Goal: Information Seeking & Learning: Learn about a topic

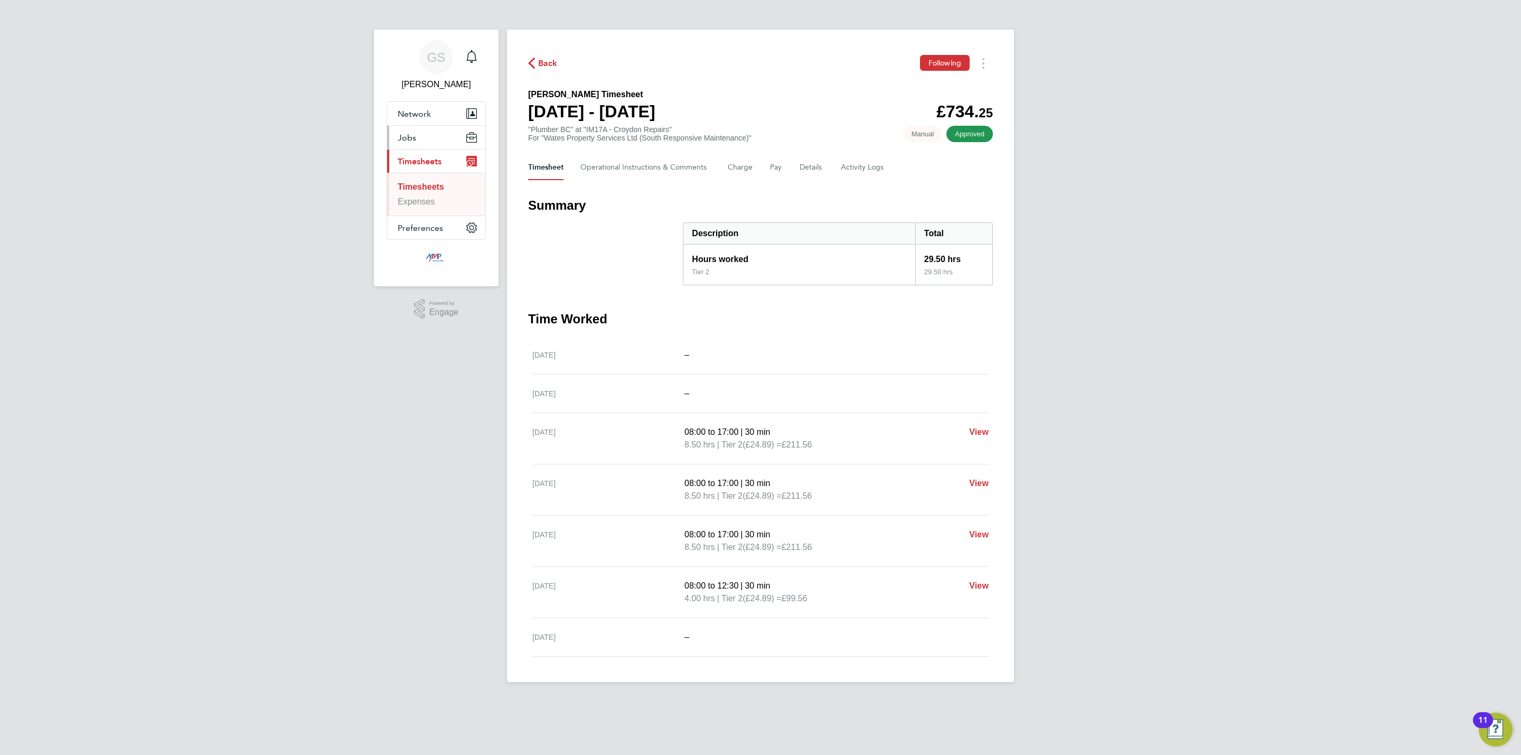
drag, startPoint x: 0, startPoint y: 0, endPoint x: 439, endPoint y: 147, distance: 463.1
click at [442, 141] on button "Jobs" at bounding box center [436, 137] width 98 height 23
click at [422, 175] on link "Vacancies" at bounding box center [417, 177] width 39 height 9
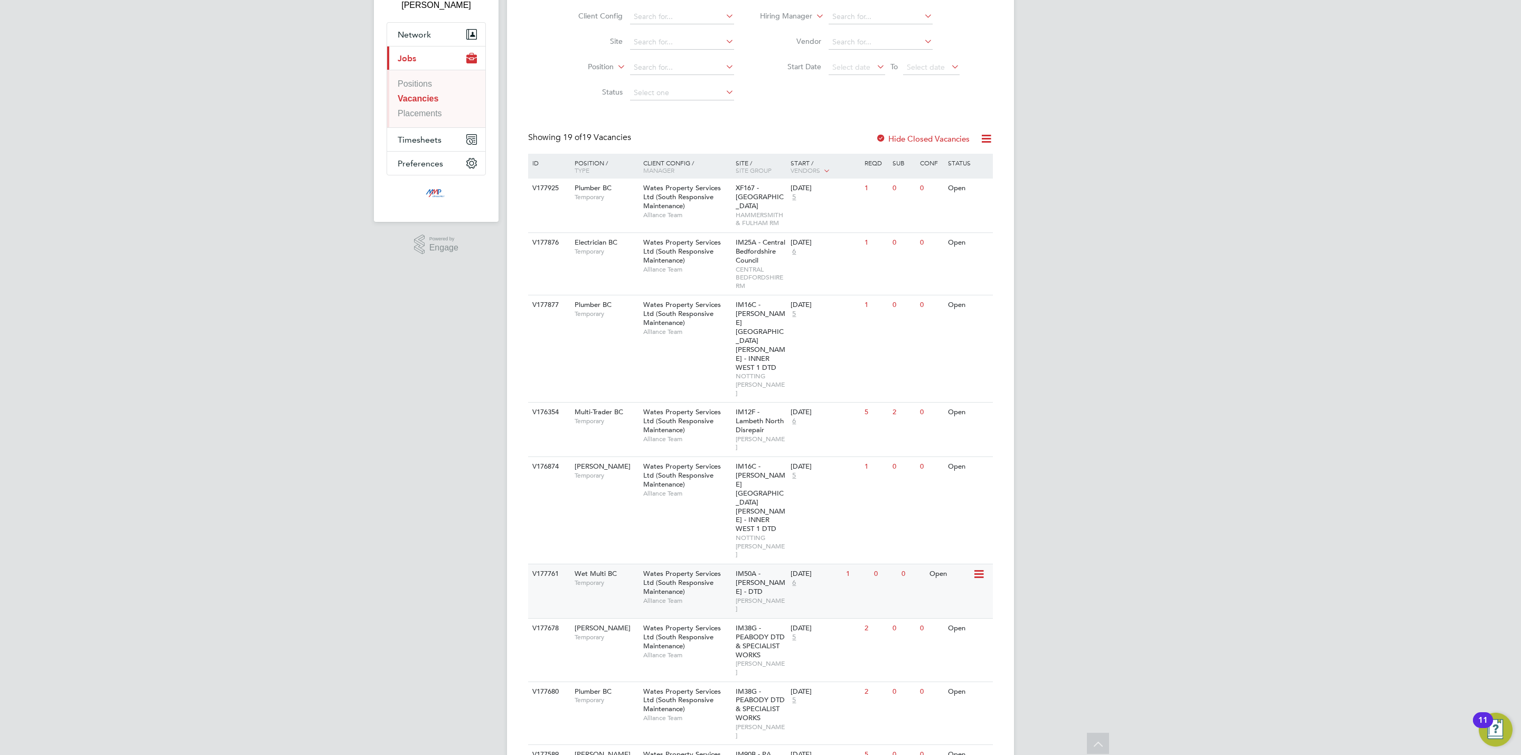
scroll to position [158, 0]
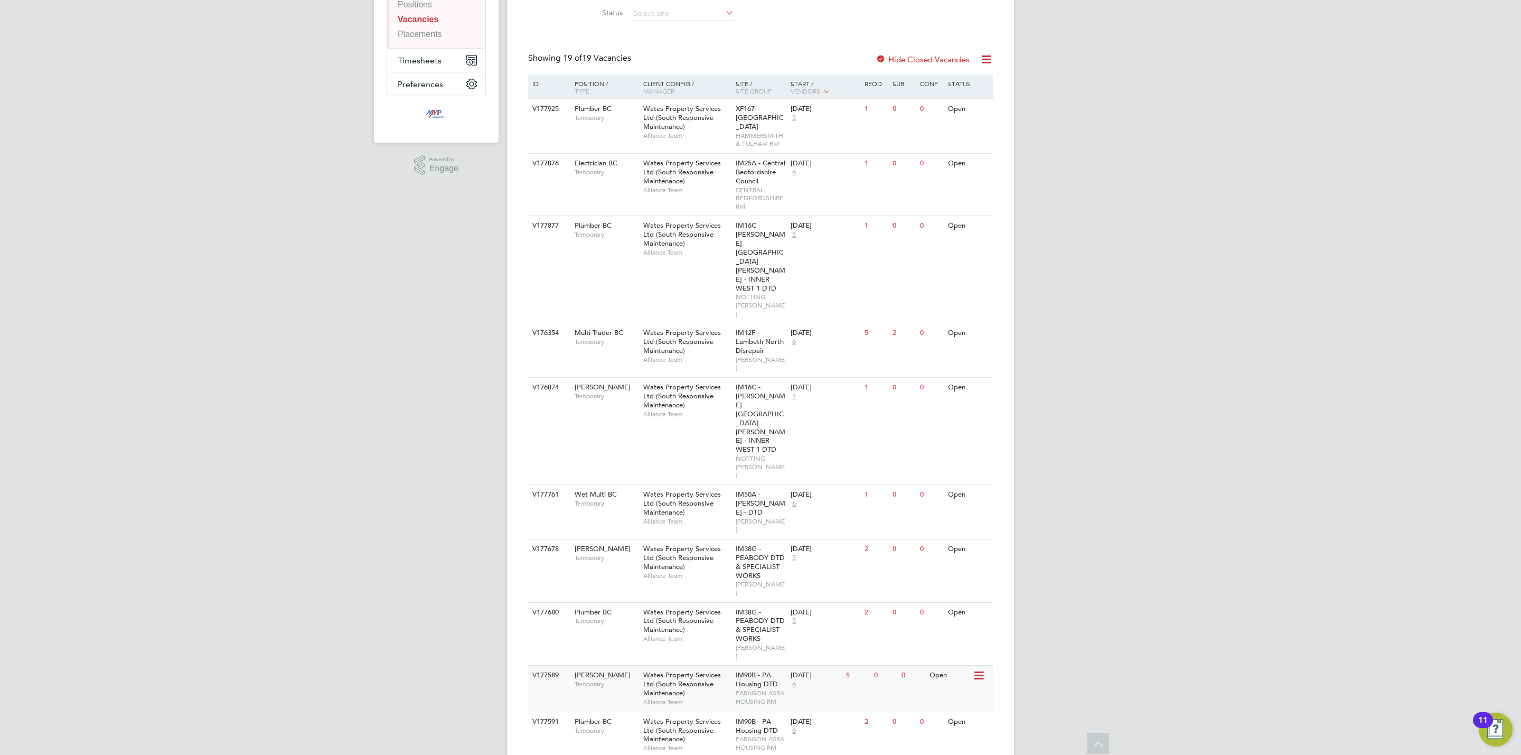
click at [757, 689] on span "PARAGON ASRA HOUSING RM" at bounding box center [761, 697] width 50 height 16
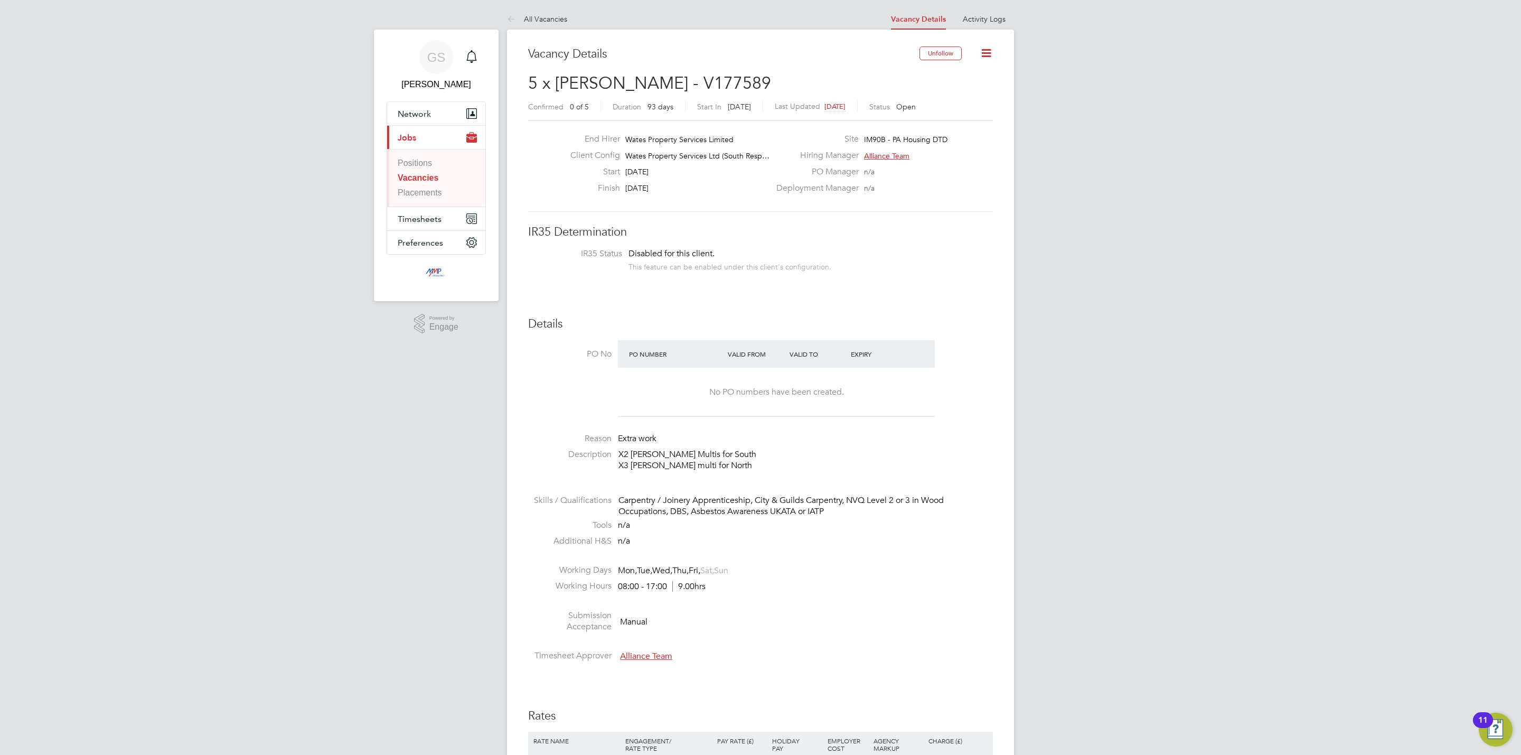
click at [406, 179] on link "Vacancies" at bounding box center [418, 177] width 41 height 9
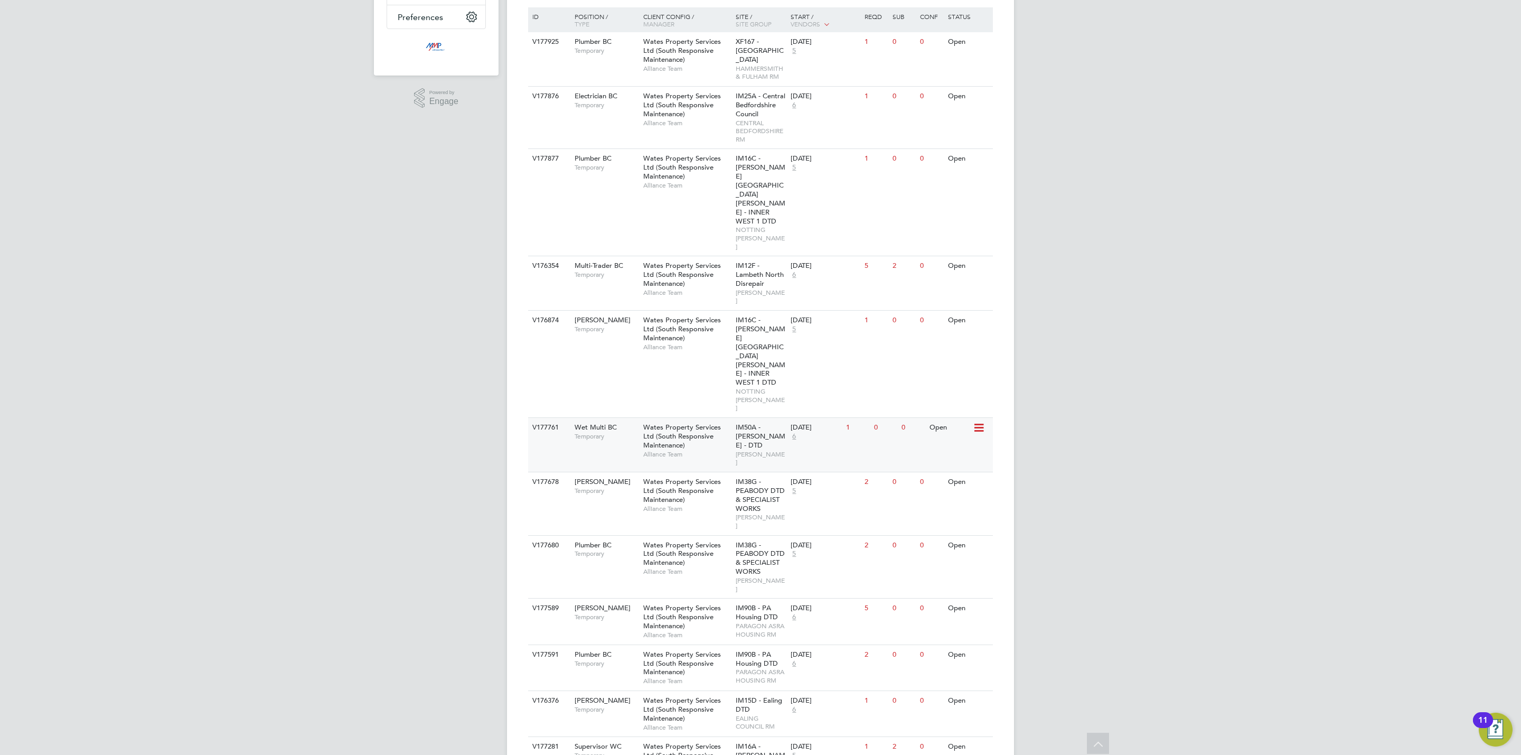
scroll to position [317, 0]
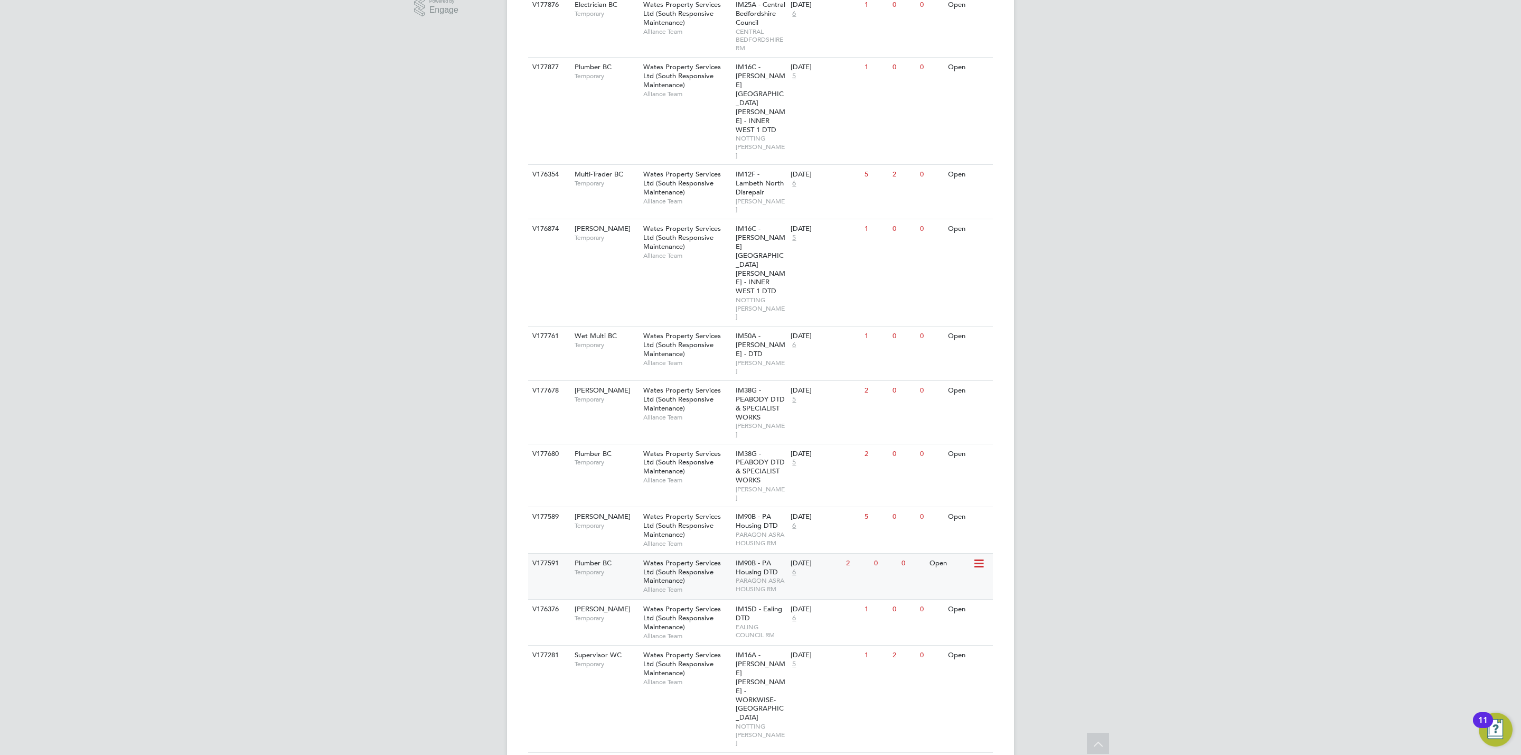
click at [715, 554] on div "Wates Property Services Ltd (South Responsive Maintenance) Alliance Team" at bounding box center [687, 576] width 92 height 45
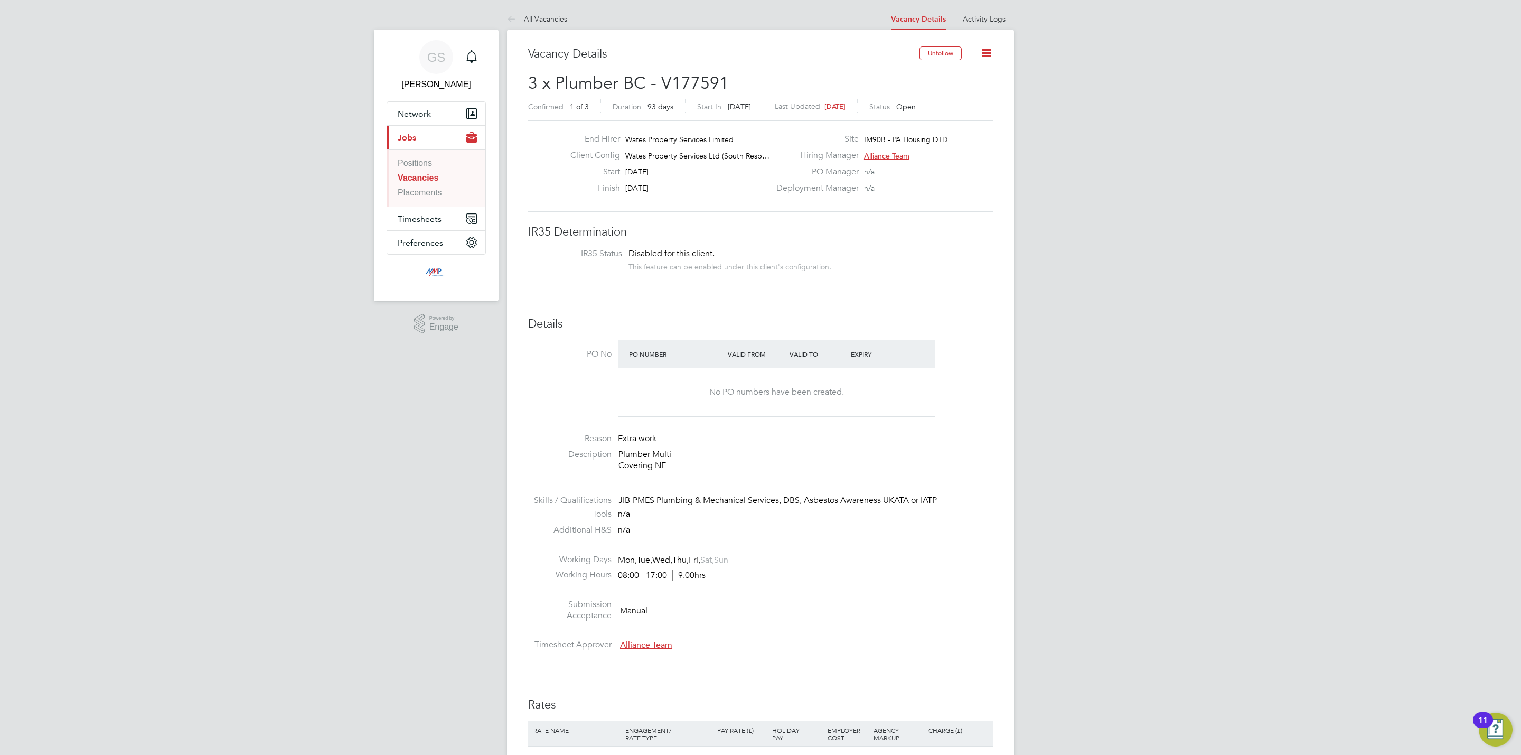
click at [423, 181] on link "Vacancies" at bounding box center [418, 177] width 41 height 9
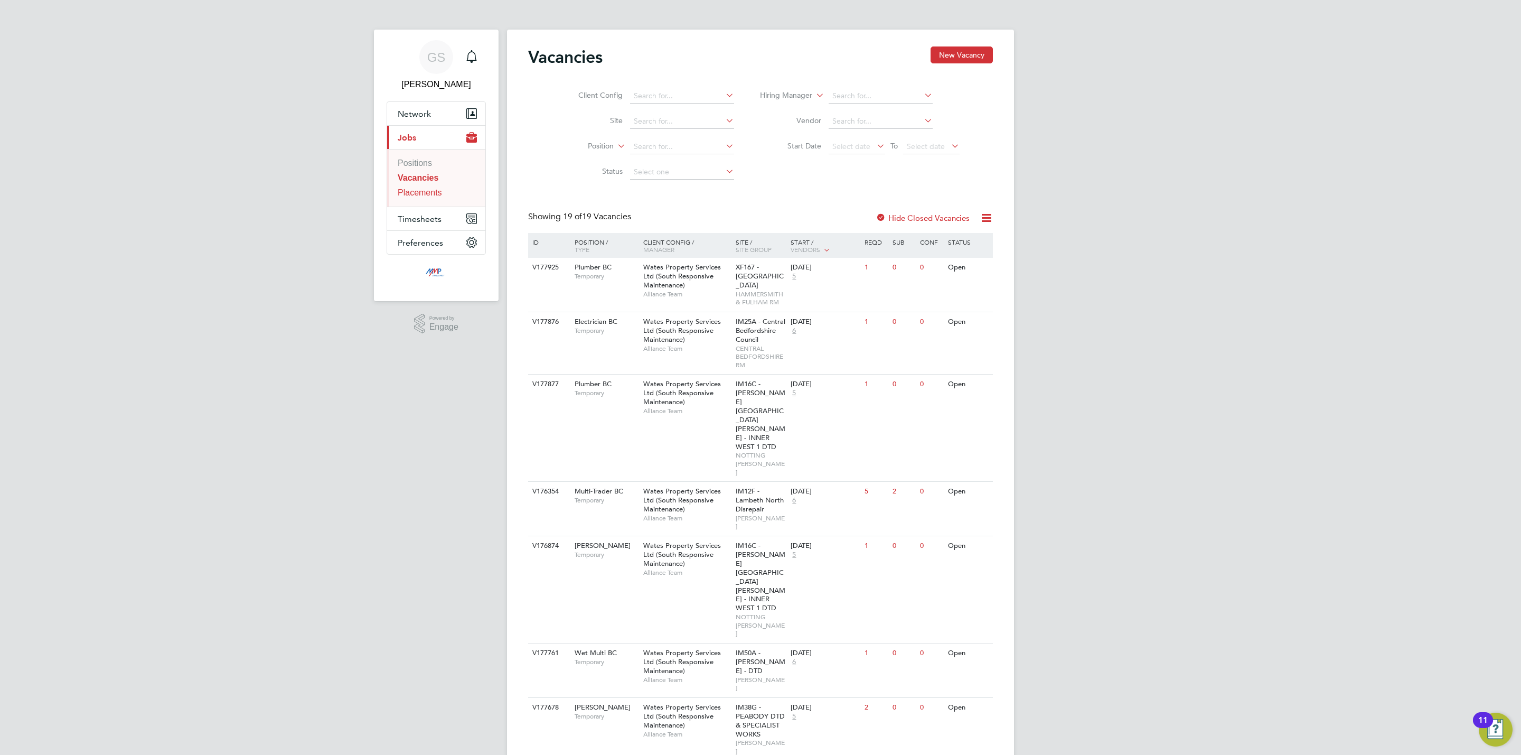
click at [440, 195] on link "Placements" at bounding box center [420, 192] width 44 height 9
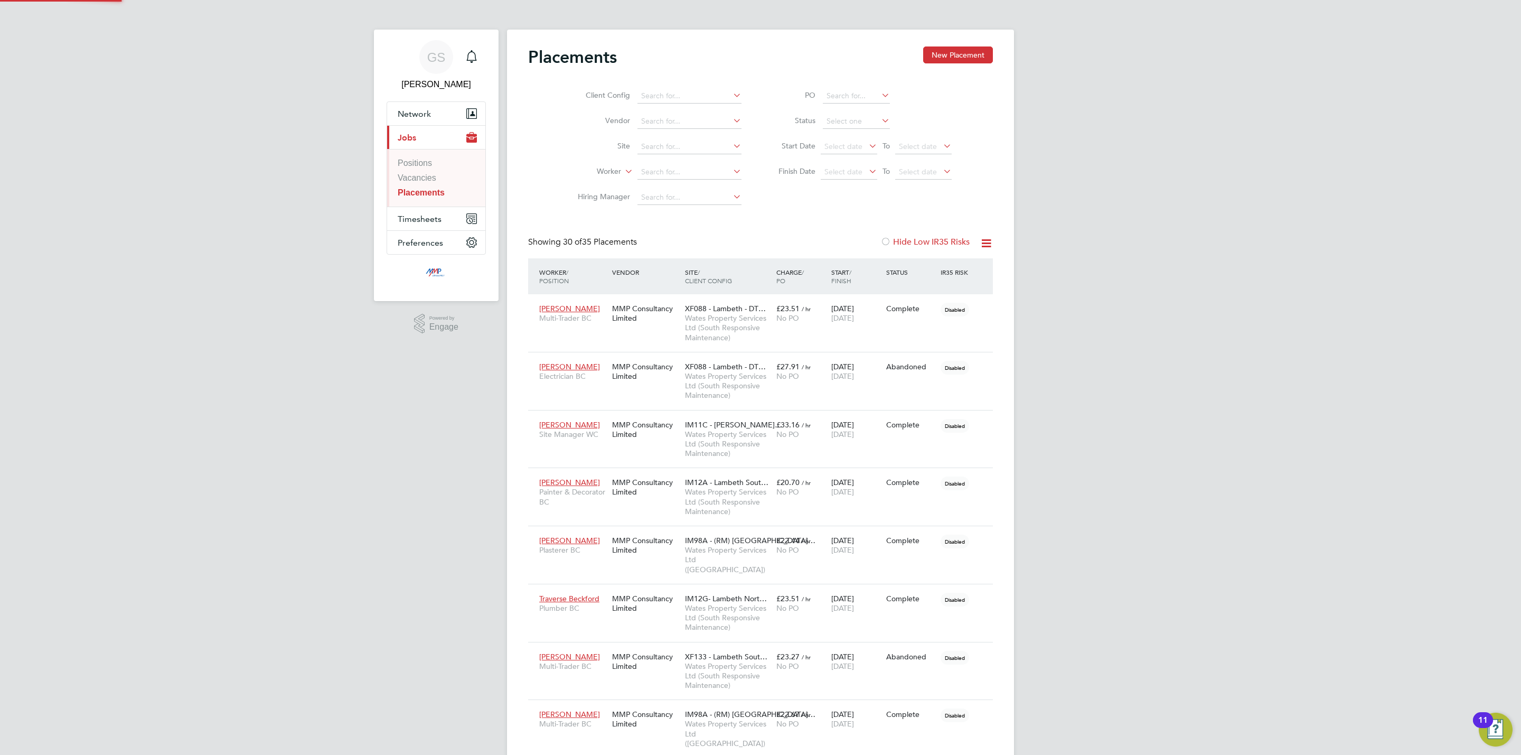
click at [407, 184] on li "Vacancies" at bounding box center [437, 180] width 79 height 15
click at [420, 181] on link "Vacancies" at bounding box center [417, 177] width 39 height 9
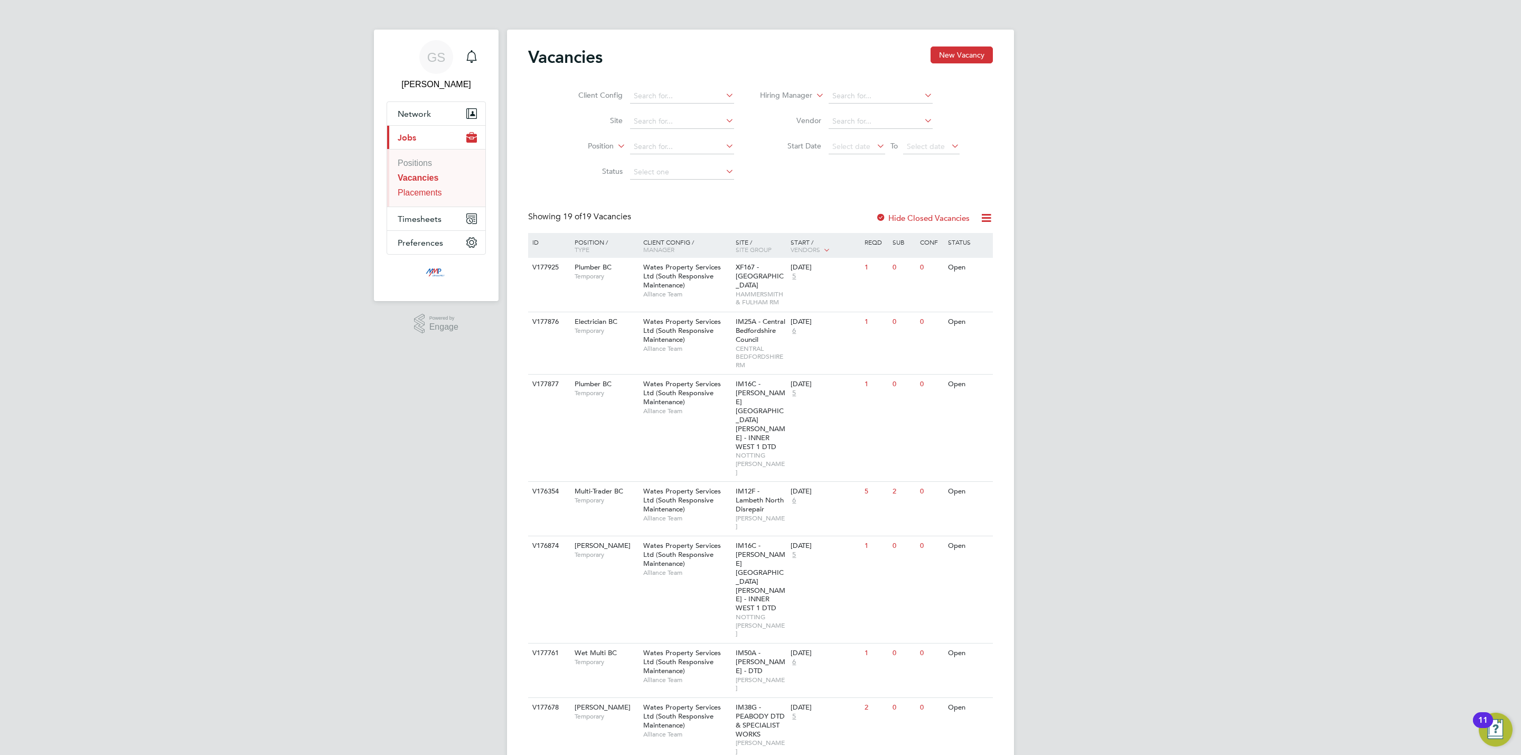
click at [417, 192] on link "Placements" at bounding box center [420, 192] width 44 height 9
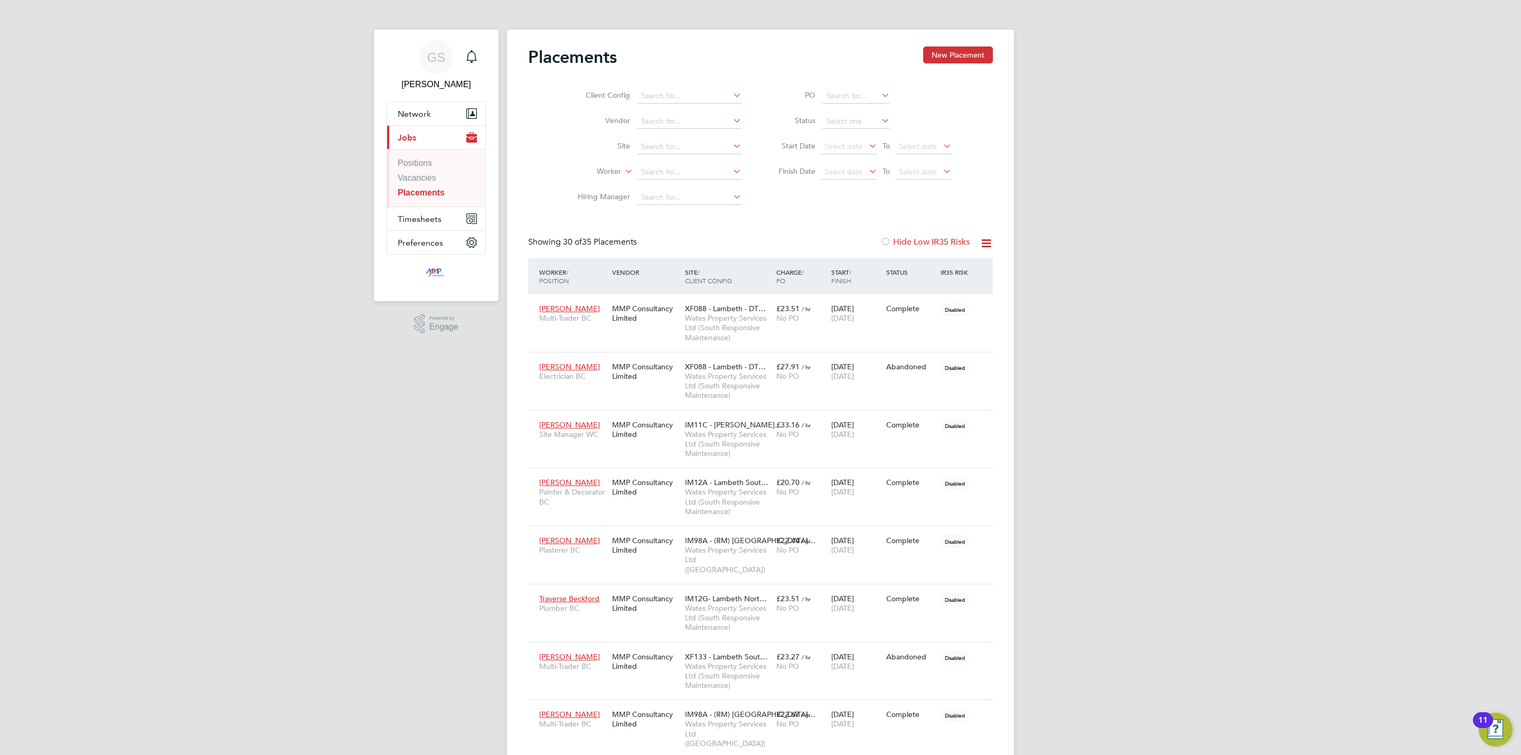
click at [419, 187] on li "Vacancies" at bounding box center [437, 180] width 79 height 15
click at [422, 181] on link "Vacancies" at bounding box center [417, 177] width 39 height 9
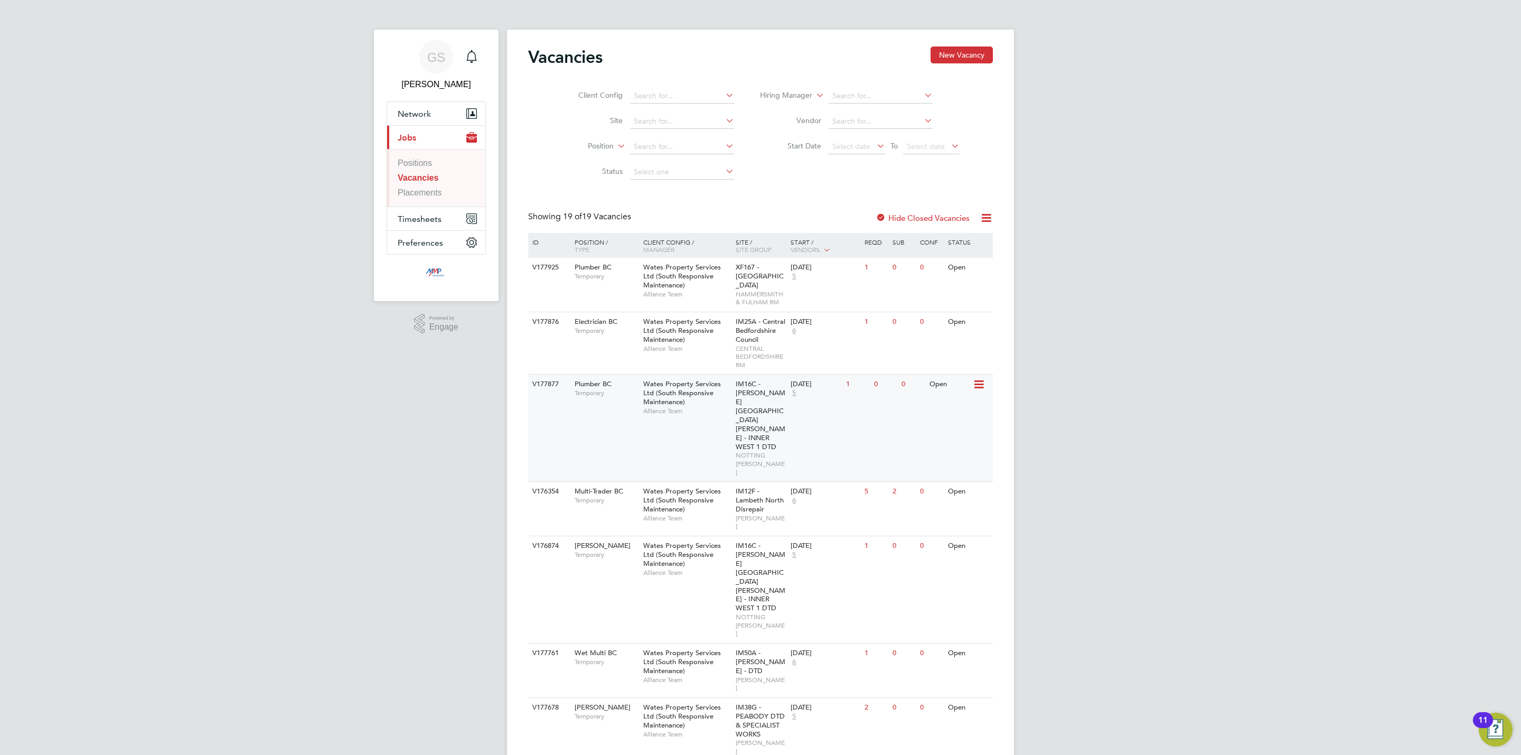
click at [775, 451] on span "NOTTING [PERSON_NAME]" at bounding box center [761, 463] width 50 height 25
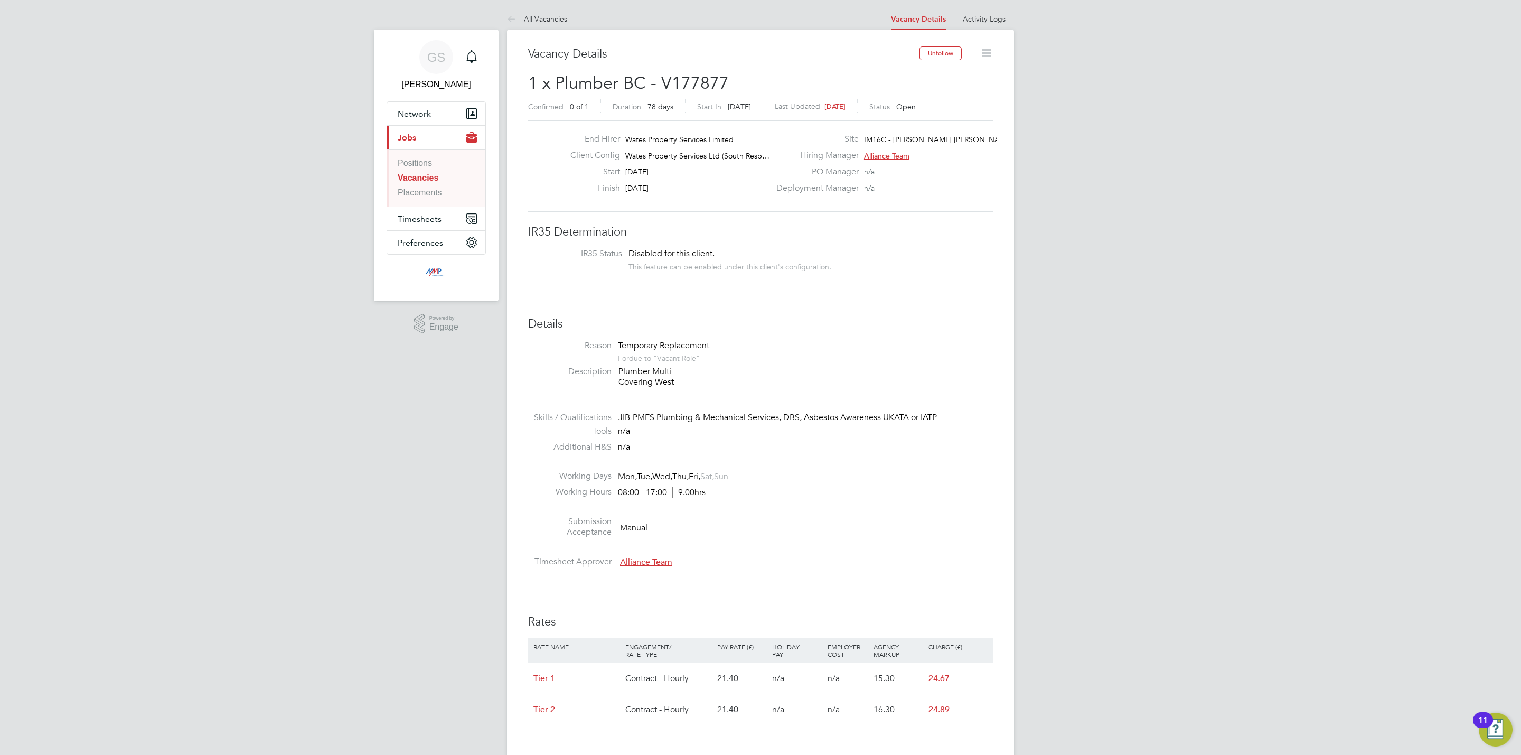
click at [433, 181] on link "Vacancies" at bounding box center [418, 177] width 41 height 9
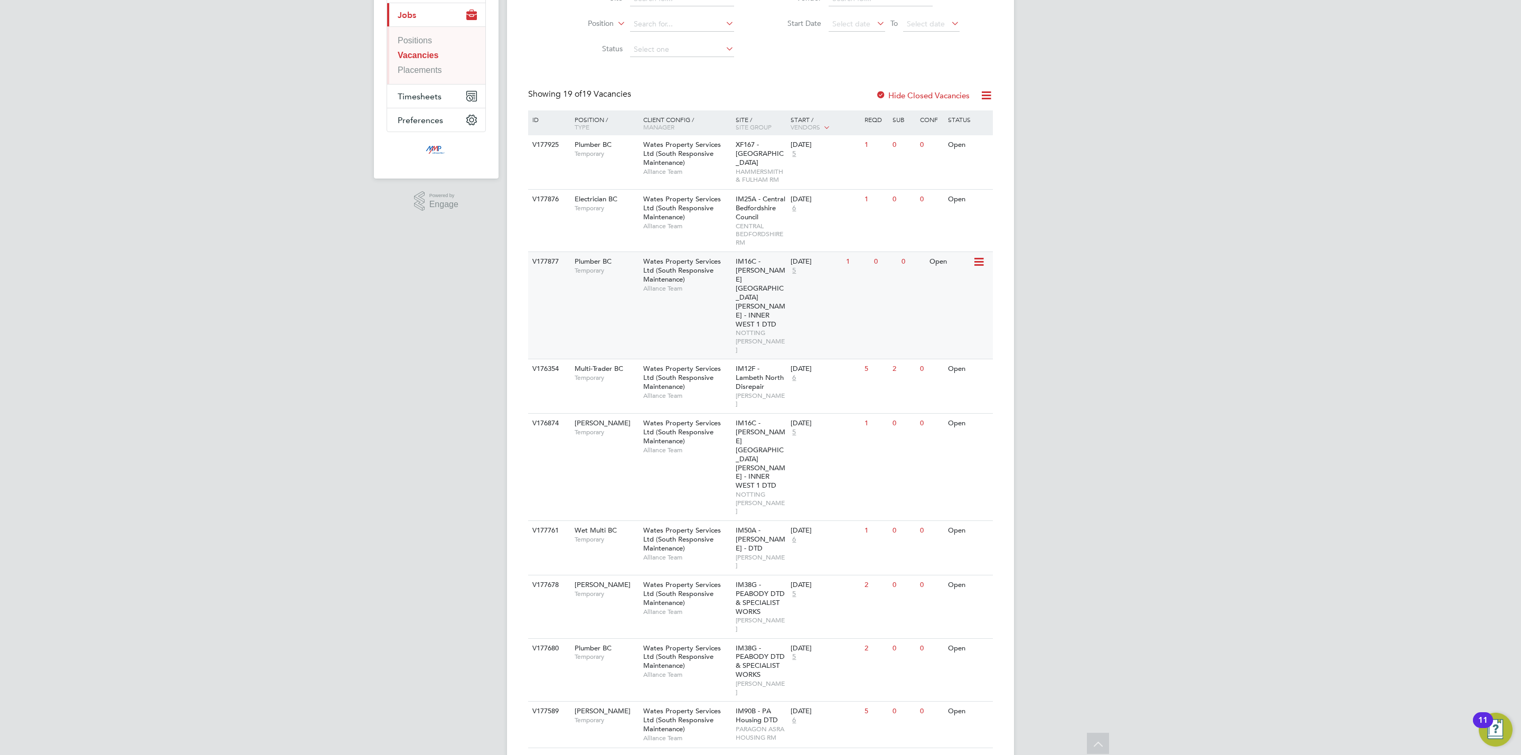
scroll to position [158, 0]
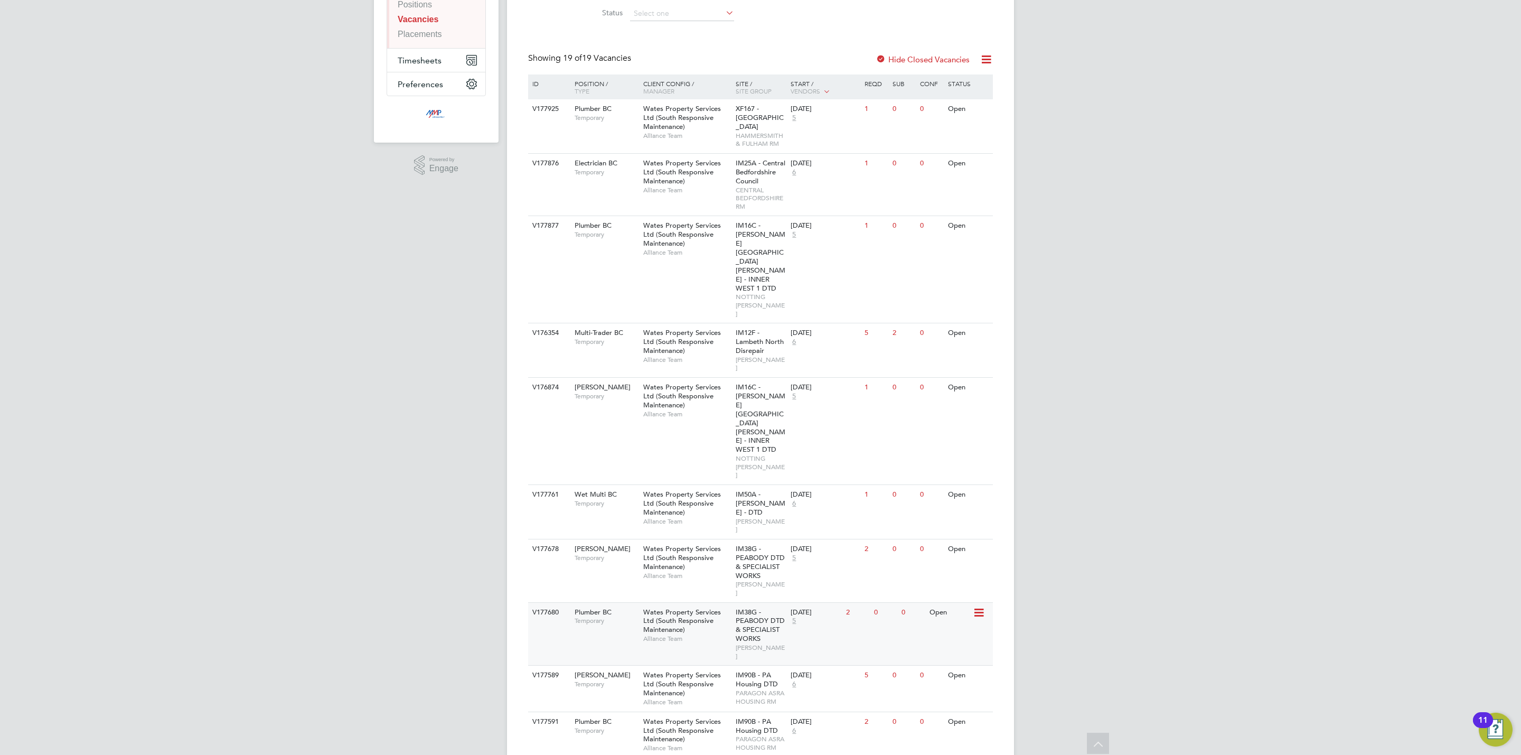
click at [774, 608] on span "IM38G - PEABODY DTD & SPECIALIST WORKS" at bounding box center [760, 626] width 49 height 36
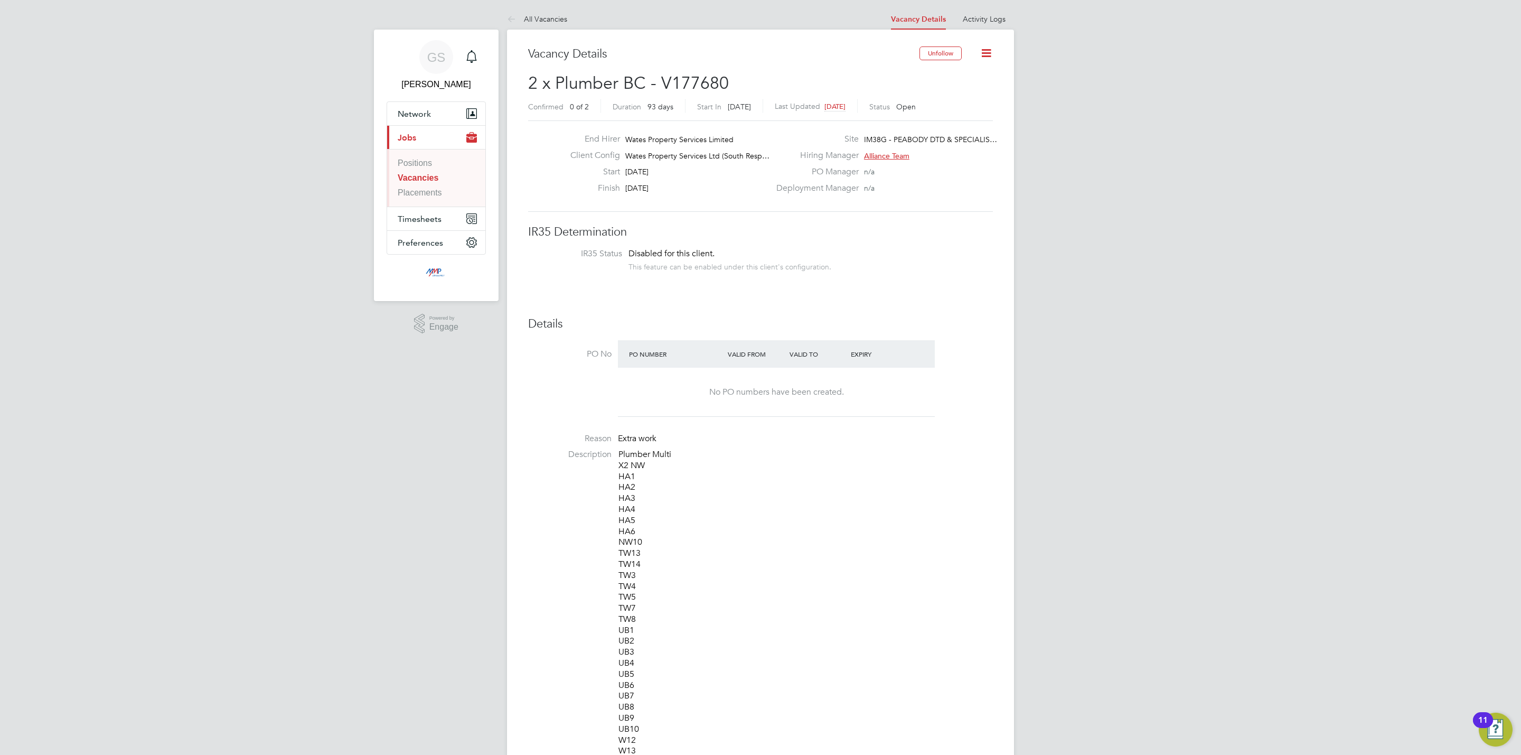
click at [423, 181] on link "Vacancies" at bounding box center [418, 177] width 41 height 9
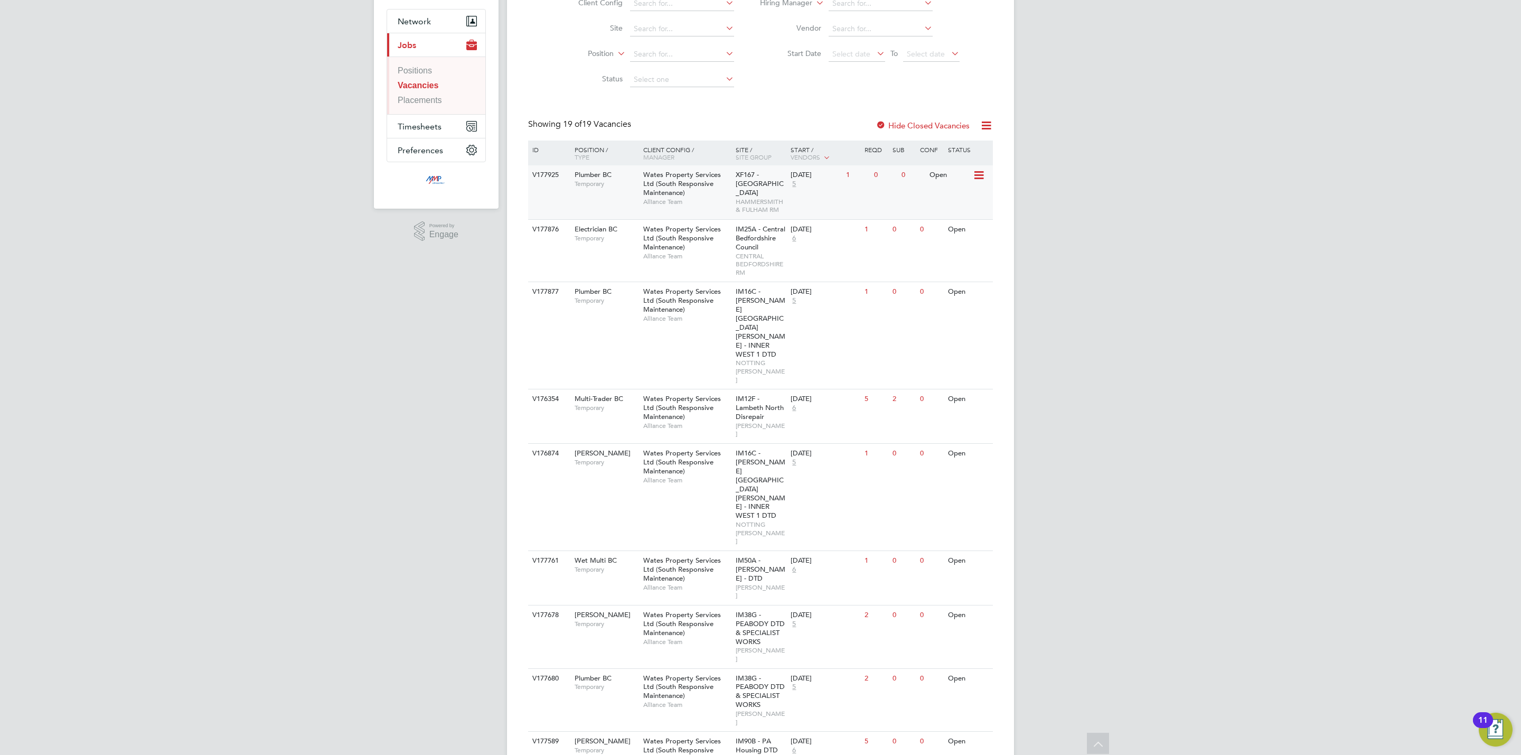
scroll to position [64, 0]
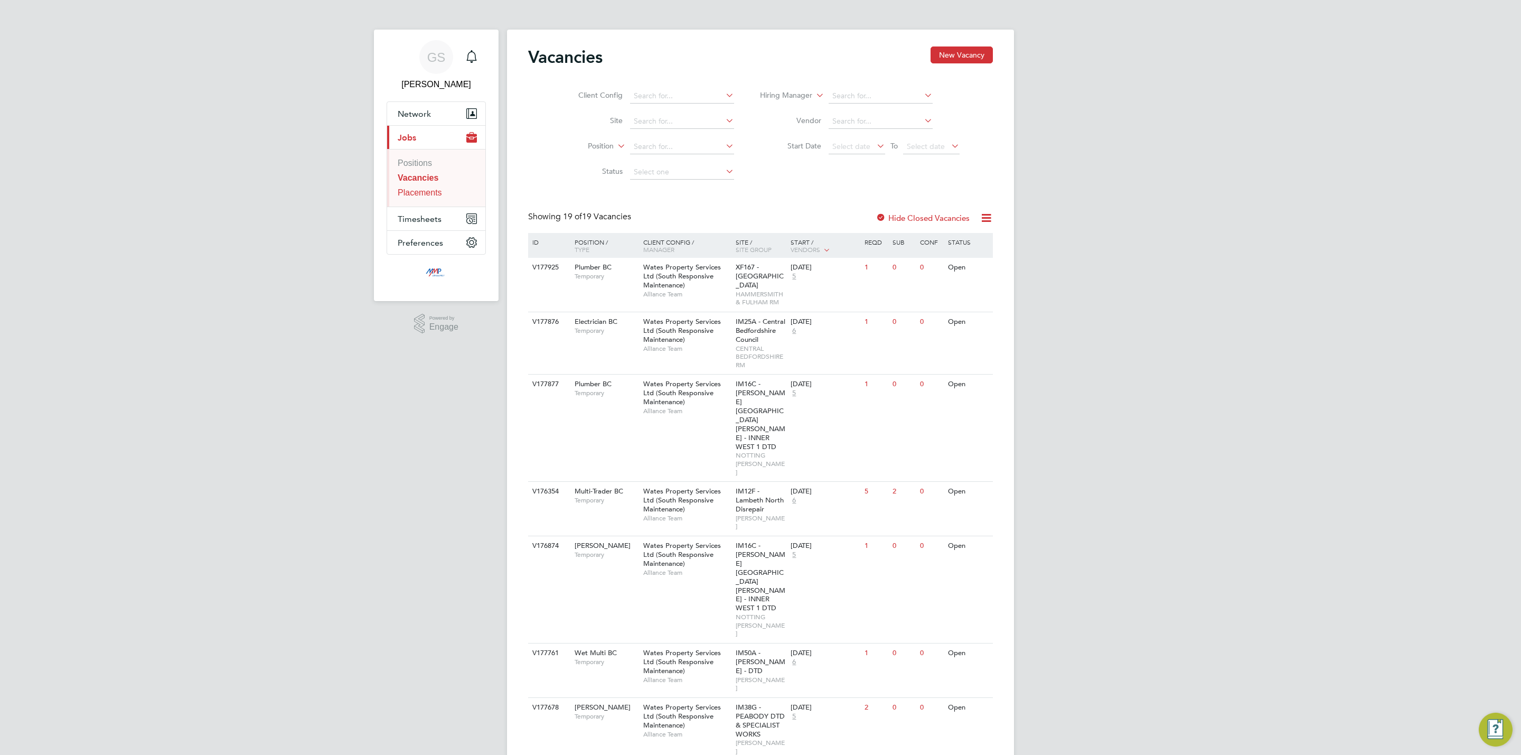
click at [425, 195] on link "Placements" at bounding box center [420, 192] width 44 height 9
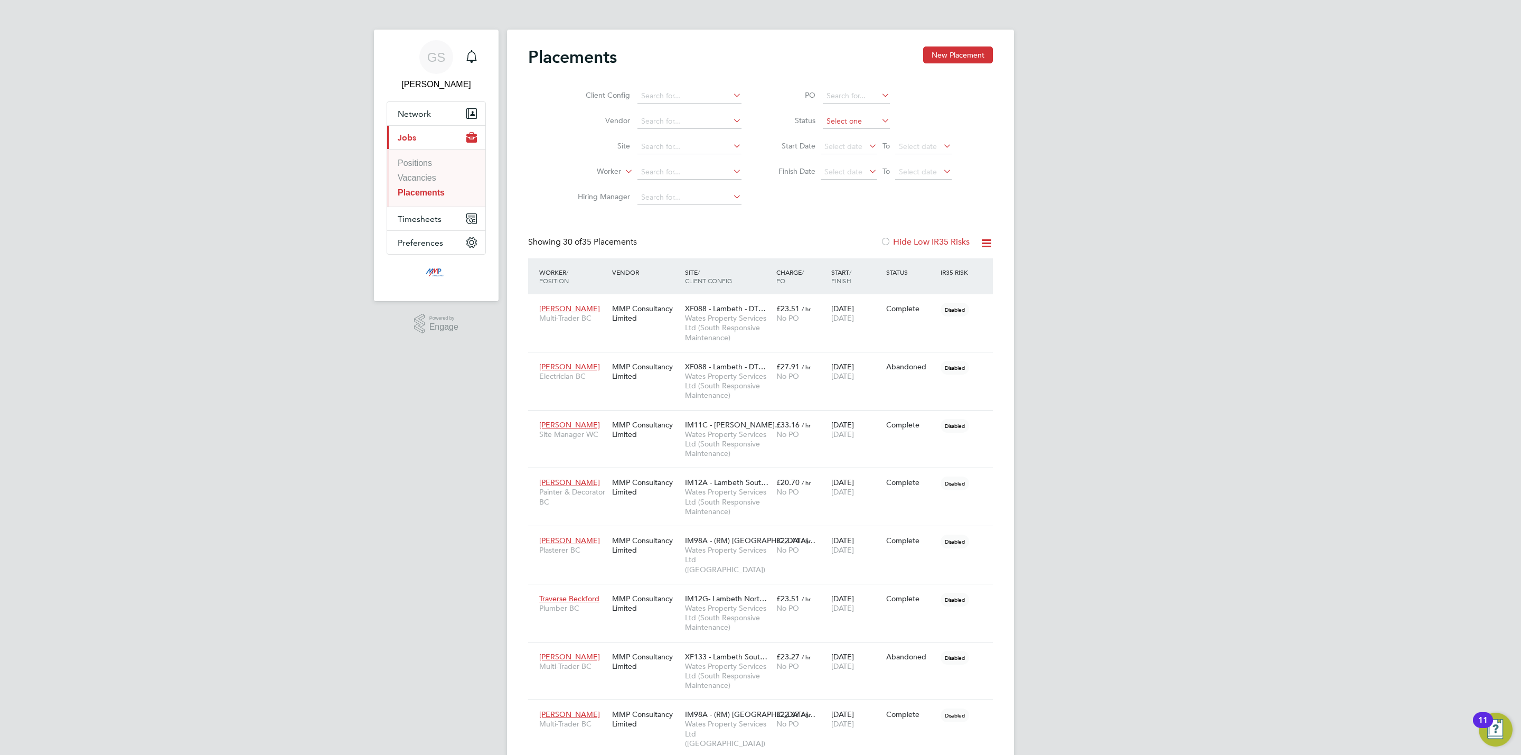
click at [875, 120] on input at bounding box center [856, 121] width 67 height 15
click at [856, 137] on li "Active" at bounding box center [857, 136] width 68 height 14
type input "Active"
click at [424, 181] on link "Vacancies" at bounding box center [417, 177] width 39 height 9
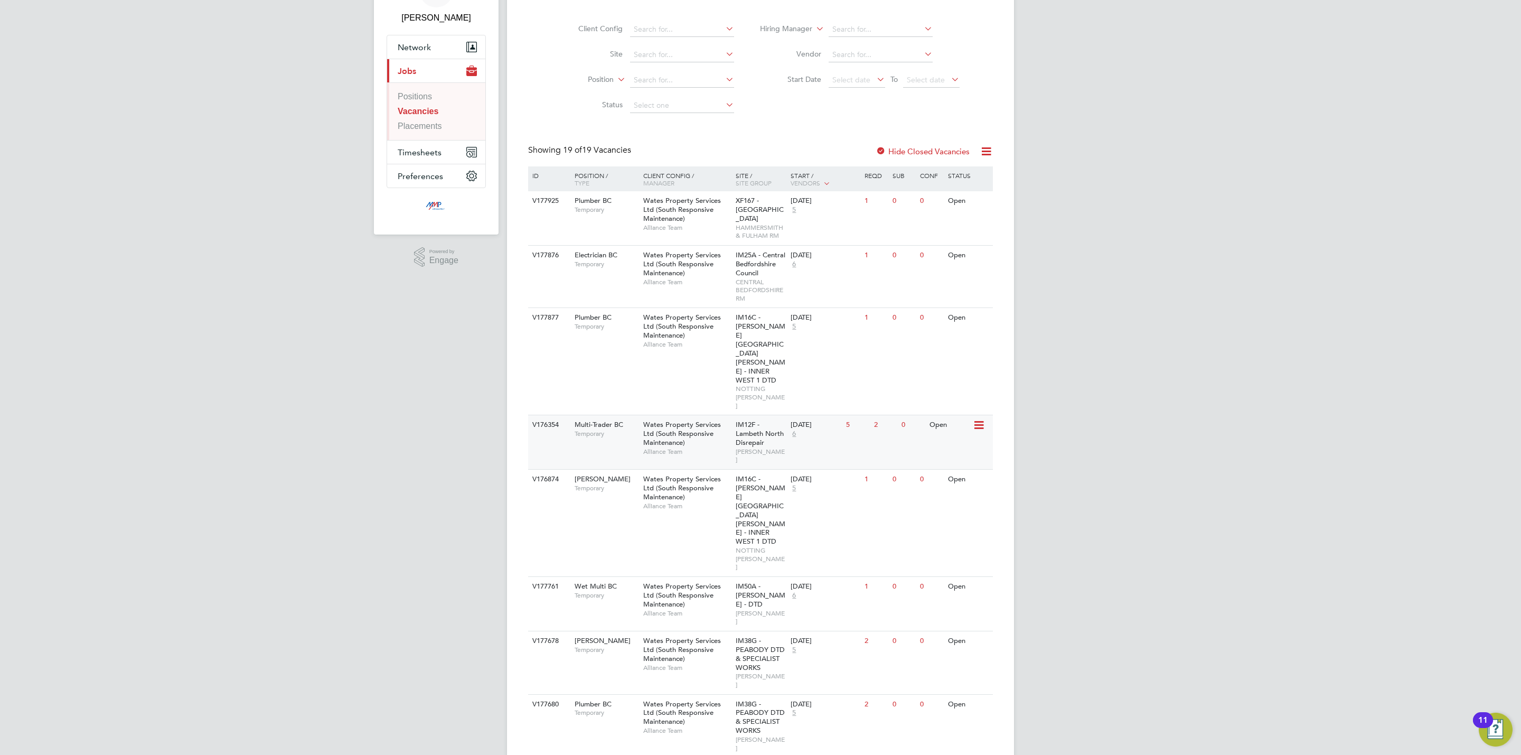
scroll to position [79, 0]
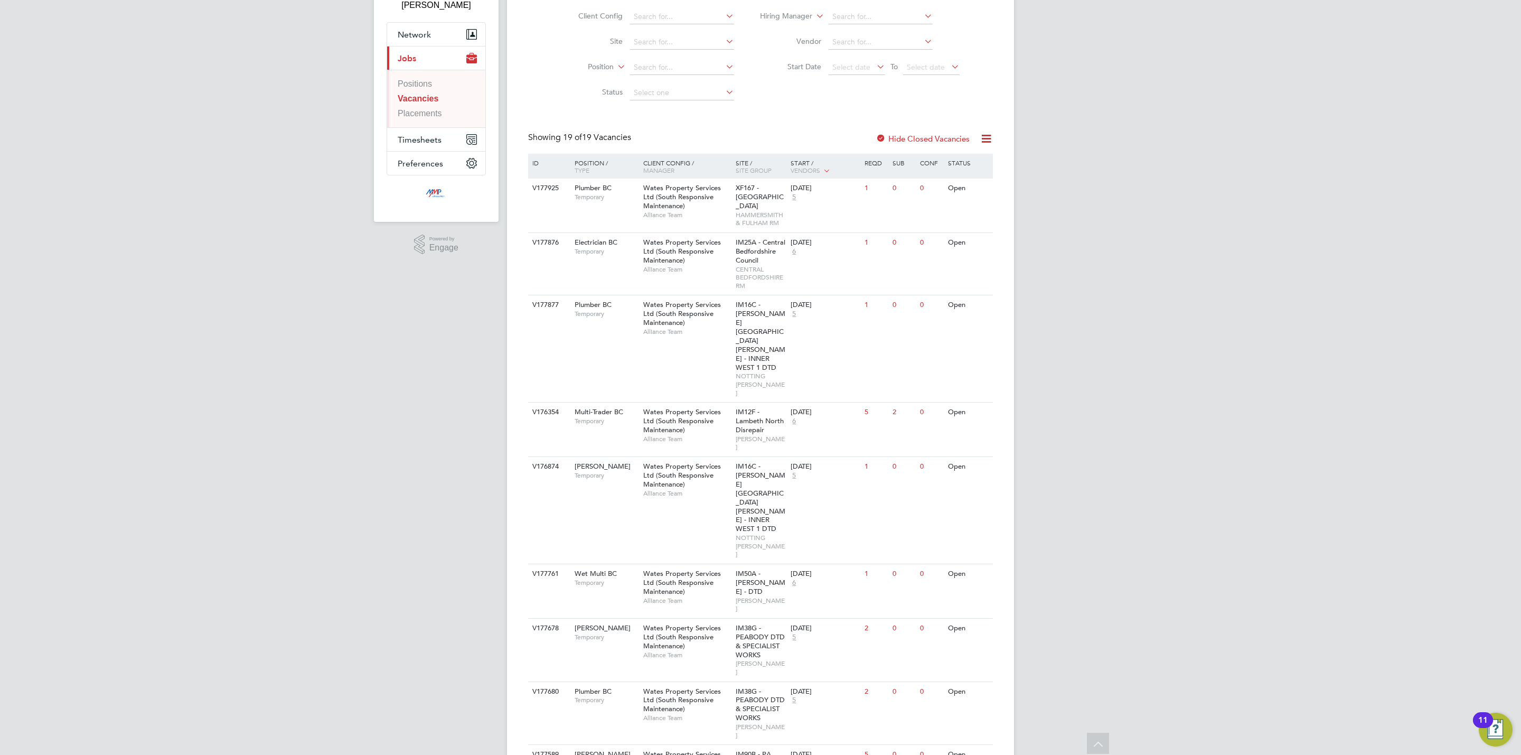
click at [416, 90] on li "Positions" at bounding box center [437, 86] width 79 height 15
click at [421, 87] on link "Positions" at bounding box center [415, 83] width 34 height 9
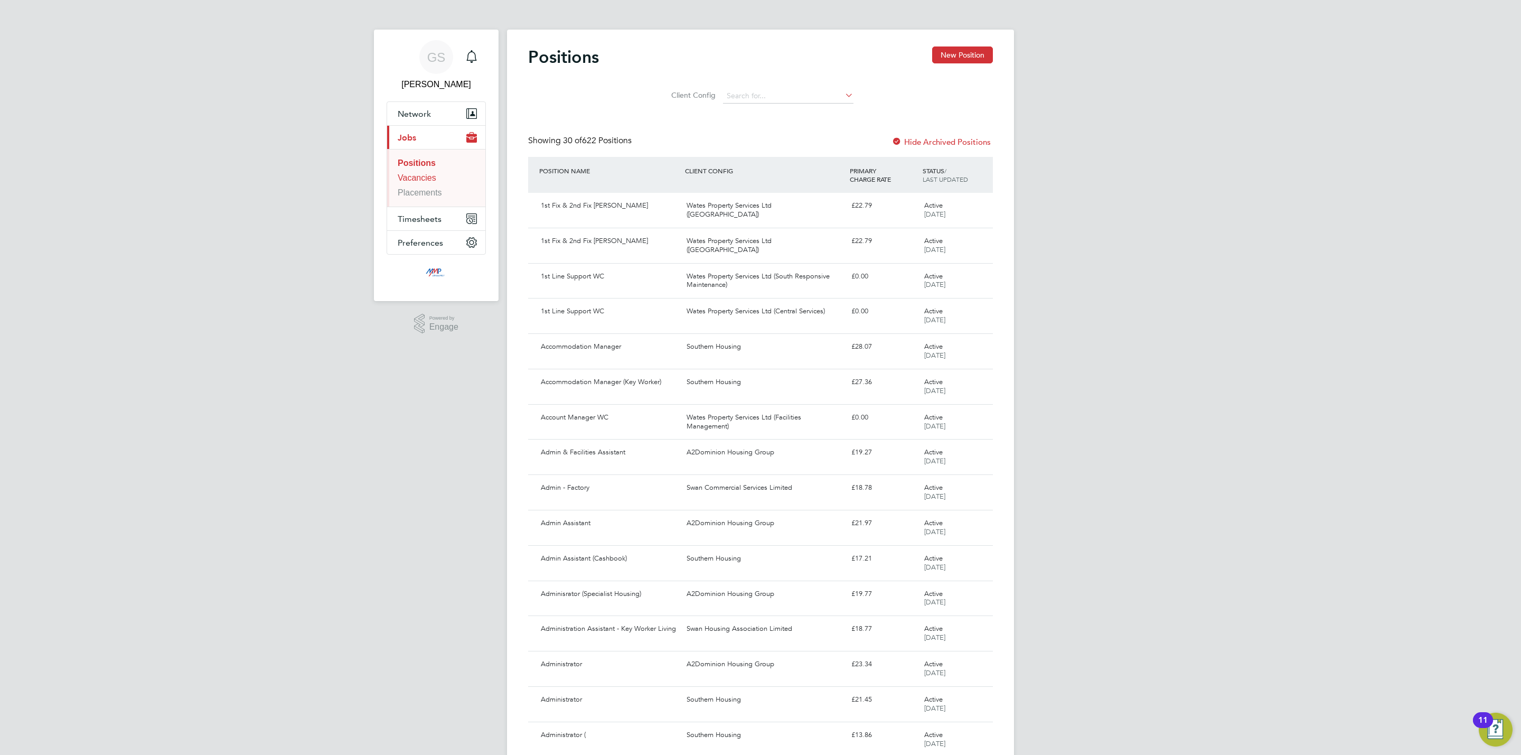
click at [427, 178] on link "Vacancies" at bounding box center [417, 177] width 39 height 9
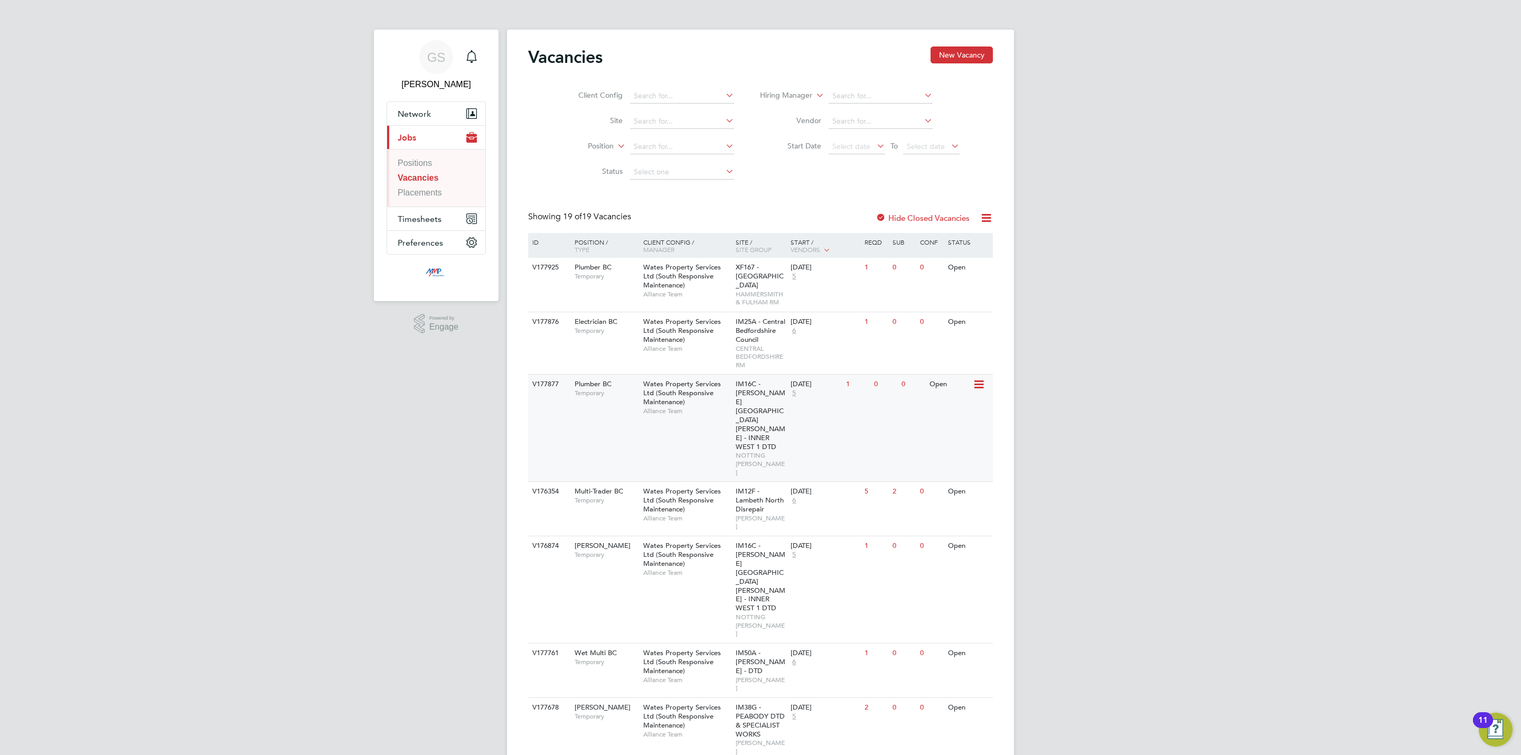
click at [734, 411] on div "IM16C - NOTT HILL - INNER WEST 1 DTD NOTTING HILL RM" at bounding box center [760, 428] width 55 height 107
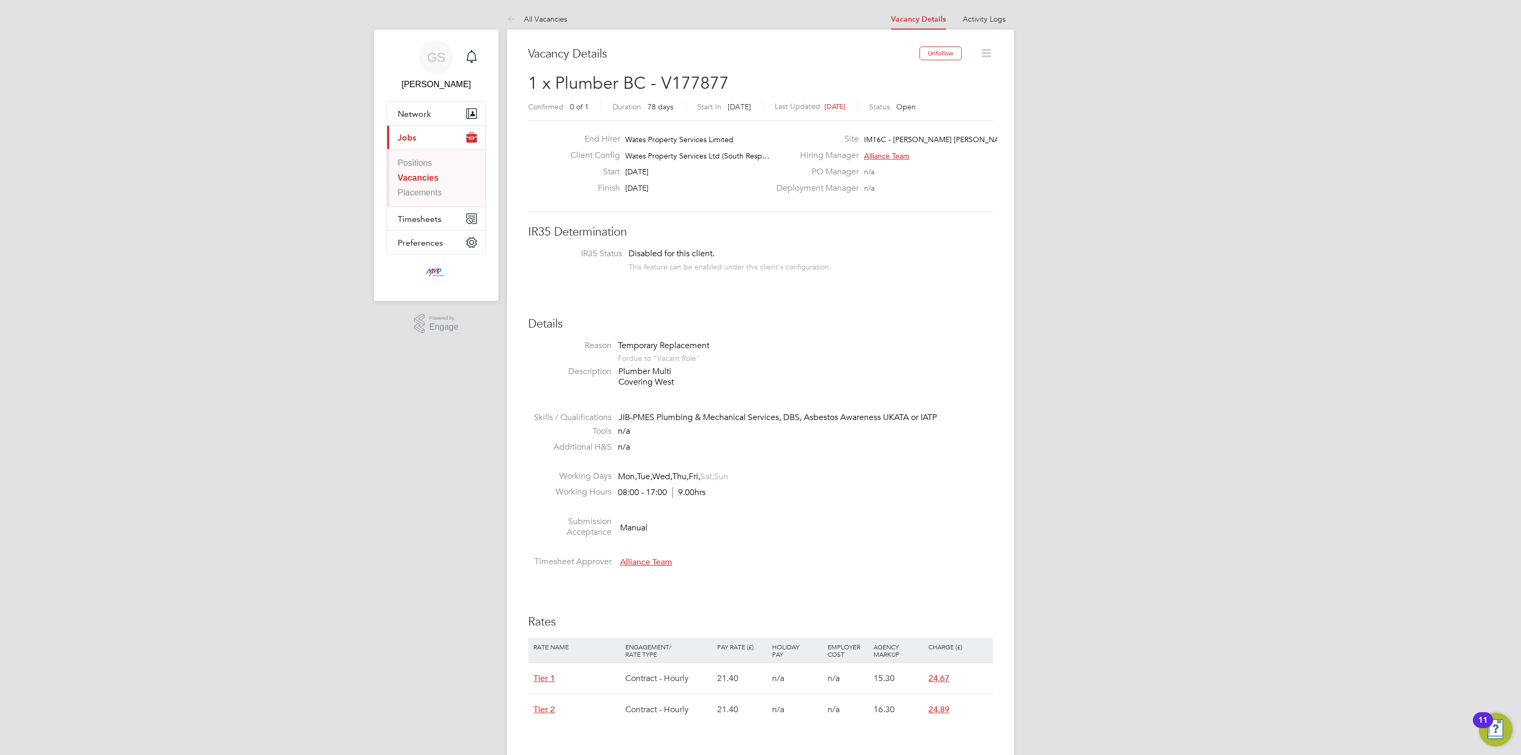
click at [431, 182] on link "Vacancies" at bounding box center [418, 177] width 41 height 9
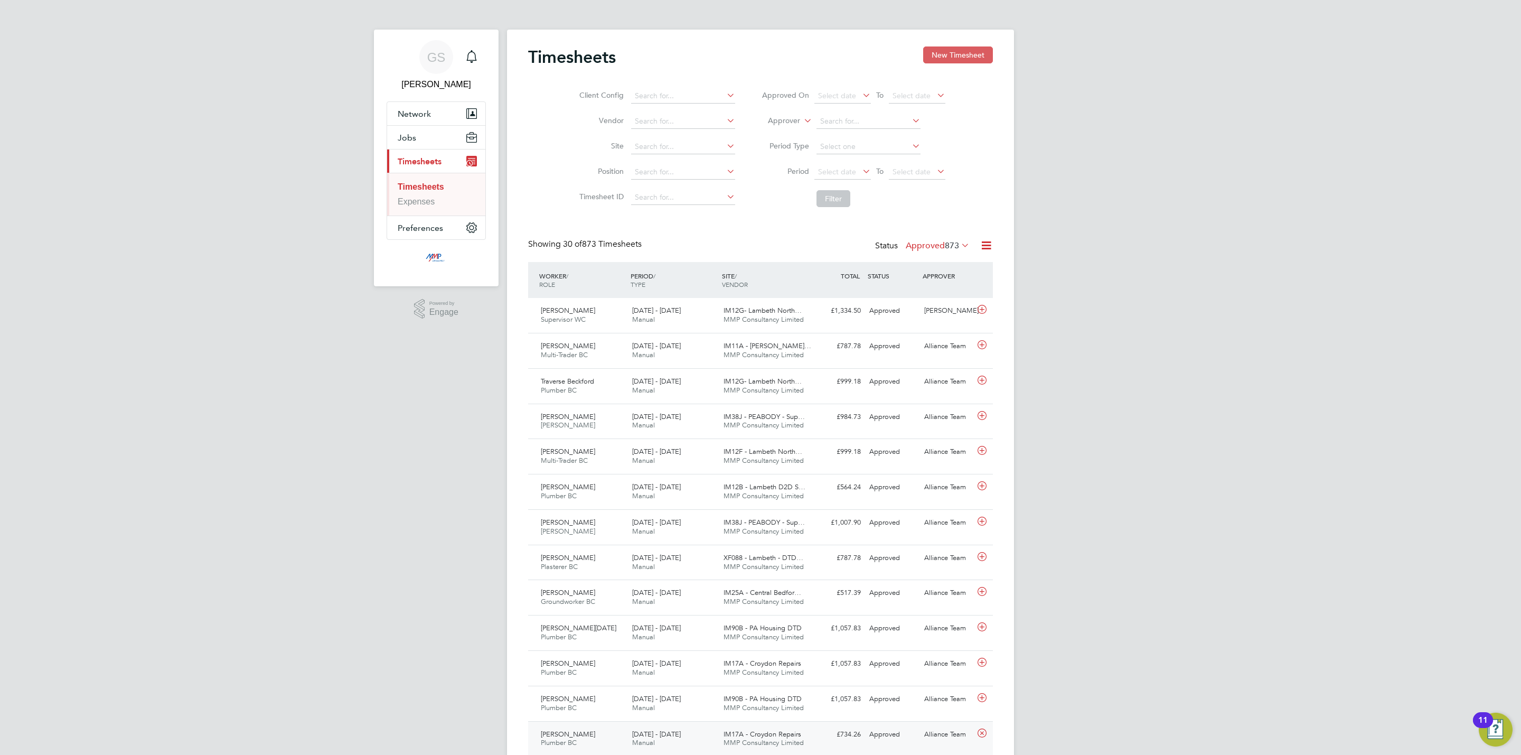
click at [946, 52] on button "New Timesheet" at bounding box center [958, 54] width 70 height 17
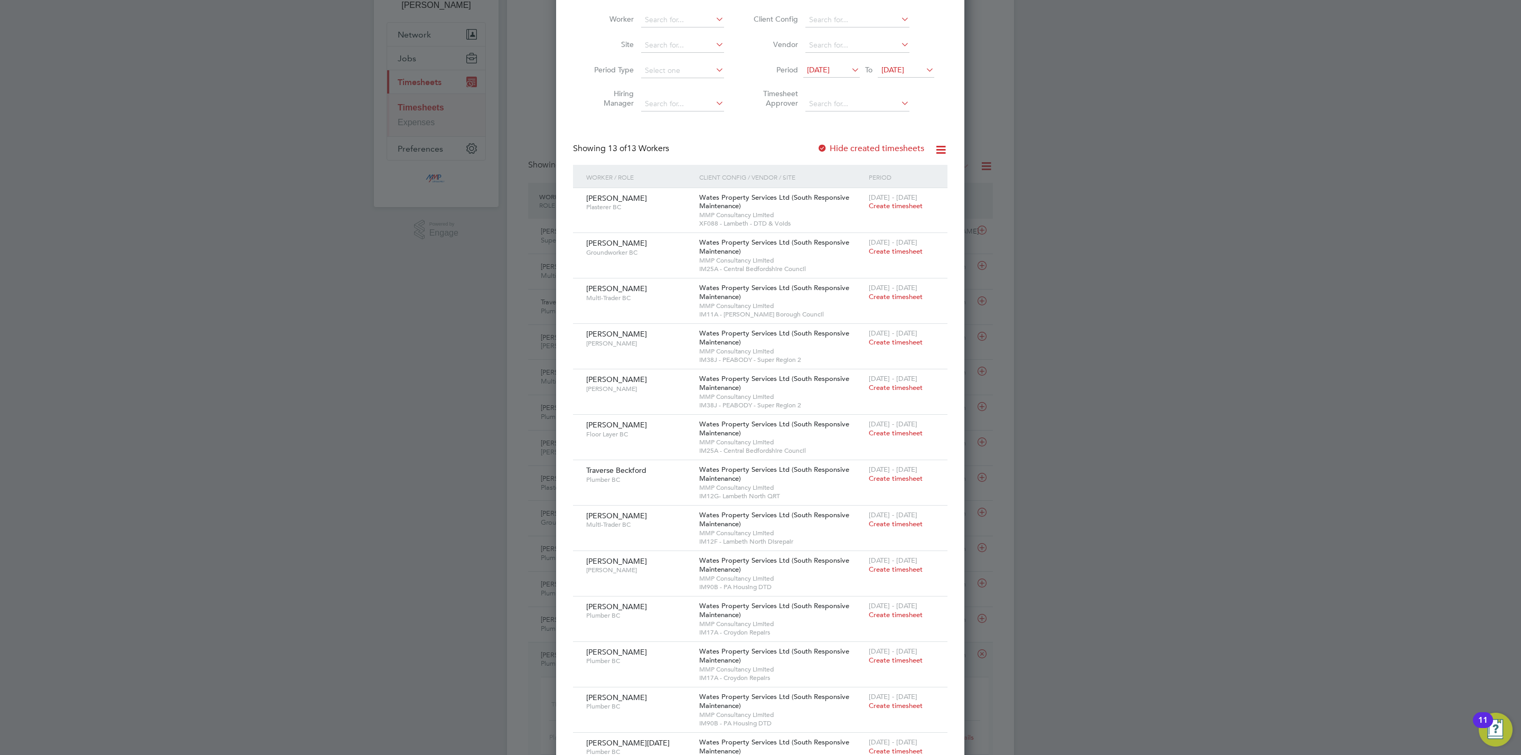
click at [894, 154] on div "Hide created timesheets" at bounding box center [871, 148] width 109 height 11
click at [894, 153] on label "Hide created timesheets" at bounding box center [870, 148] width 107 height 11
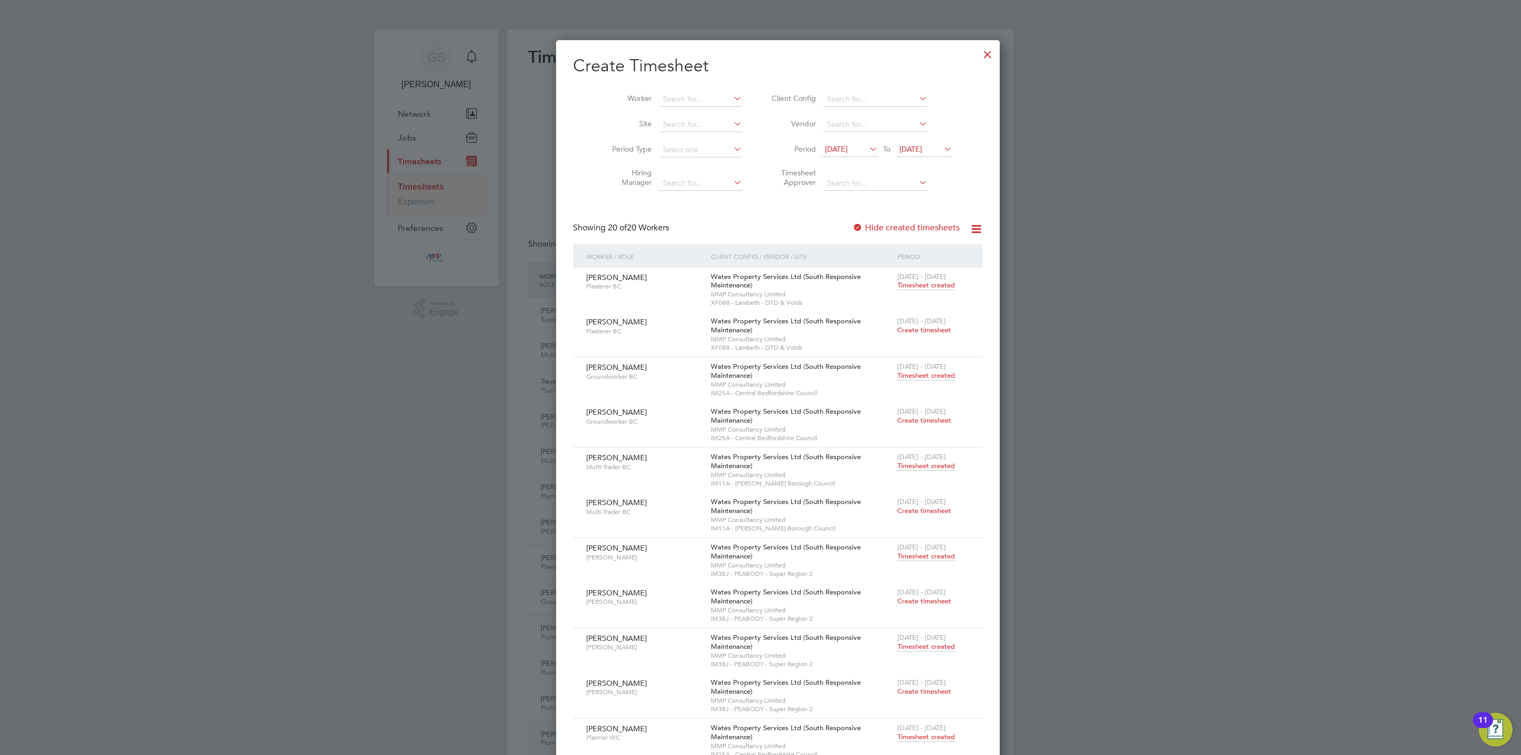
click at [978, 59] on div at bounding box center [987, 51] width 19 height 19
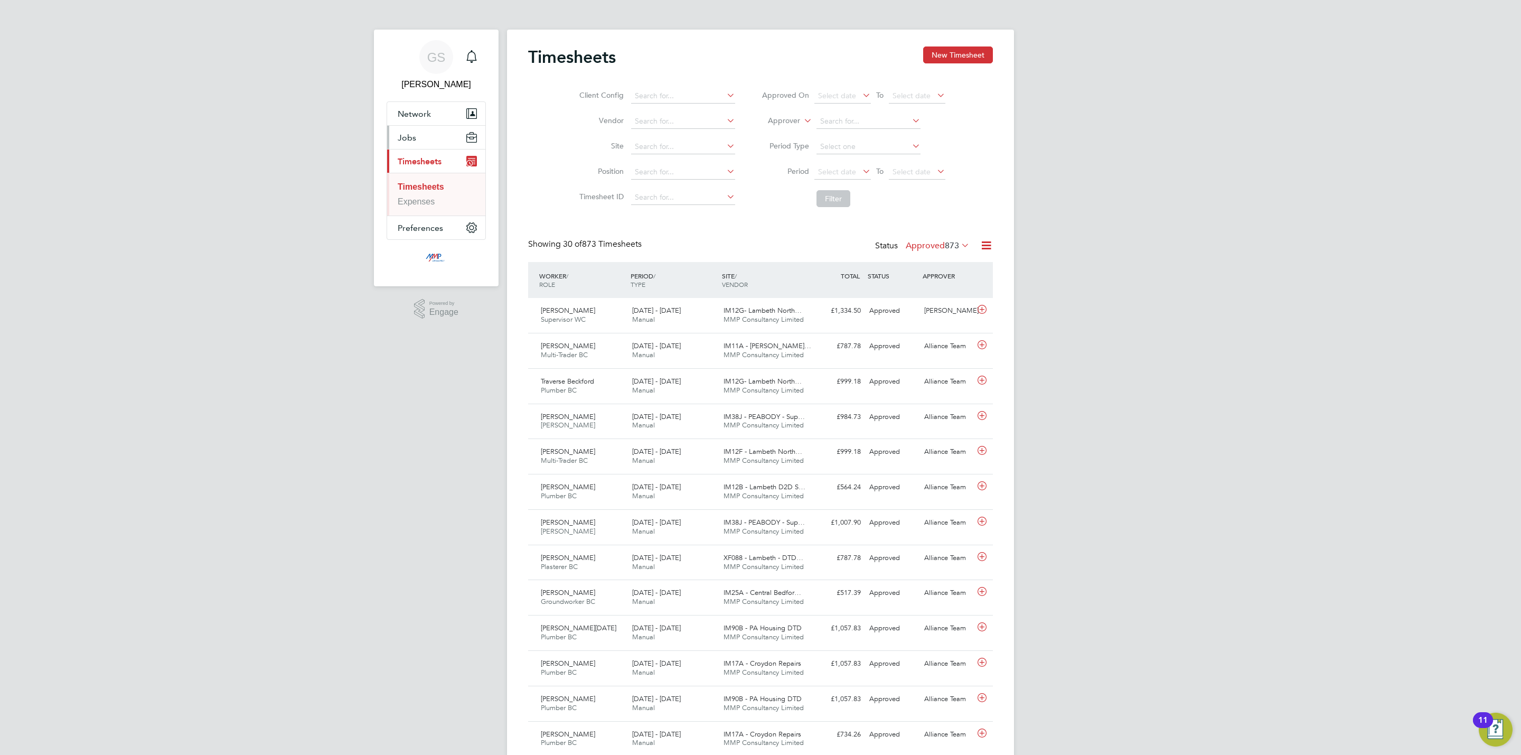
click at [414, 141] on span "Jobs" at bounding box center [407, 138] width 18 height 10
click at [431, 193] on link "Placements" at bounding box center [420, 192] width 44 height 9
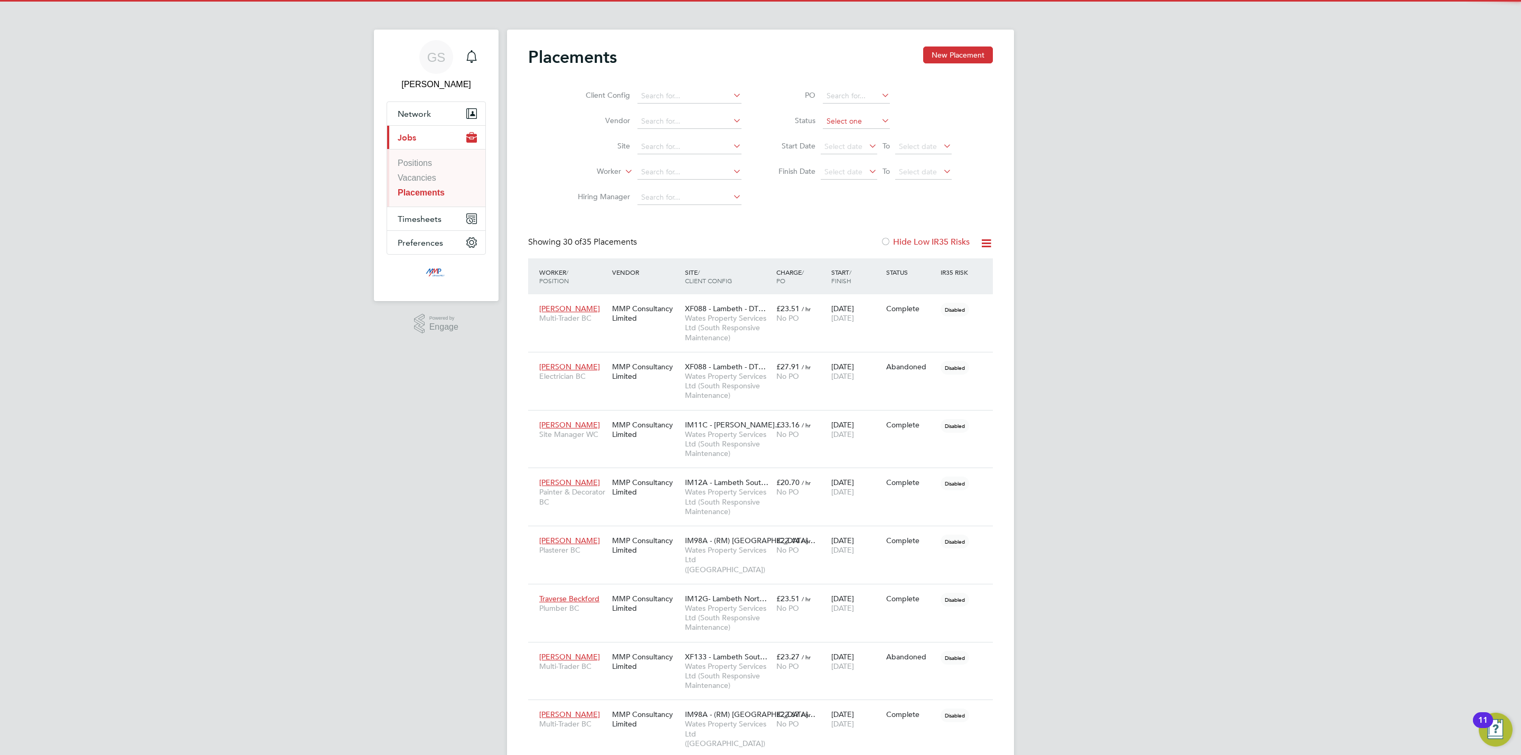
click at [847, 124] on input at bounding box center [856, 121] width 67 height 15
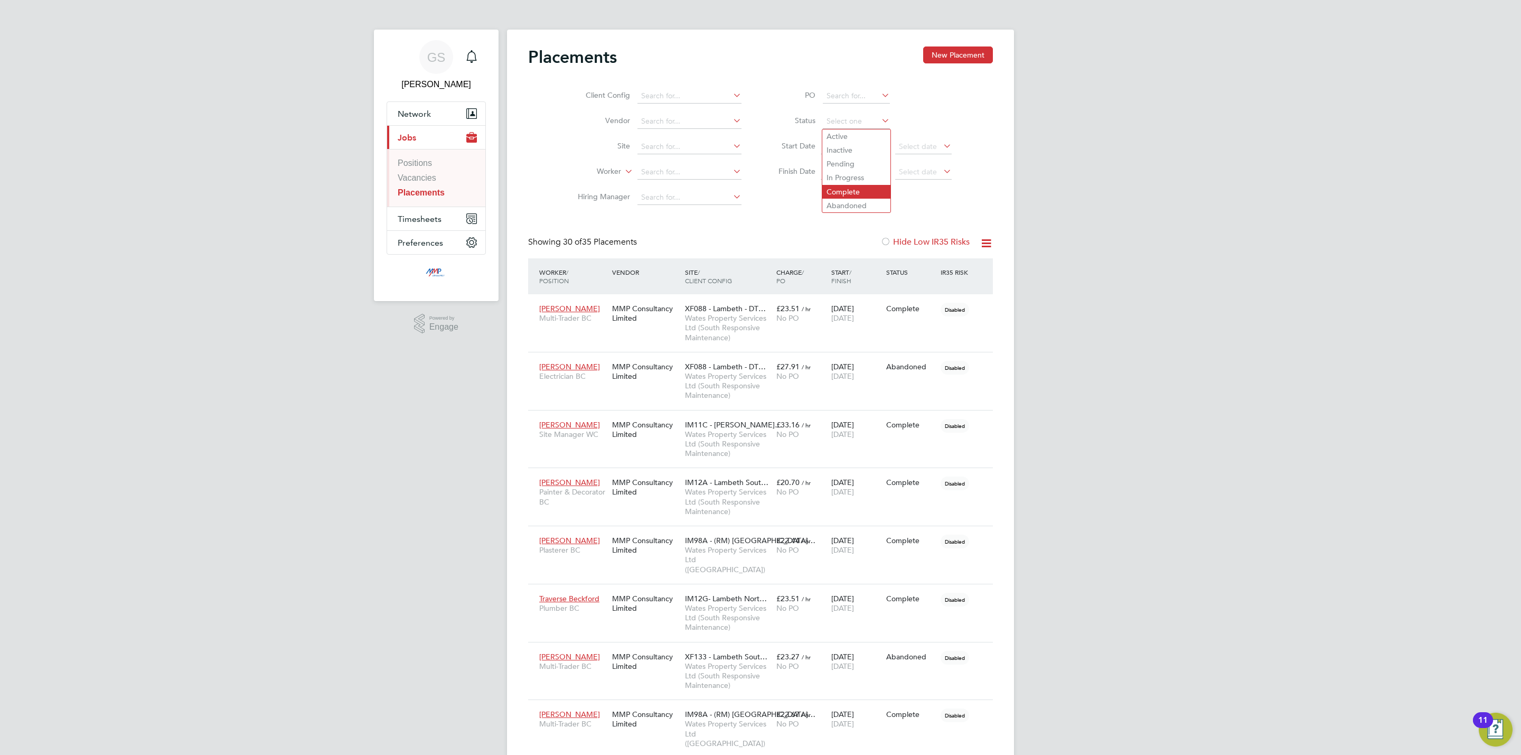
click at [852, 189] on li "Complete" at bounding box center [857, 192] width 68 height 14
type input "Complete"
click at [419, 181] on link "Vacancies" at bounding box center [417, 177] width 39 height 9
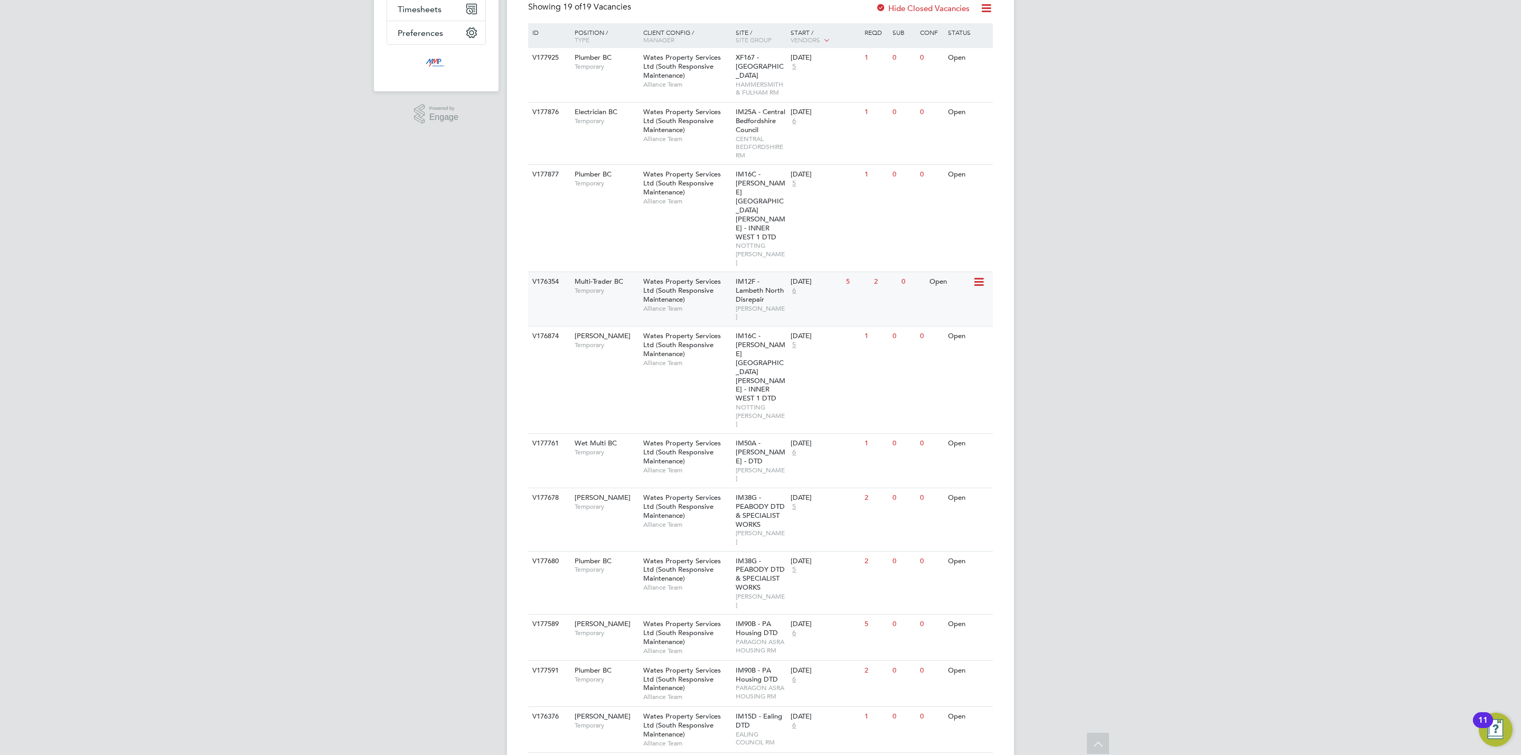
scroll to position [238, 0]
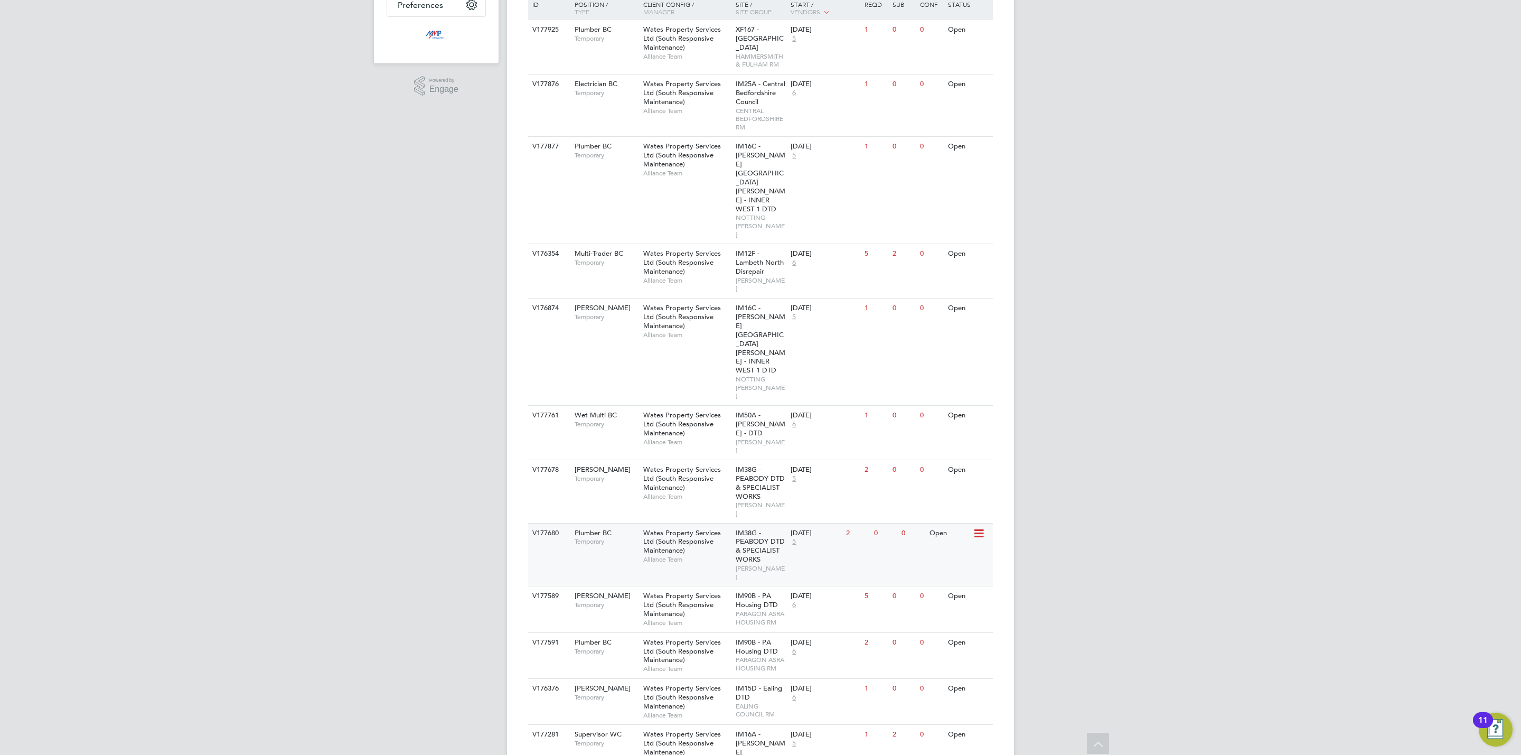
click at [749, 528] on span "IM38G - PEABODY DTD & SPECIALIST WORKS" at bounding box center [760, 546] width 49 height 36
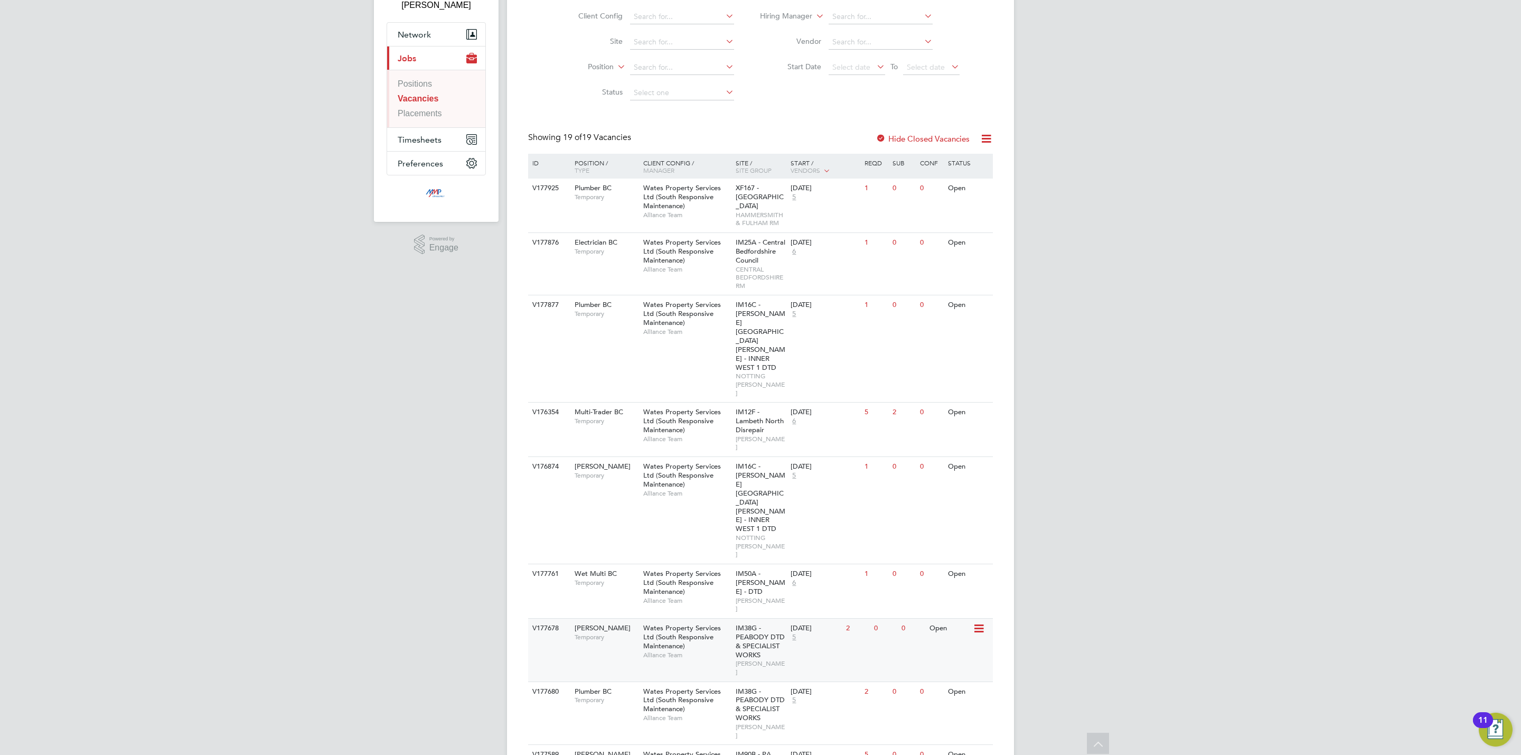
scroll to position [0, 0]
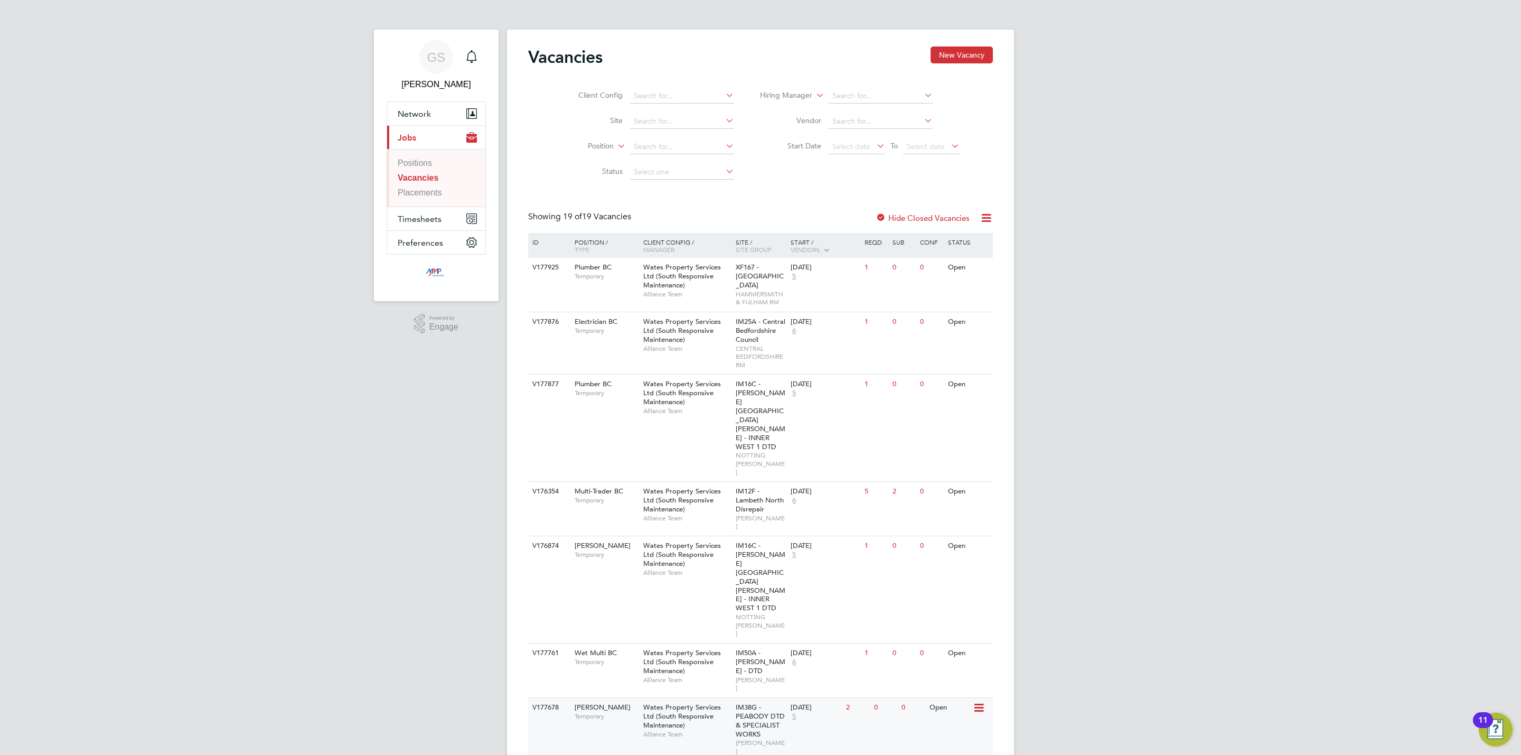
click at [749, 703] on span "IM38G - PEABODY DTD & SPECIALIST WORKS" at bounding box center [760, 721] width 49 height 36
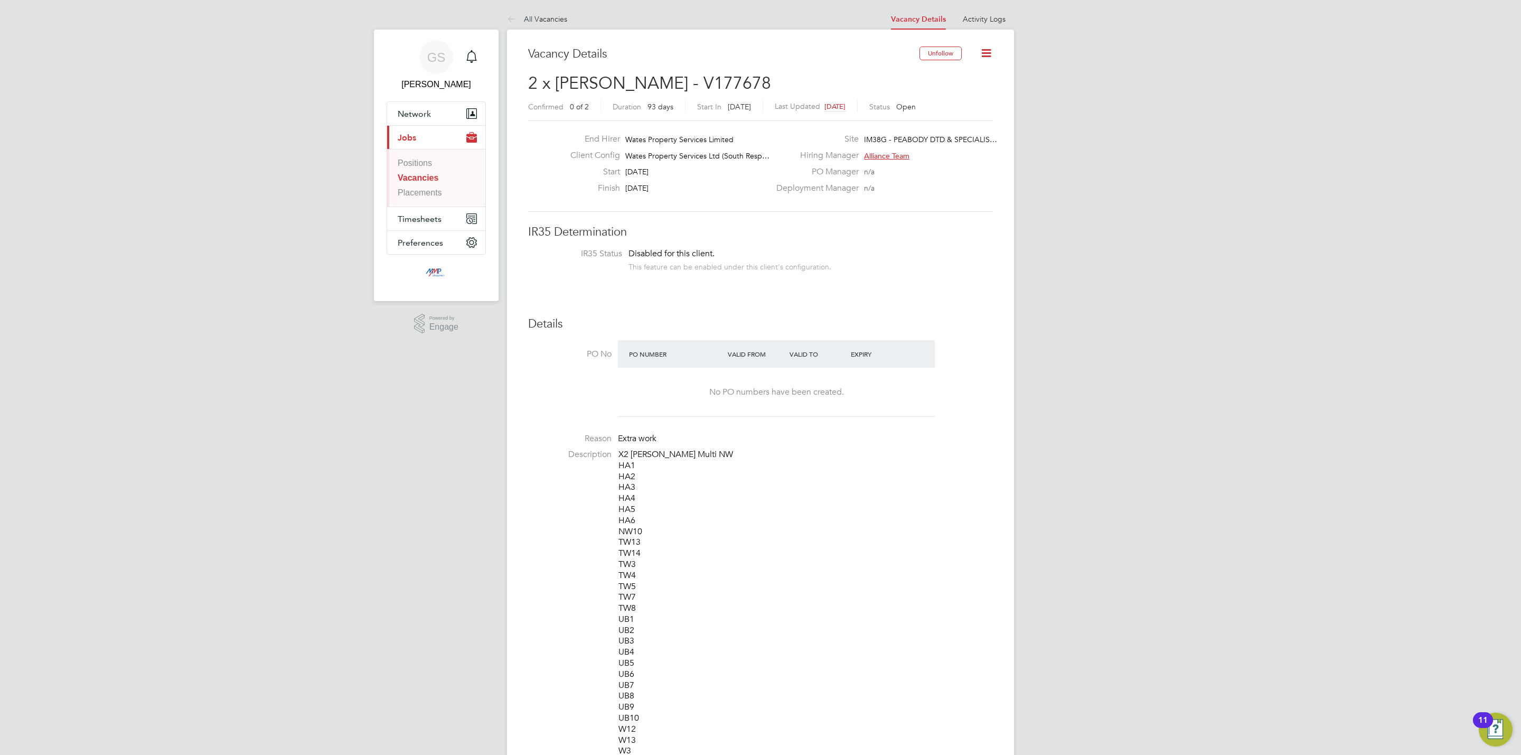
click at [420, 179] on link "Vacancies" at bounding box center [418, 177] width 41 height 9
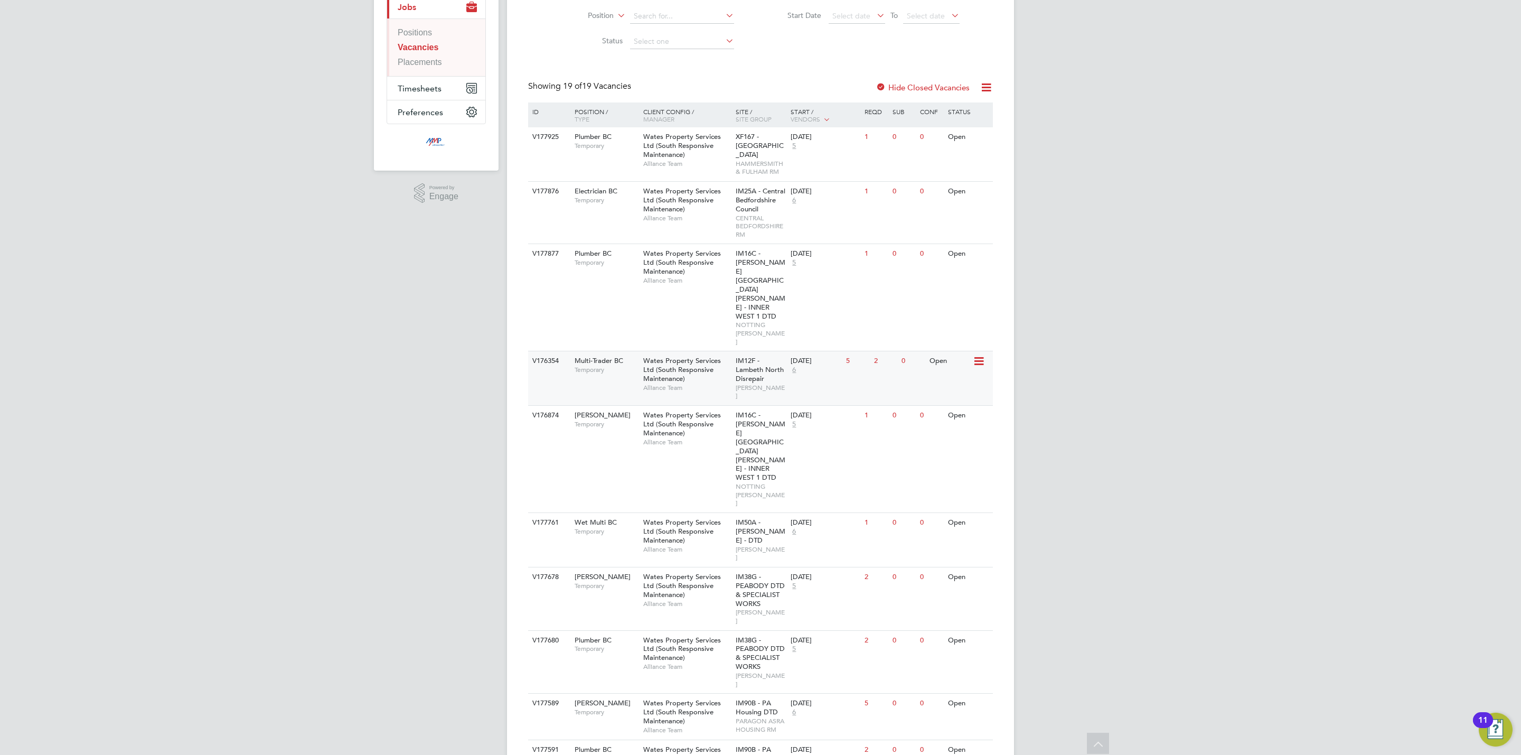
scroll to position [158, 0]
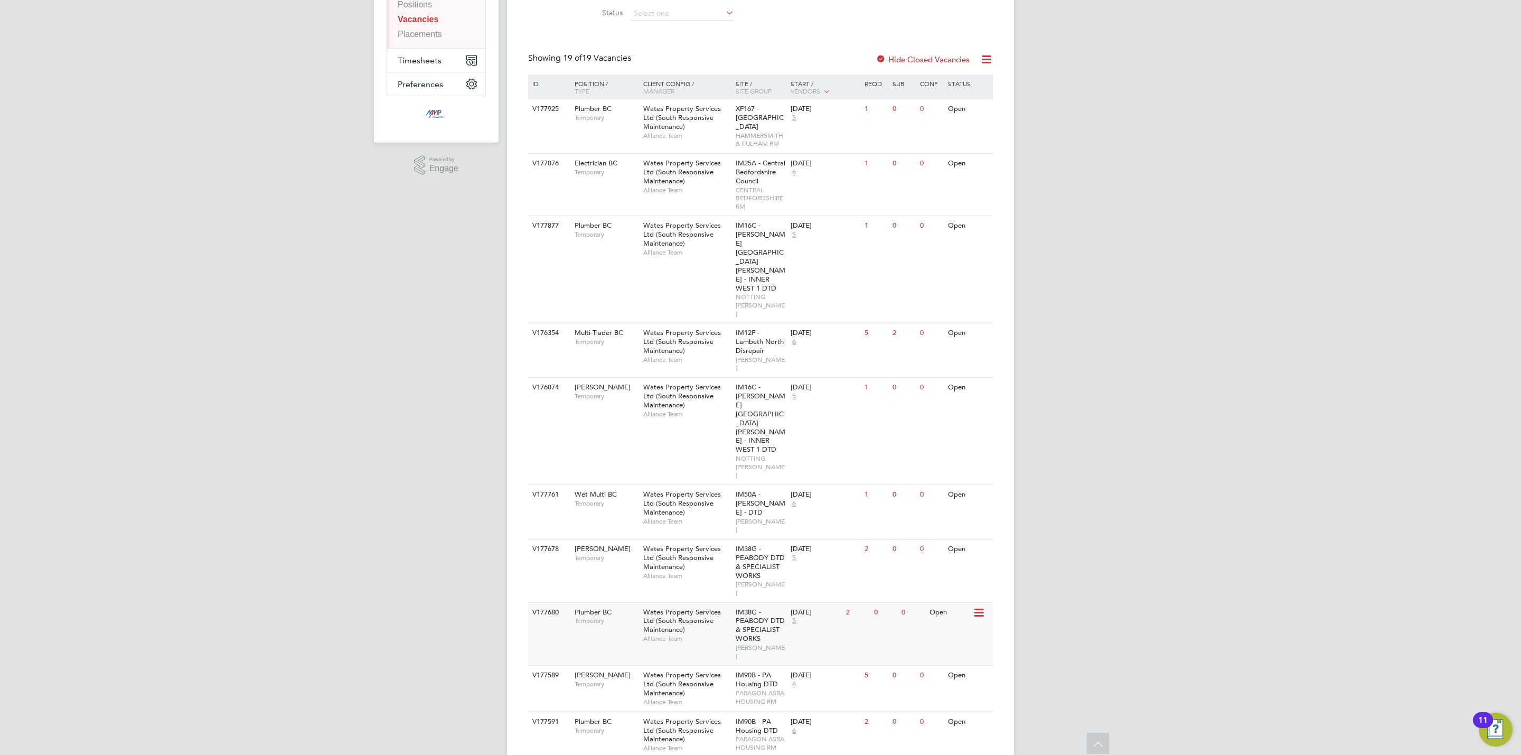
click at [750, 608] on span "IM38G - PEABODY DTD & SPECIALIST WORKS" at bounding box center [760, 626] width 49 height 36
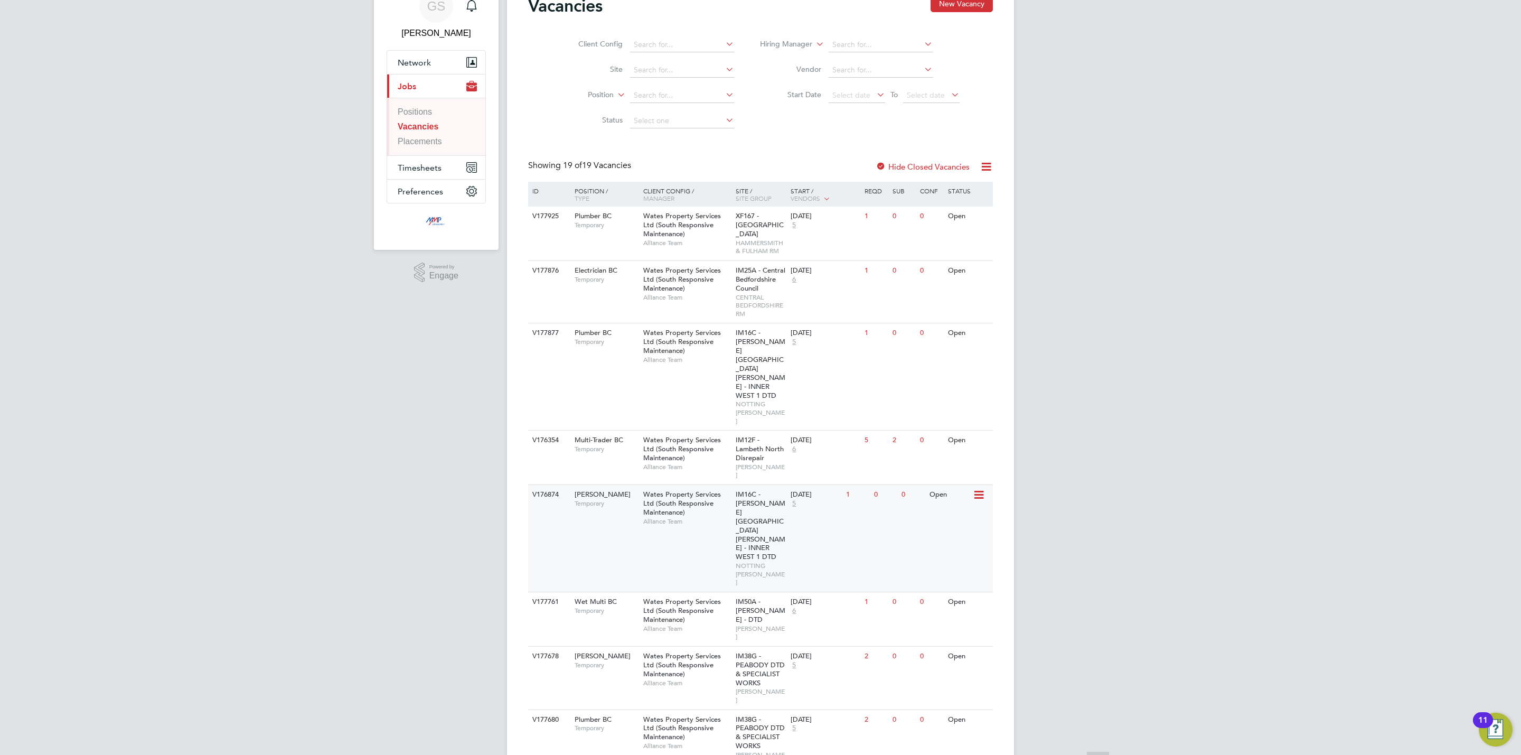
scroll to position [79, 0]
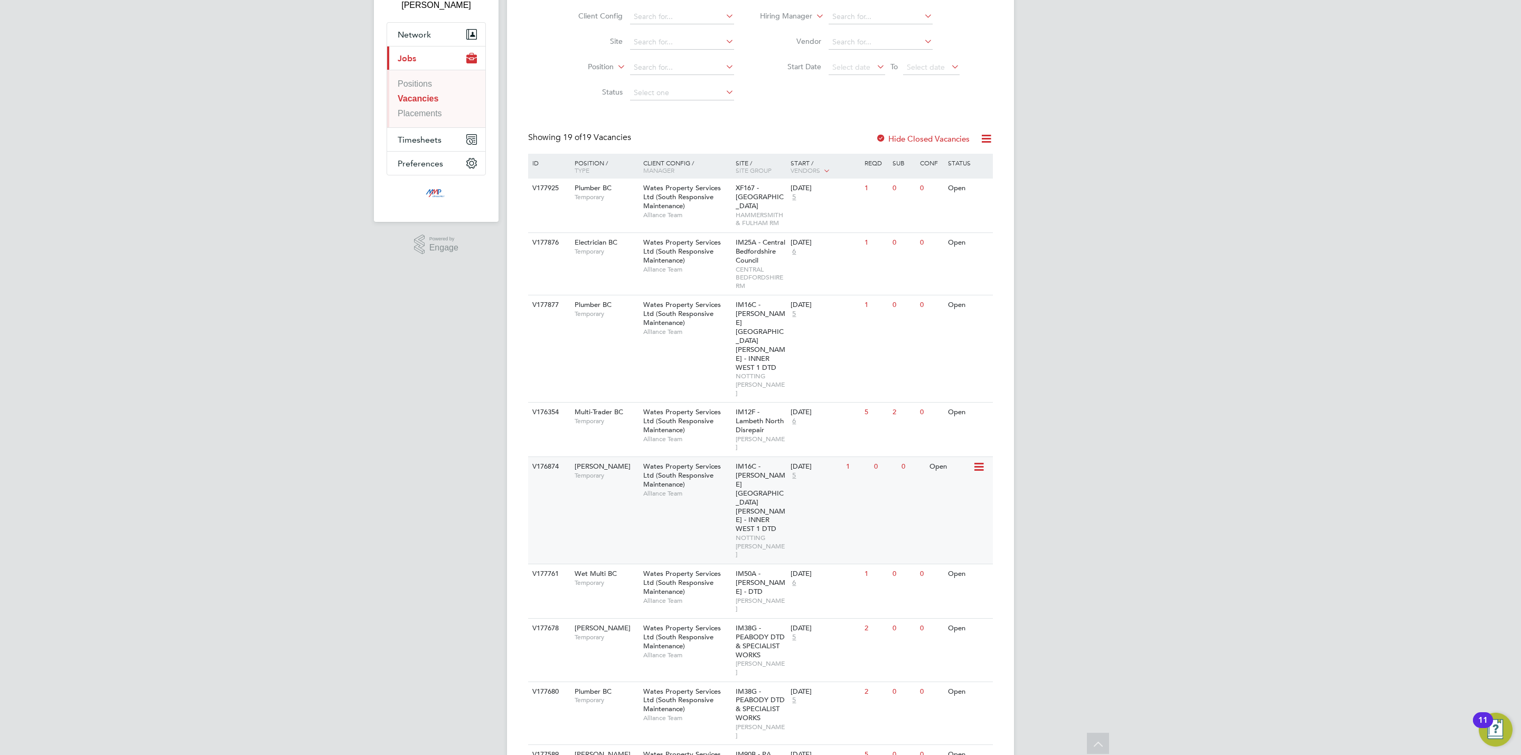
click at [701, 489] on span "Alliance Team" at bounding box center [686, 493] width 87 height 8
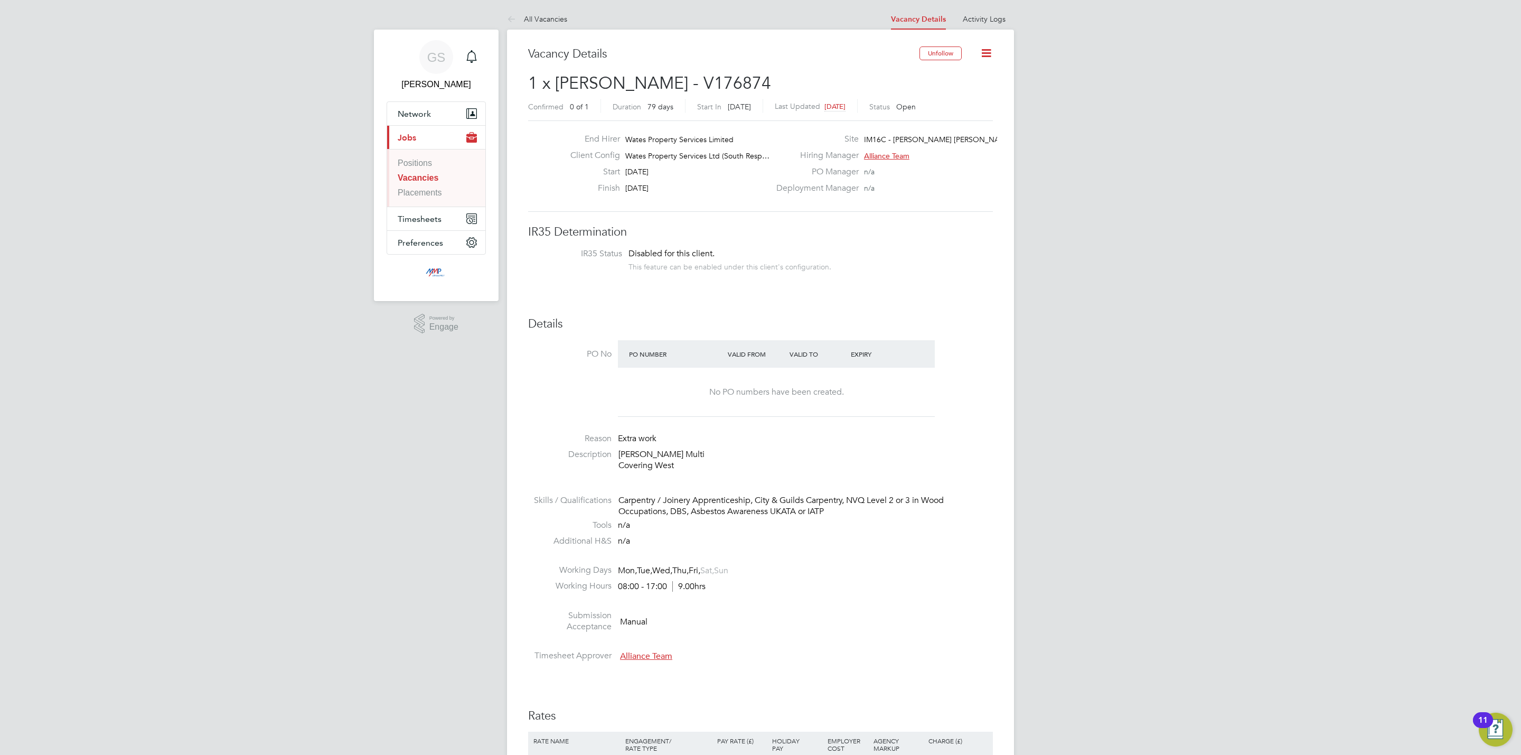
click at [408, 180] on link "Vacancies" at bounding box center [418, 177] width 41 height 9
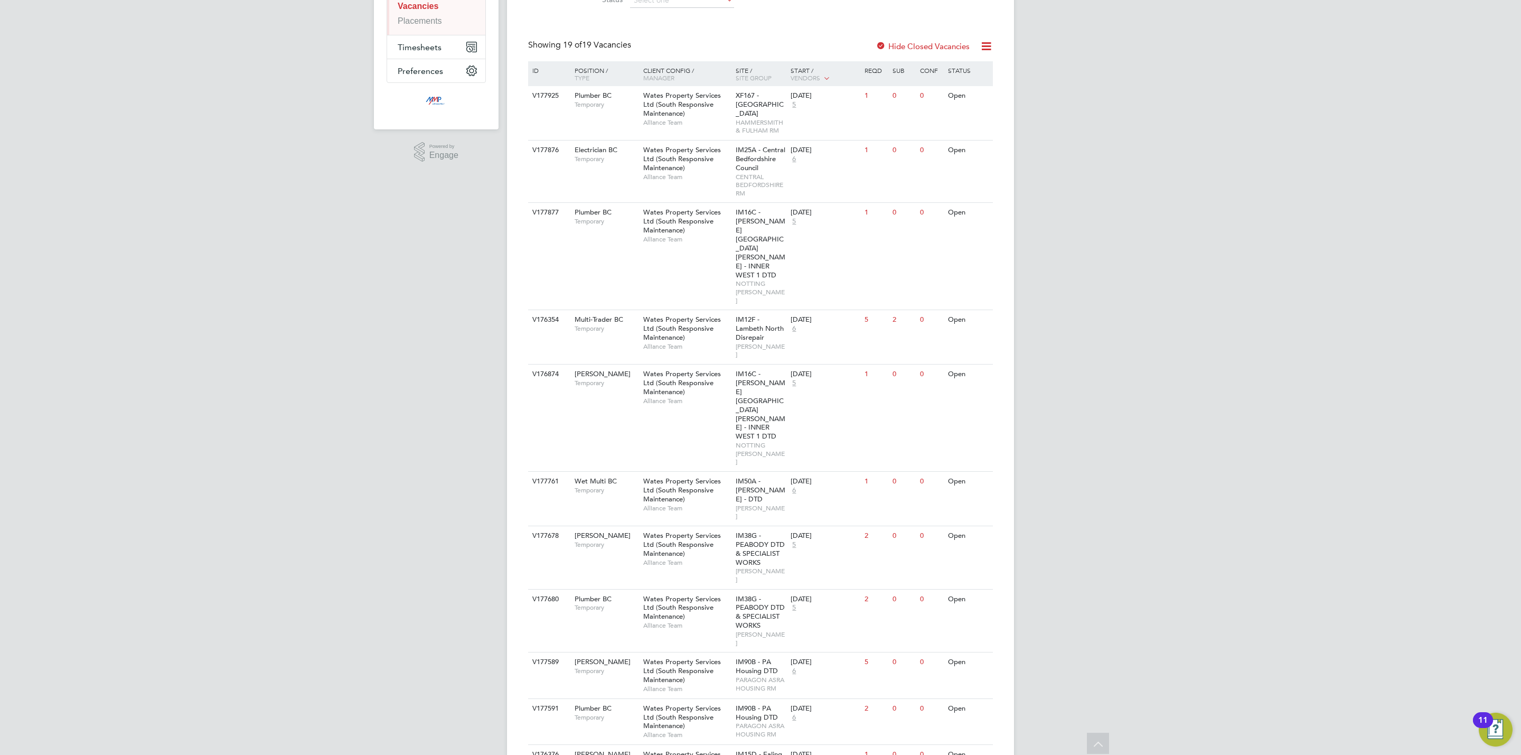
scroll to position [143, 0]
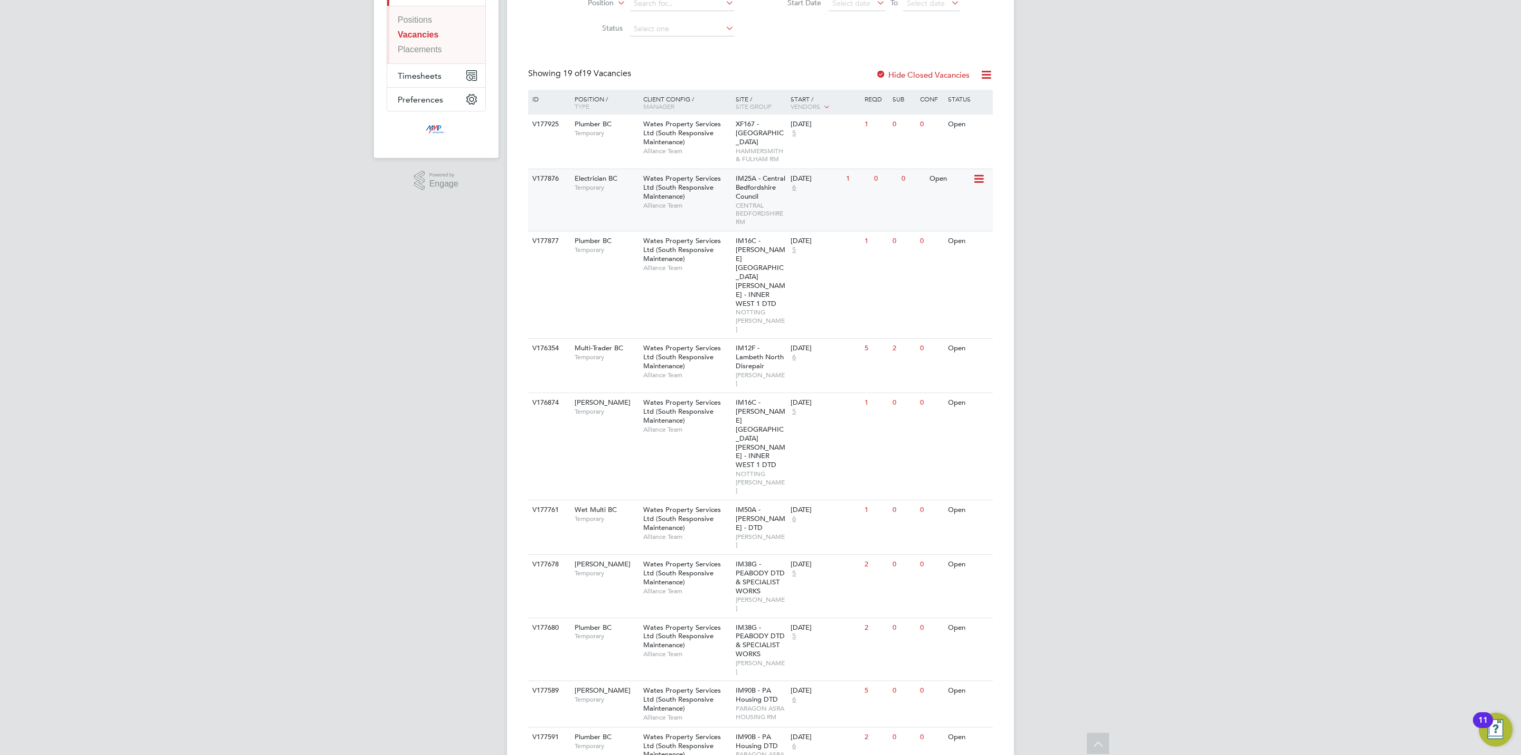
click at [758, 216] on span "CENTRAL BEDFORDSHIRE RM" at bounding box center [761, 213] width 50 height 25
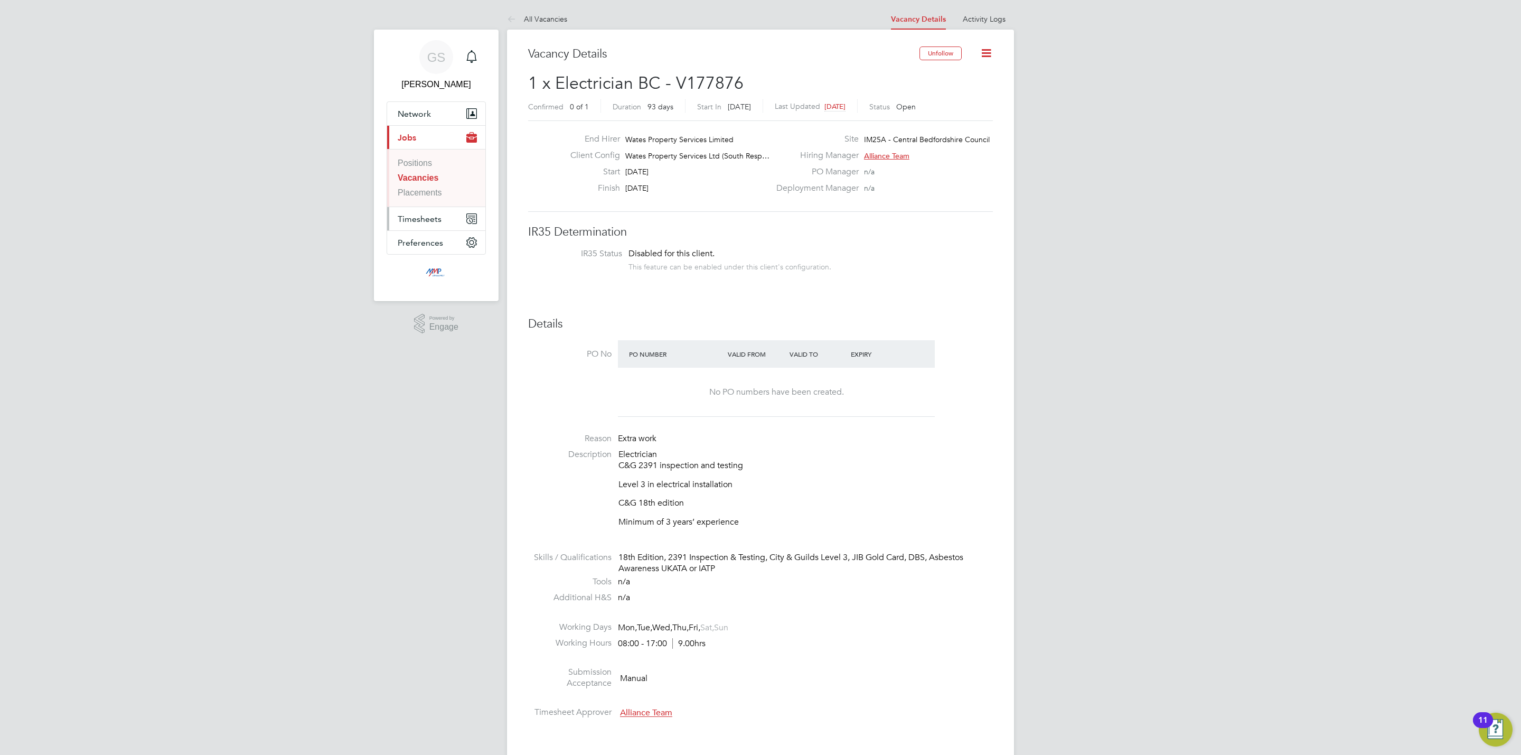
click at [422, 224] on span "Timesheets" at bounding box center [420, 219] width 44 height 10
click at [420, 190] on link "Timesheets" at bounding box center [419, 186] width 43 height 9
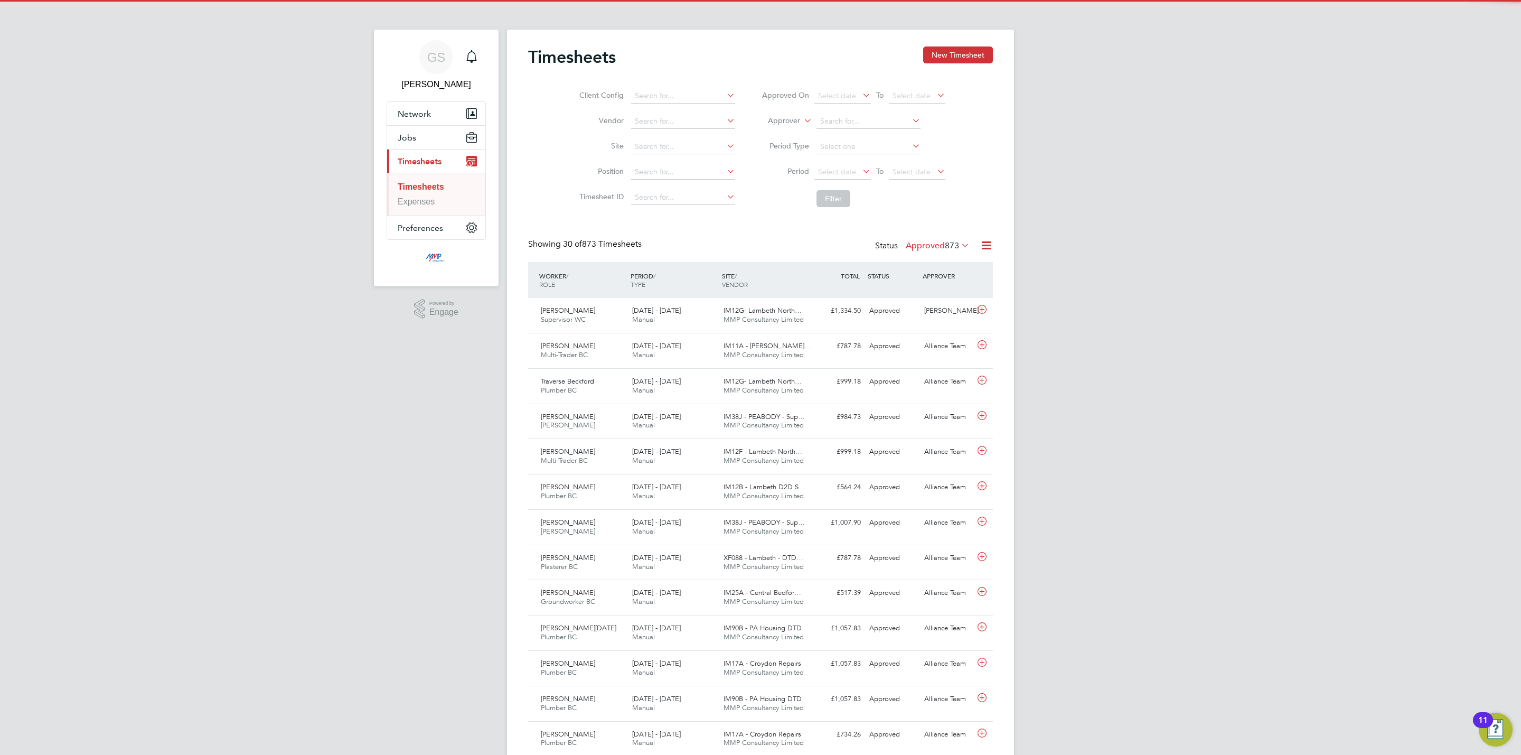
scroll to position [27, 92]
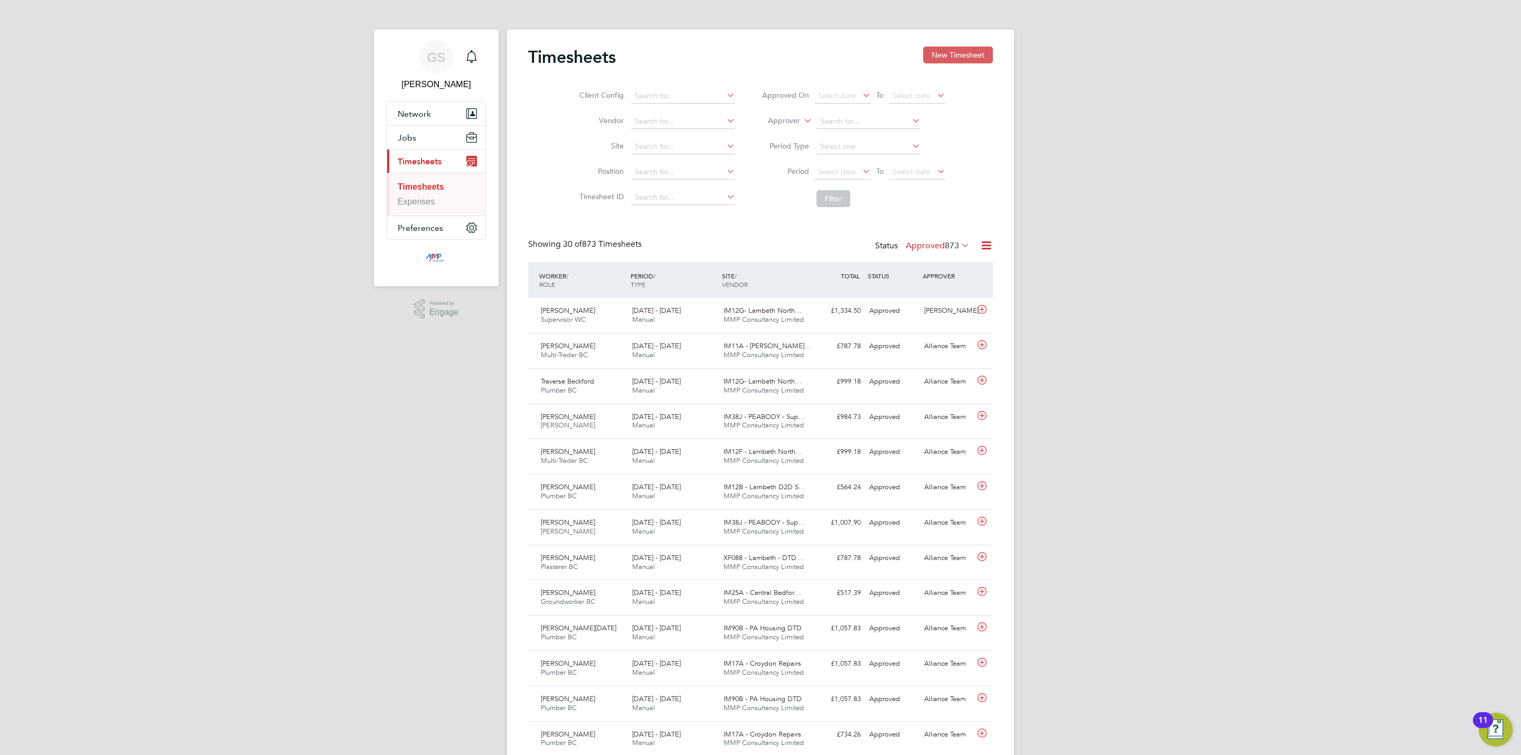
click at [959, 57] on button "New Timesheet" at bounding box center [958, 54] width 70 height 17
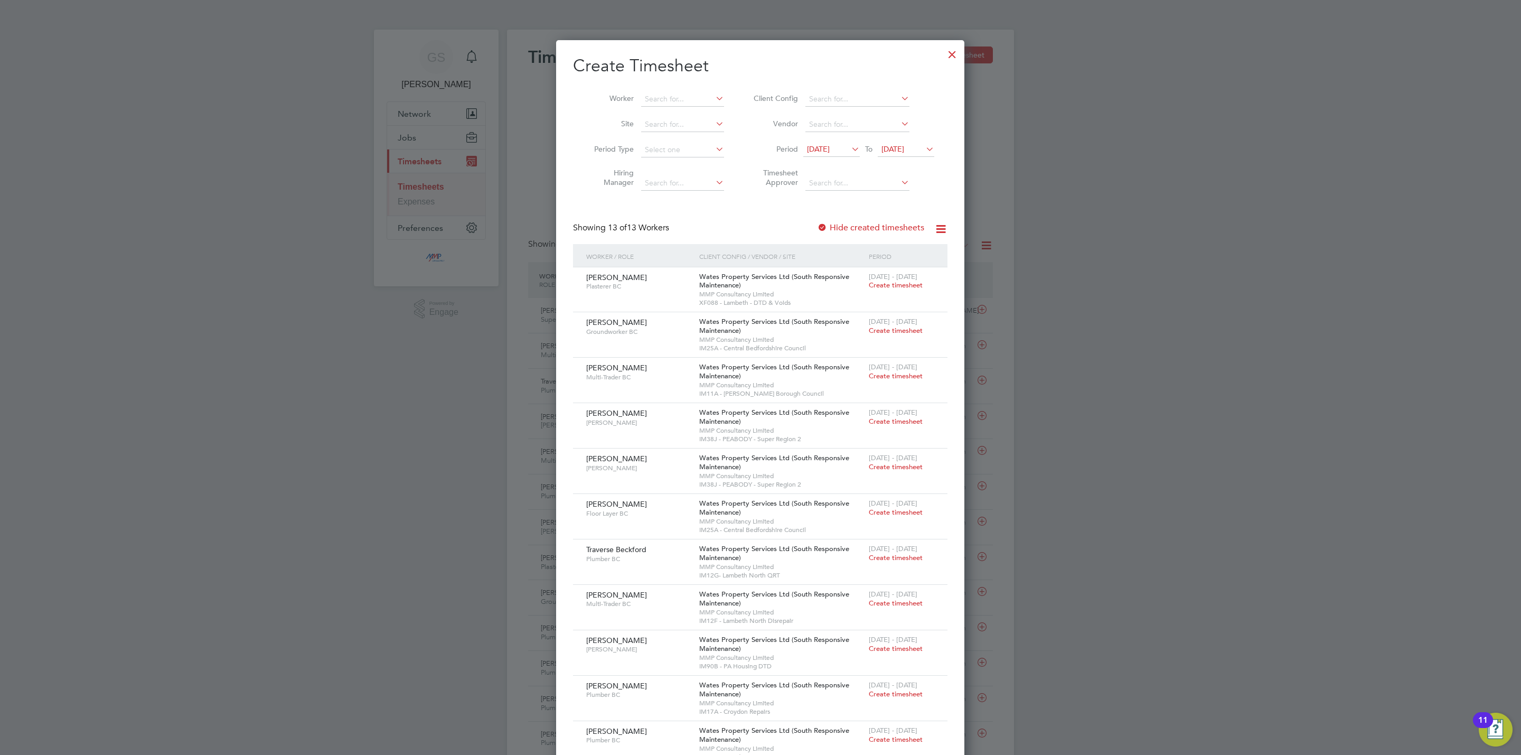
click at [961, 52] on div at bounding box center [952, 51] width 19 height 19
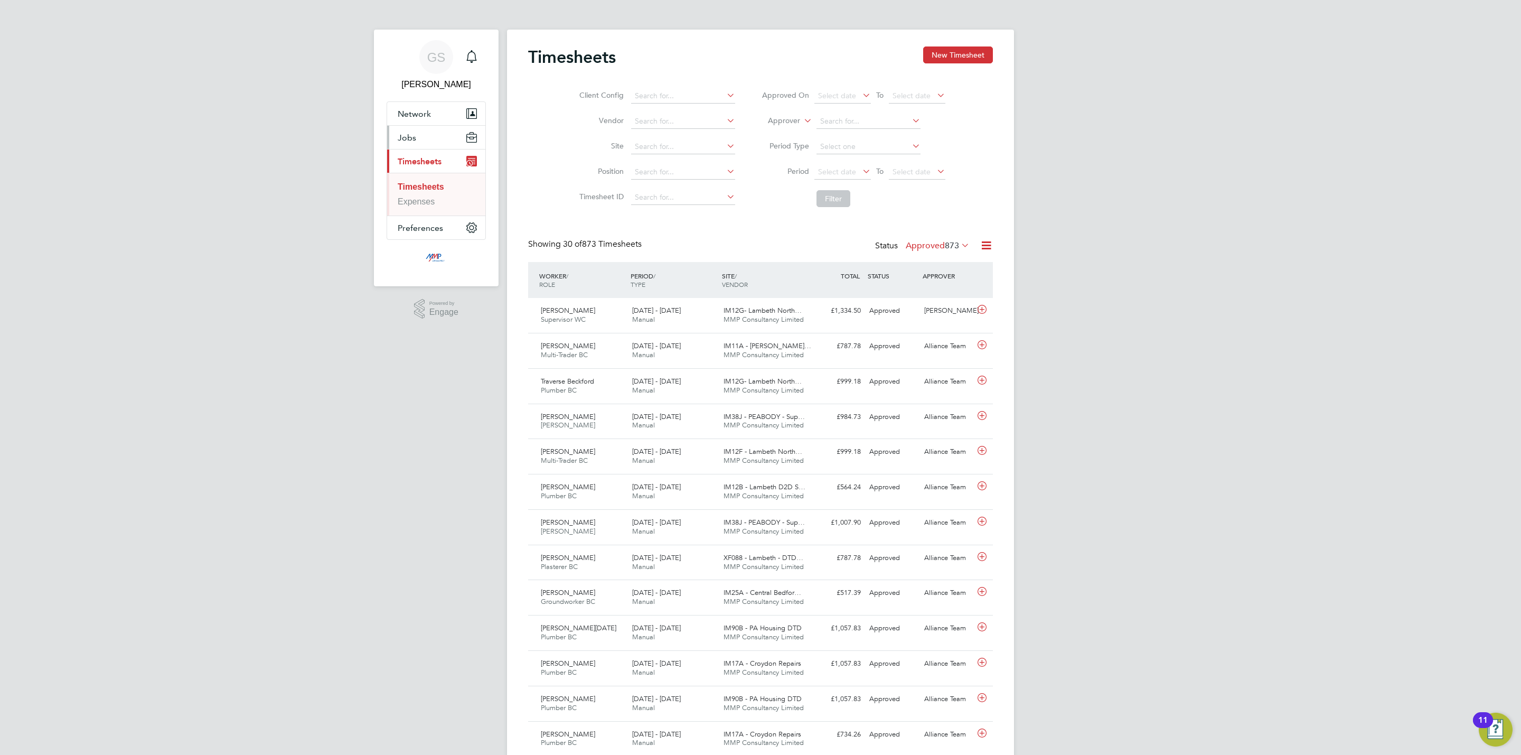
click at [410, 135] on span "Jobs" at bounding box center [407, 138] width 18 height 10
click at [416, 179] on link "Vacancies" at bounding box center [417, 177] width 39 height 9
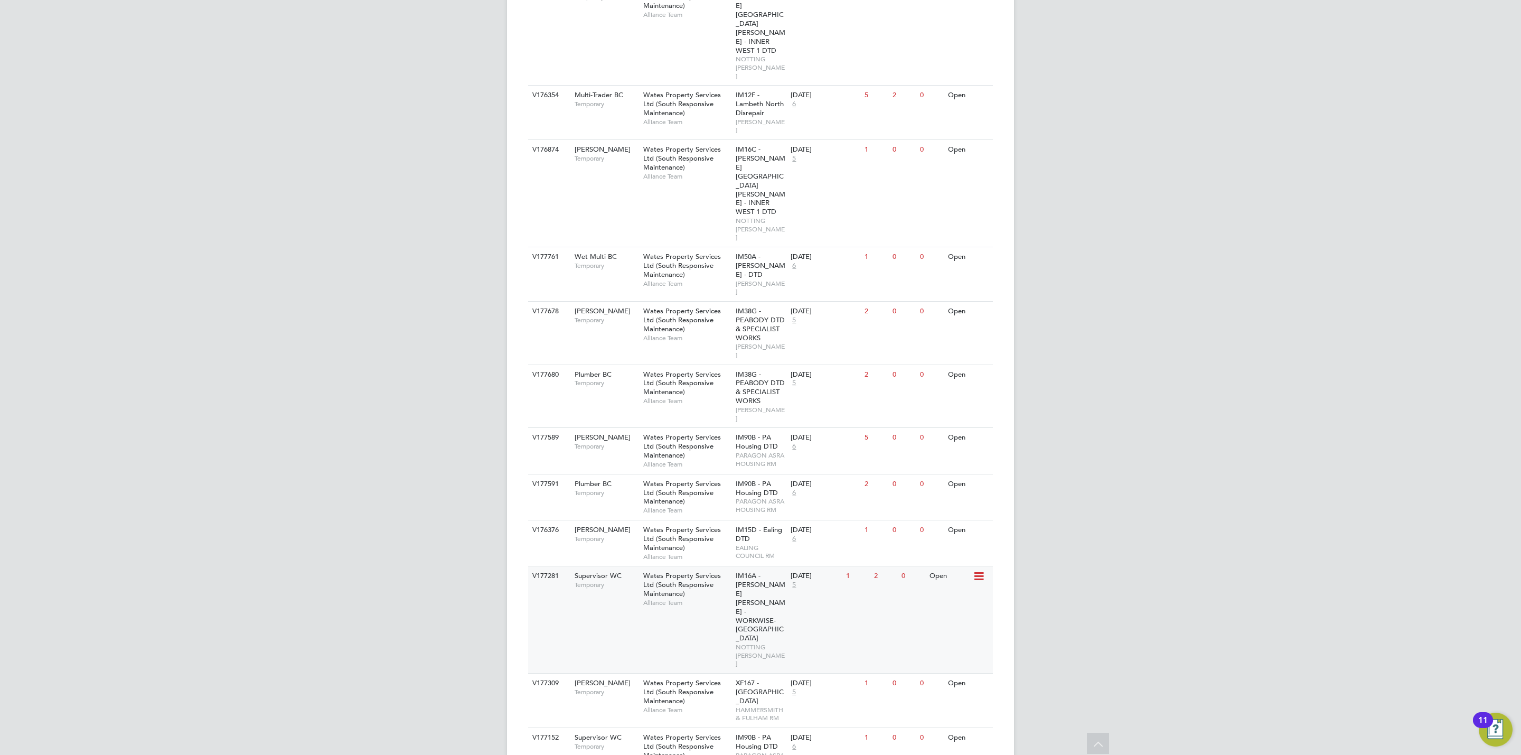
scroll to position [475, 0]
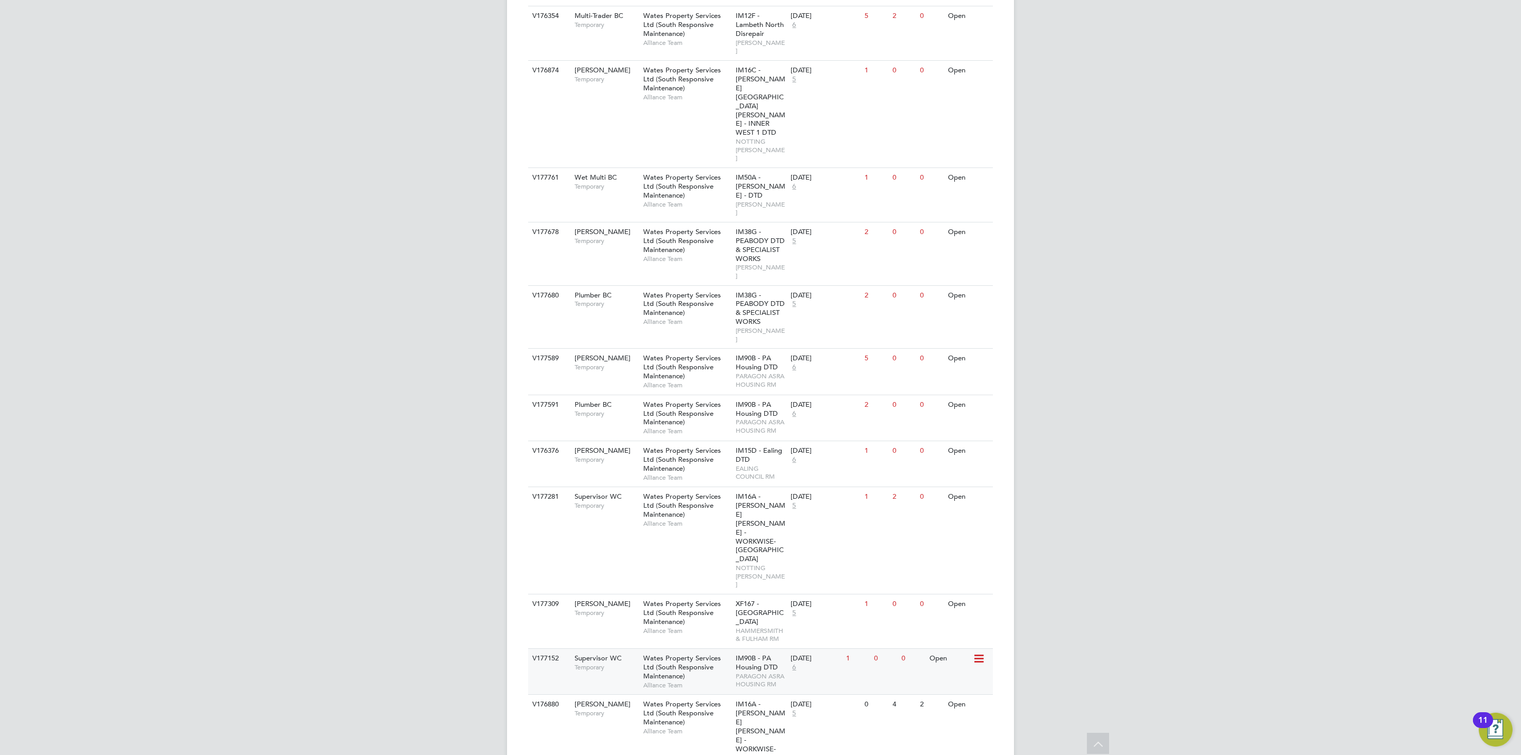
click at [753, 672] on span "PARAGON ASRA HOUSING RM" at bounding box center [761, 680] width 50 height 16
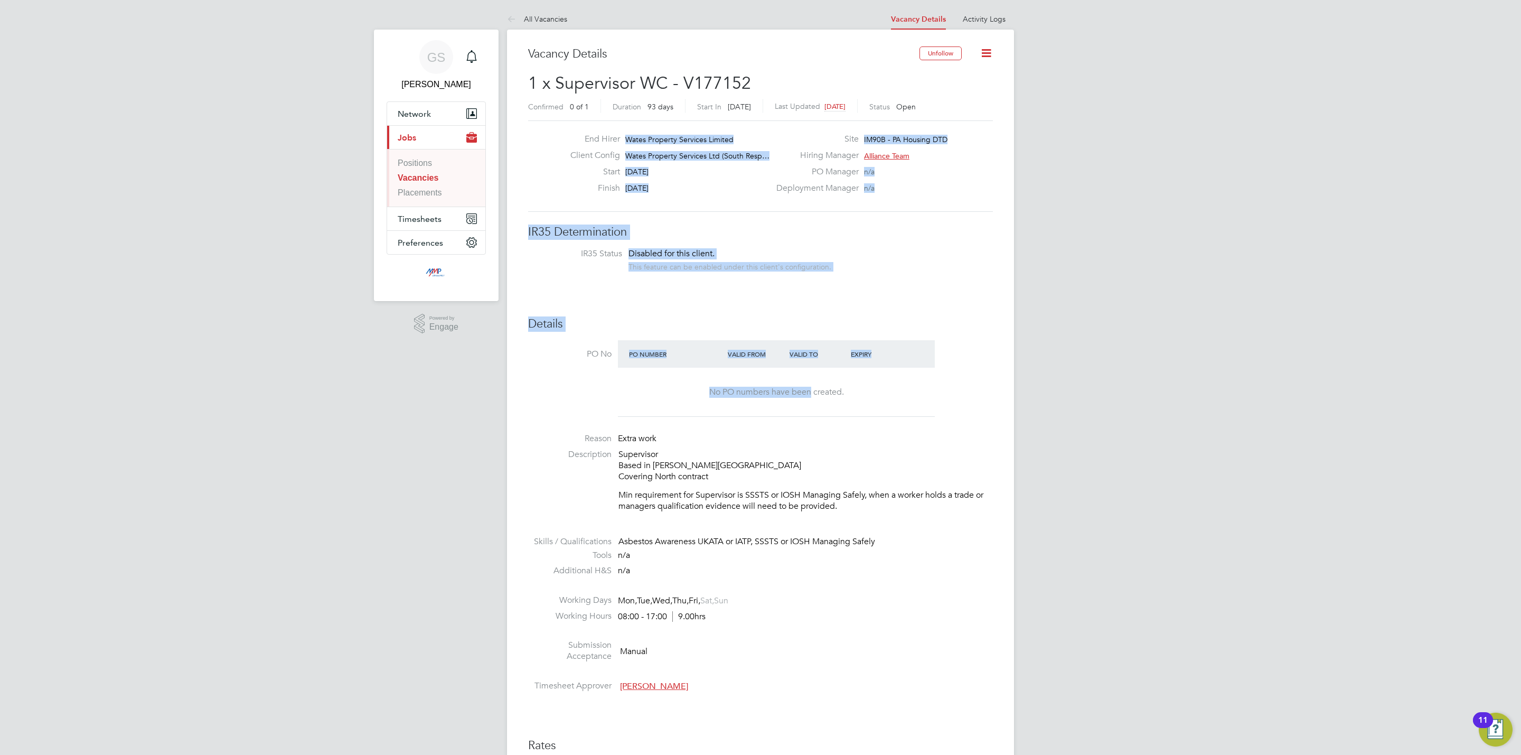
drag, startPoint x: 627, startPoint y: 136, endPoint x: 810, endPoint y: 403, distance: 323.6
click at [809, 376] on div "Vacancy Details Unfollow 1 x Supervisor WC - V177152 Confirmed 0 of 1 Duration …" at bounding box center [760, 763] width 465 height 1435
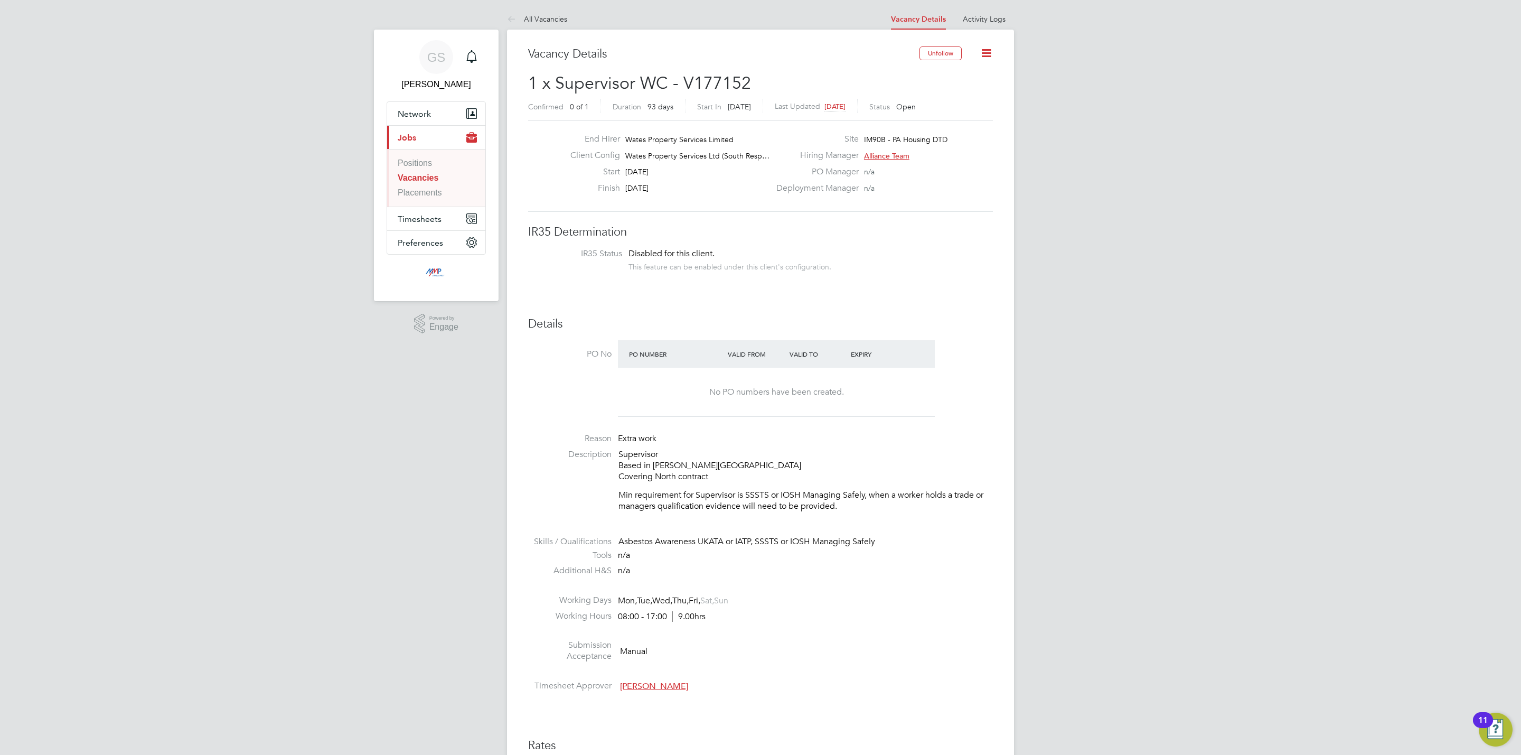
click at [899, 564] on li "Tools n/a" at bounding box center [760, 558] width 465 height 16
drag, startPoint x: 412, startPoint y: 167, endPoint x: 422, endPoint y: 181, distance: 17.0
click at [412, 167] on link "Positions" at bounding box center [415, 162] width 34 height 9
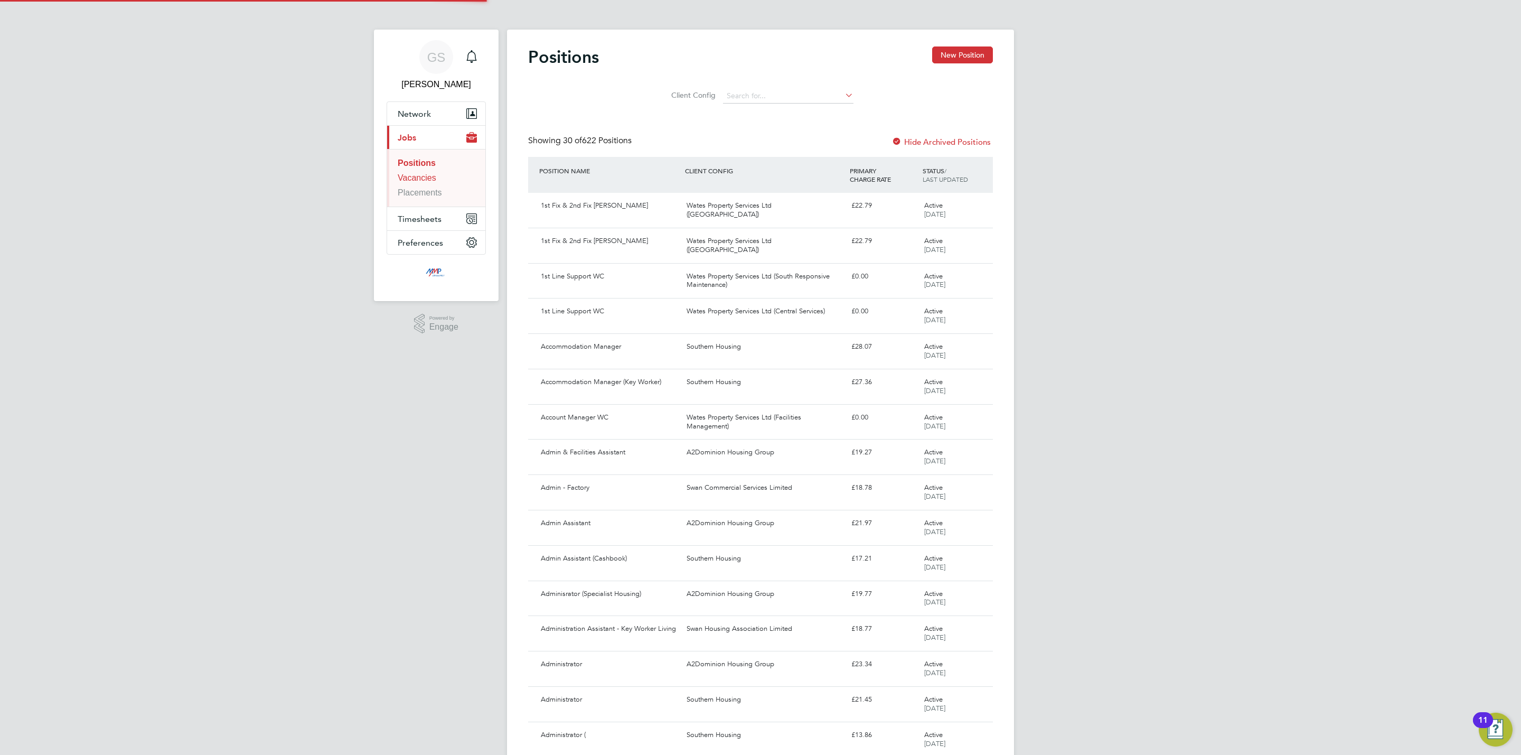
click at [422, 181] on link "Vacancies" at bounding box center [417, 177] width 39 height 9
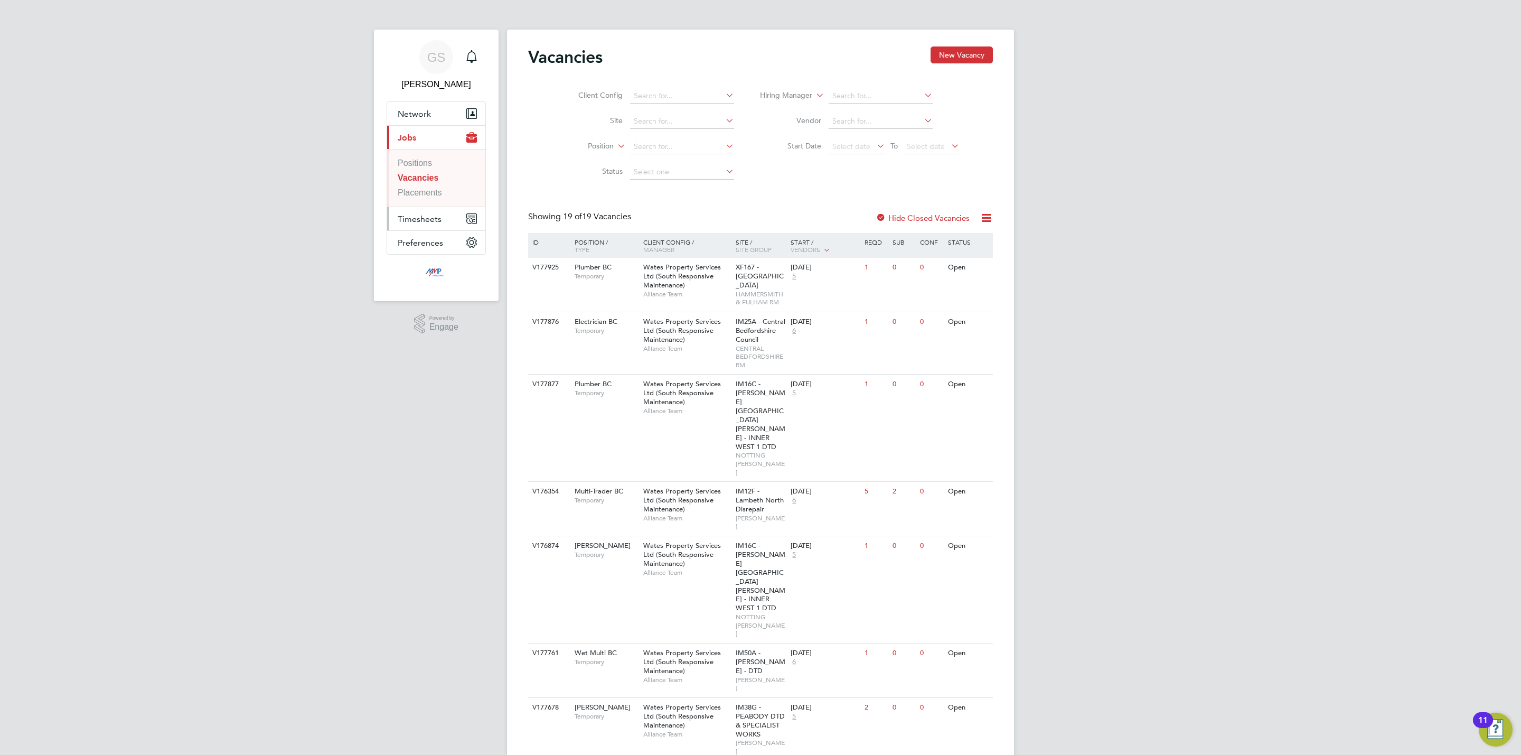
click at [432, 220] on span "Timesheets" at bounding box center [420, 219] width 44 height 10
click at [422, 189] on link "Timesheets" at bounding box center [419, 186] width 43 height 9
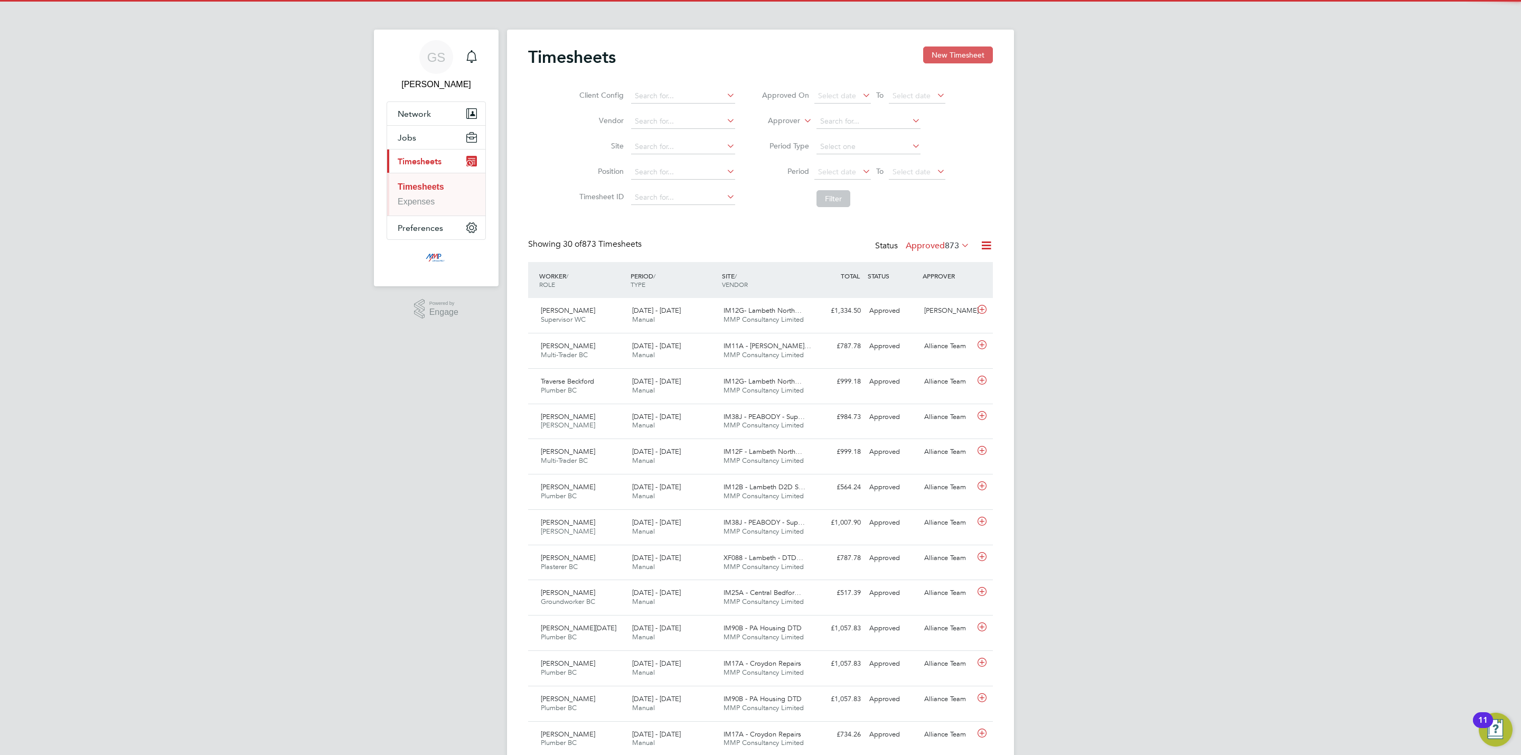
scroll to position [27, 92]
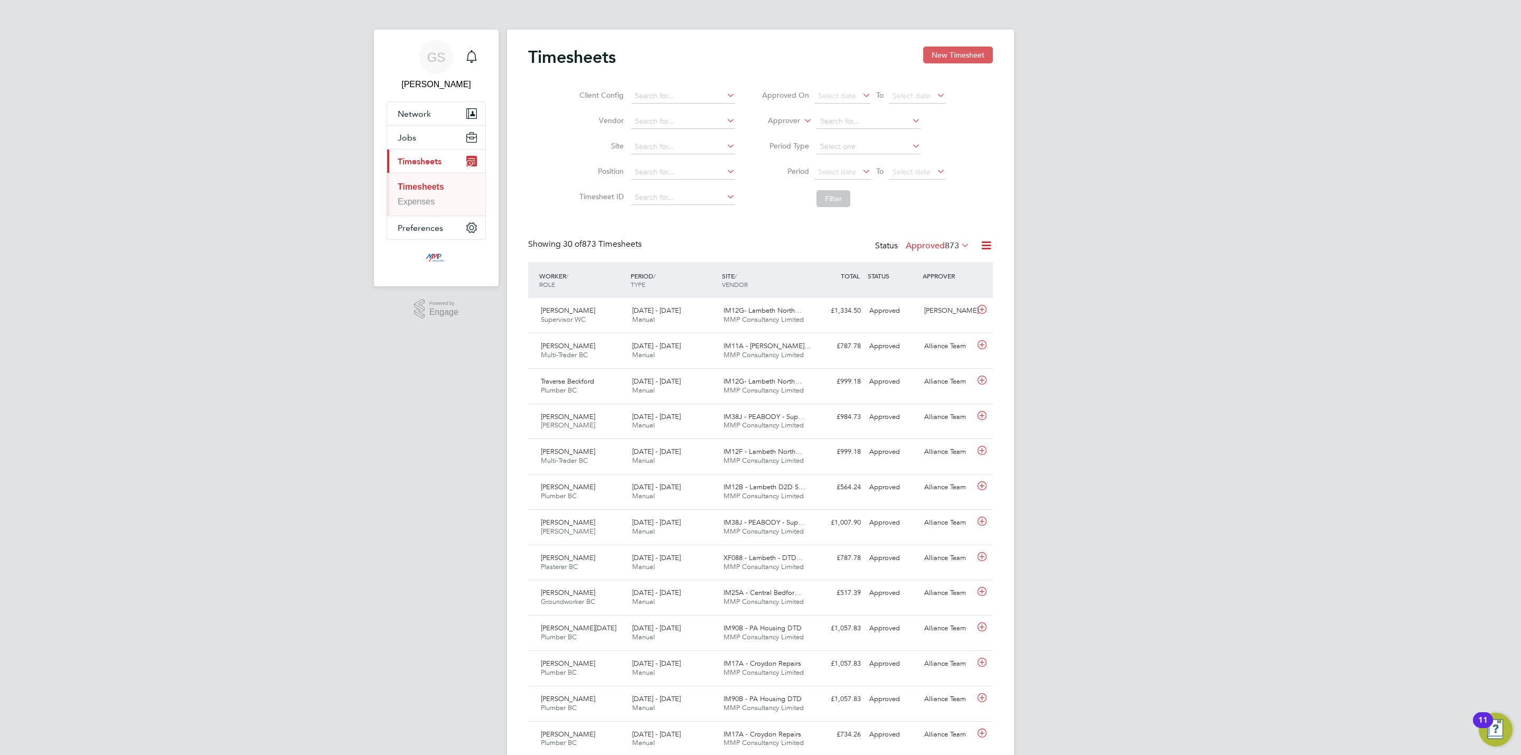
click at [954, 60] on button "New Timesheet" at bounding box center [958, 54] width 70 height 17
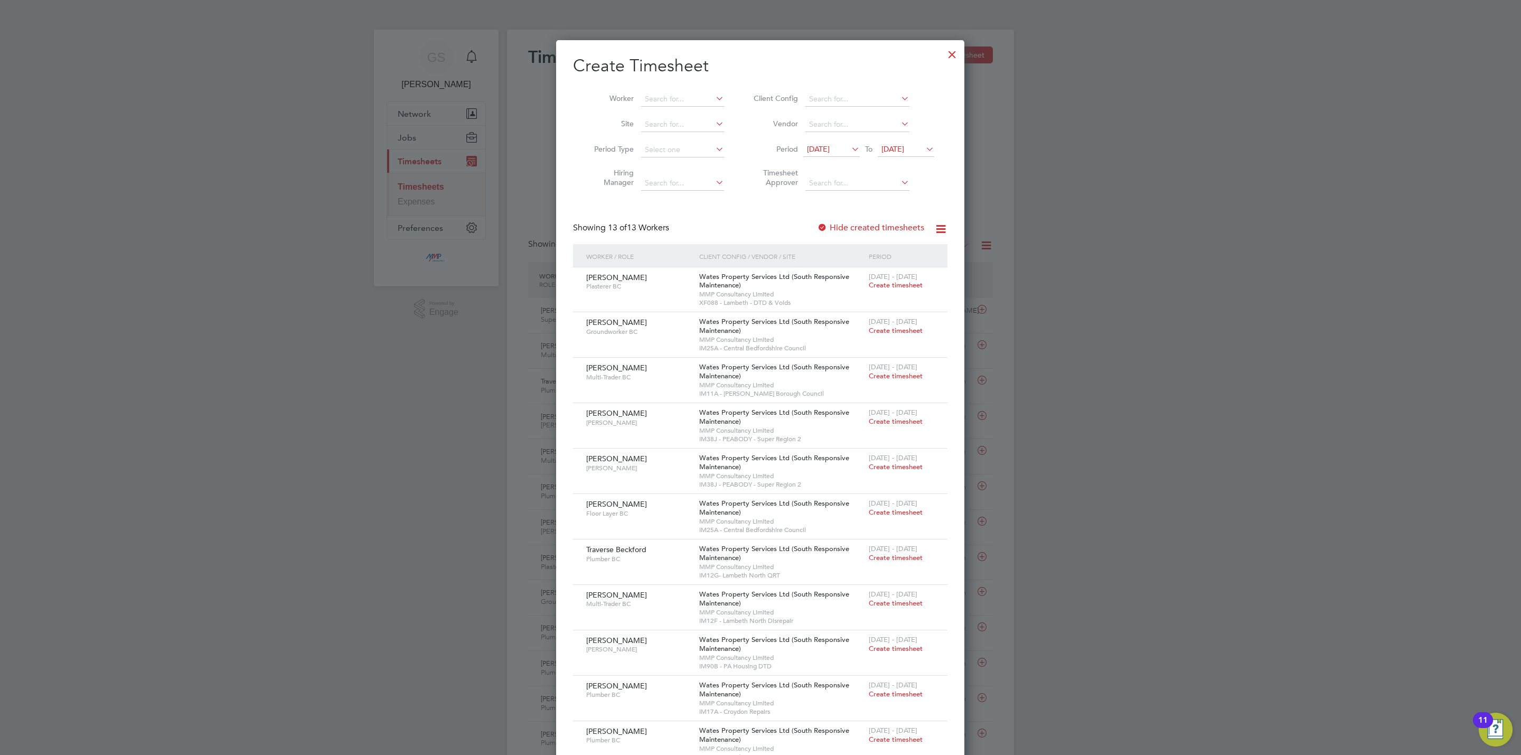
click at [954, 48] on div at bounding box center [952, 51] width 19 height 19
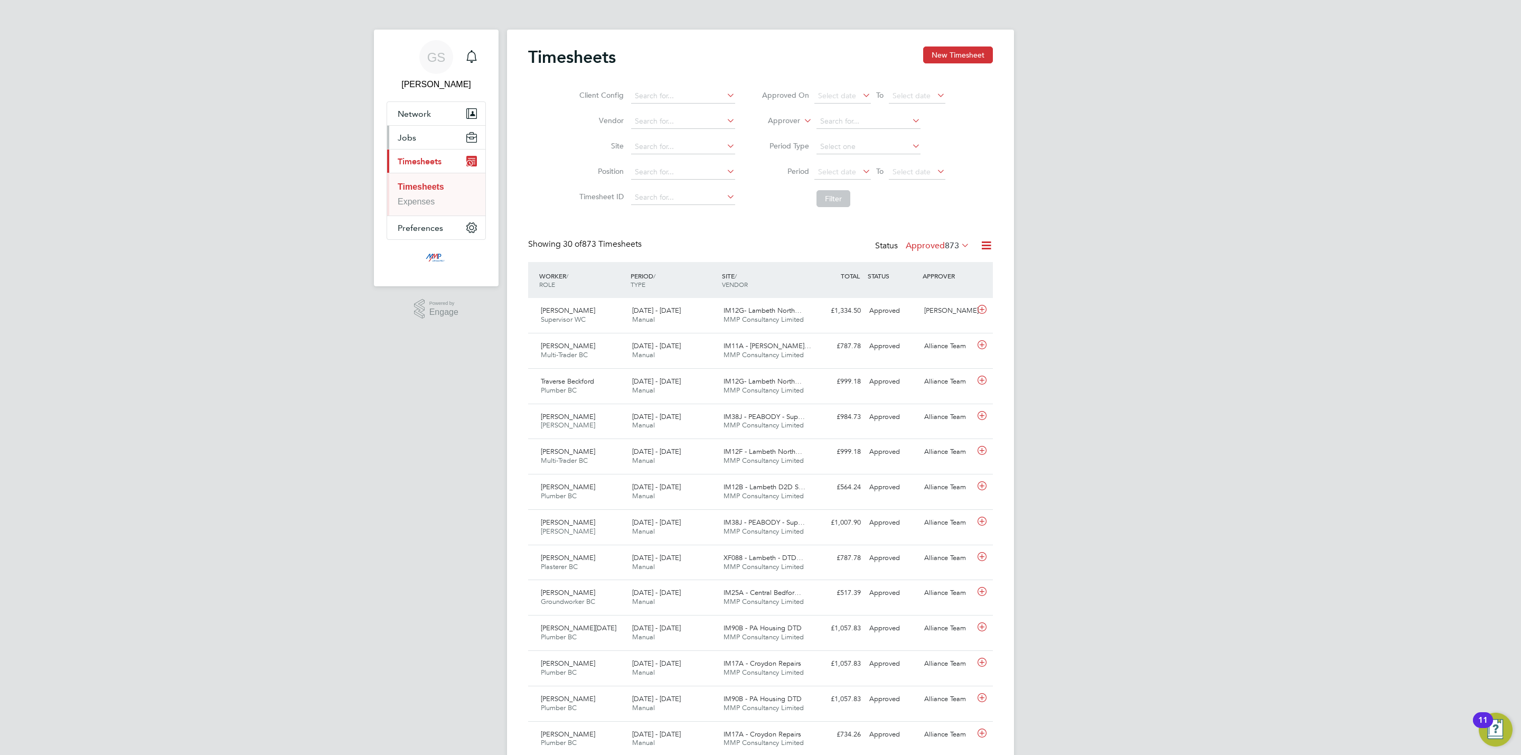
click at [425, 146] on button "Jobs" at bounding box center [436, 137] width 98 height 23
click at [428, 192] on link "Placements" at bounding box center [420, 192] width 44 height 9
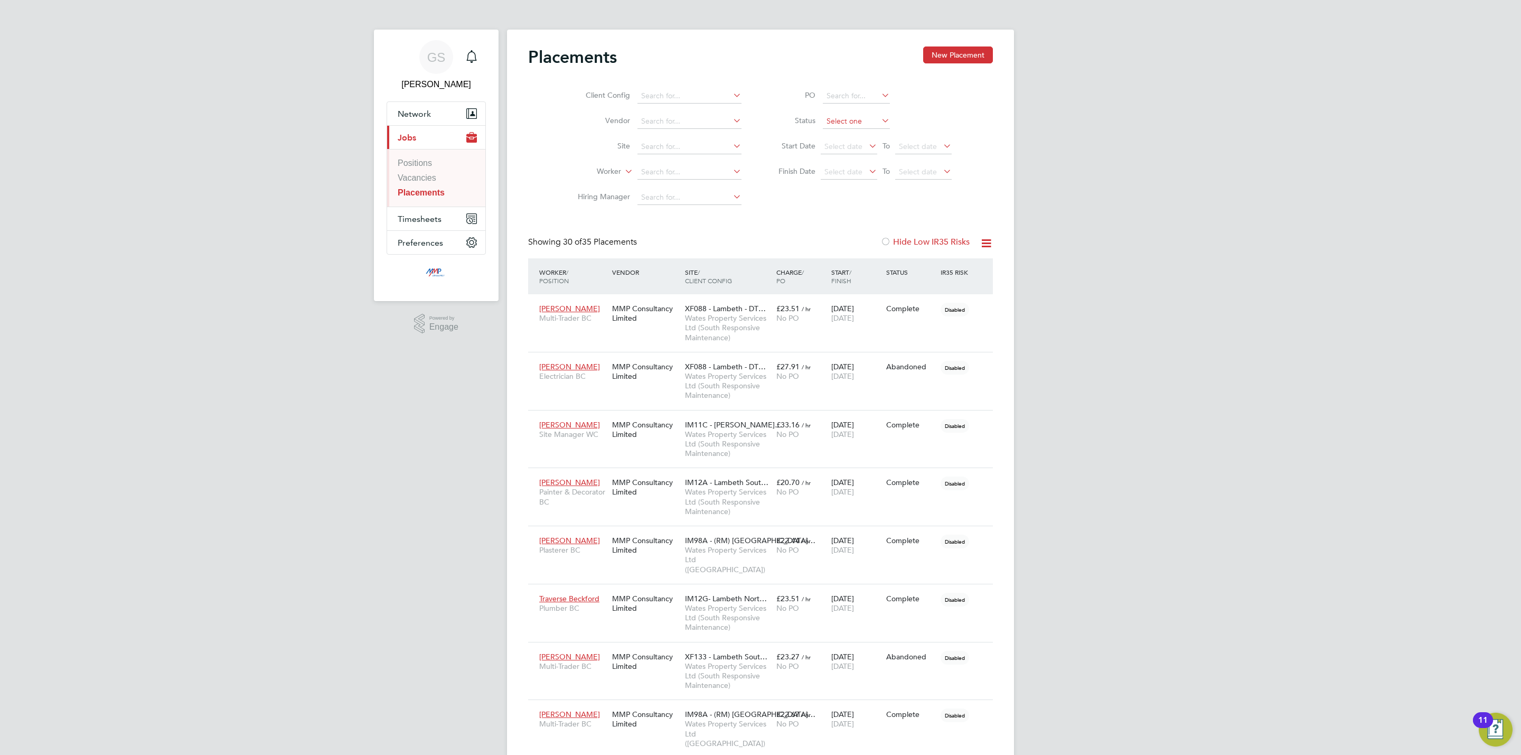
click at [861, 122] on input at bounding box center [856, 121] width 67 height 15
click at [852, 139] on li "Active" at bounding box center [857, 136] width 68 height 14
type input "Active"
click at [842, 151] on span "Select date" at bounding box center [849, 147] width 57 height 14
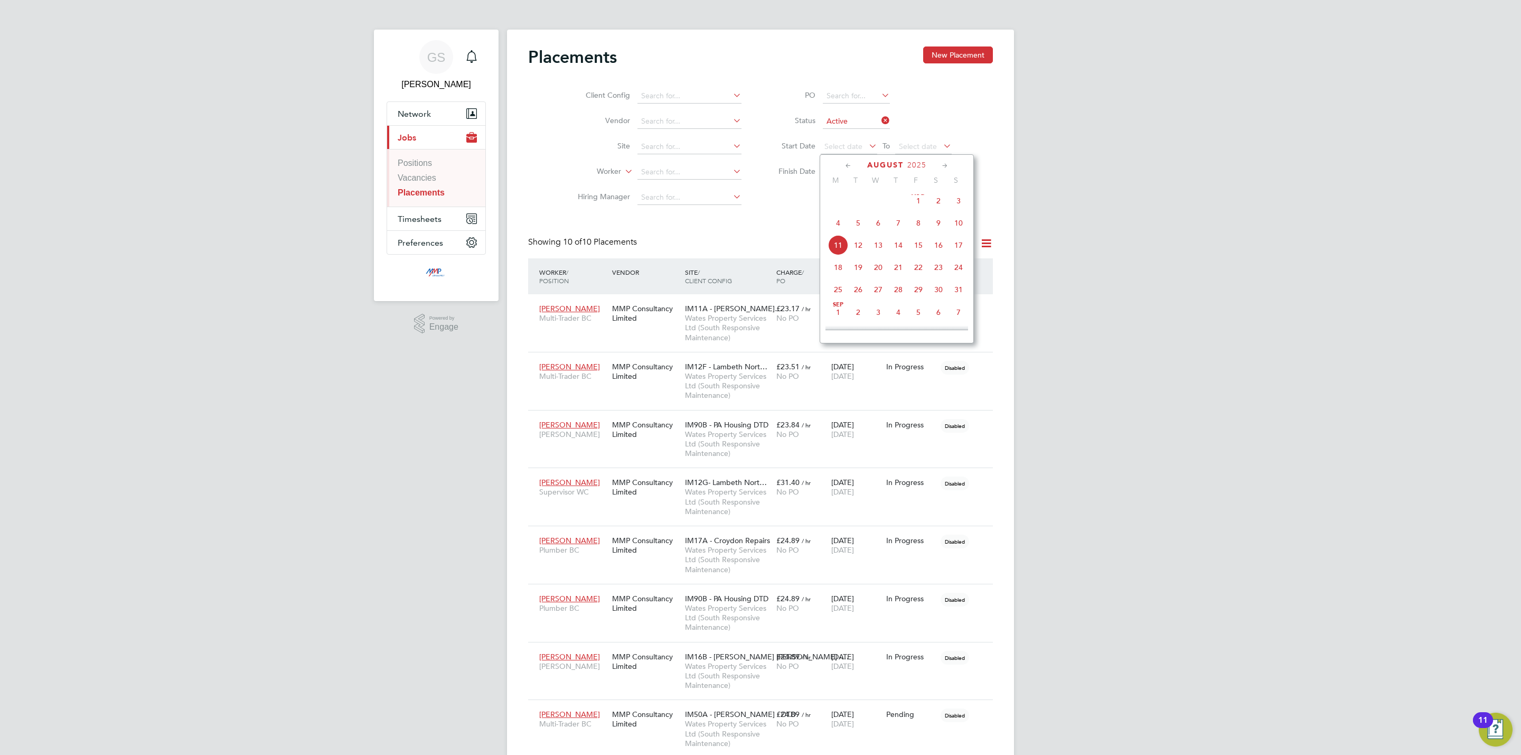
click at [927, 116] on li "Status Active" at bounding box center [860, 121] width 210 height 25
click at [847, 119] on input at bounding box center [856, 121] width 67 height 15
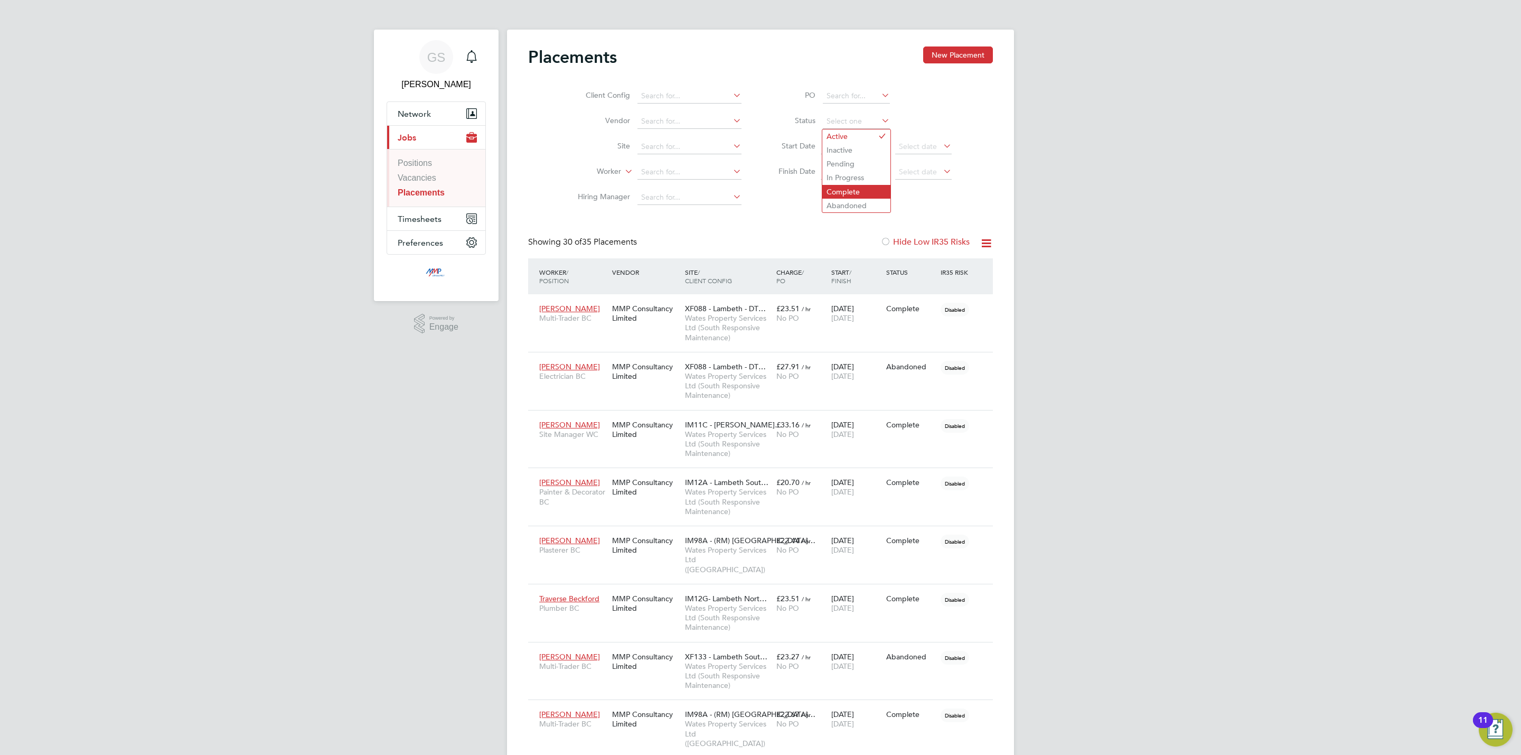
click at [855, 186] on li "Complete" at bounding box center [857, 192] width 68 height 14
type input "Complete"
click at [436, 180] on link "Vacancies" at bounding box center [417, 177] width 39 height 9
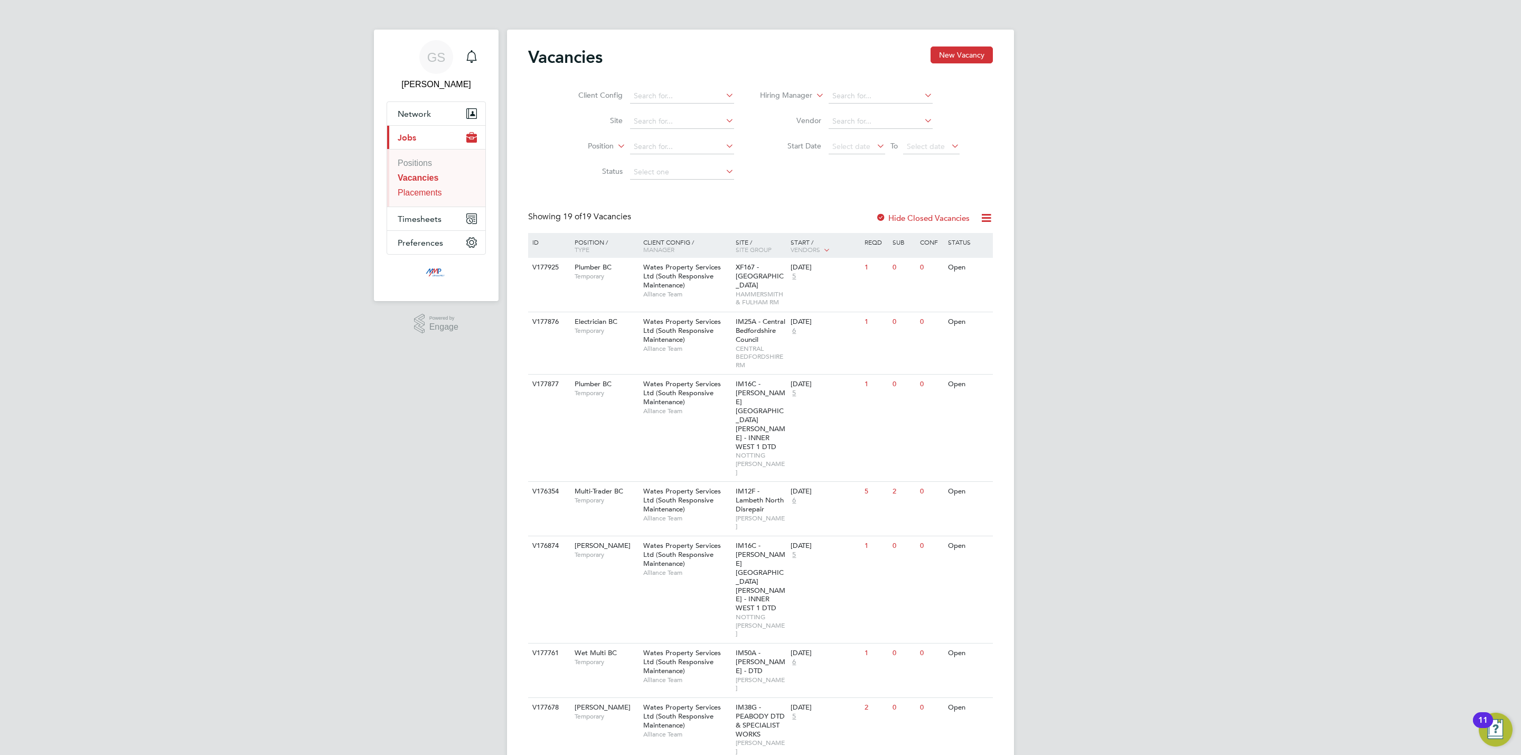
click at [419, 192] on link "Placements" at bounding box center [420, 192] width 44 height 9
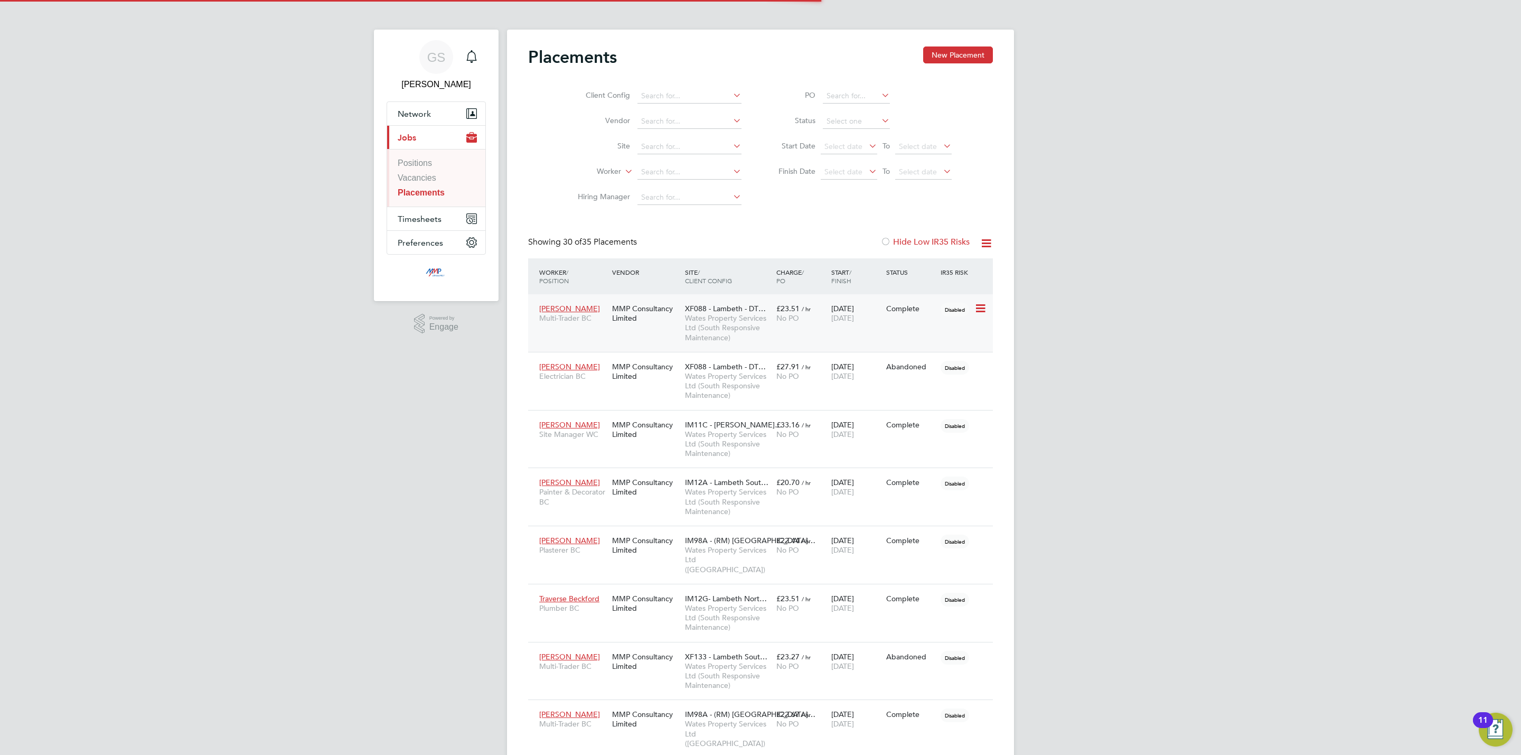
scroll to position [30, 73]
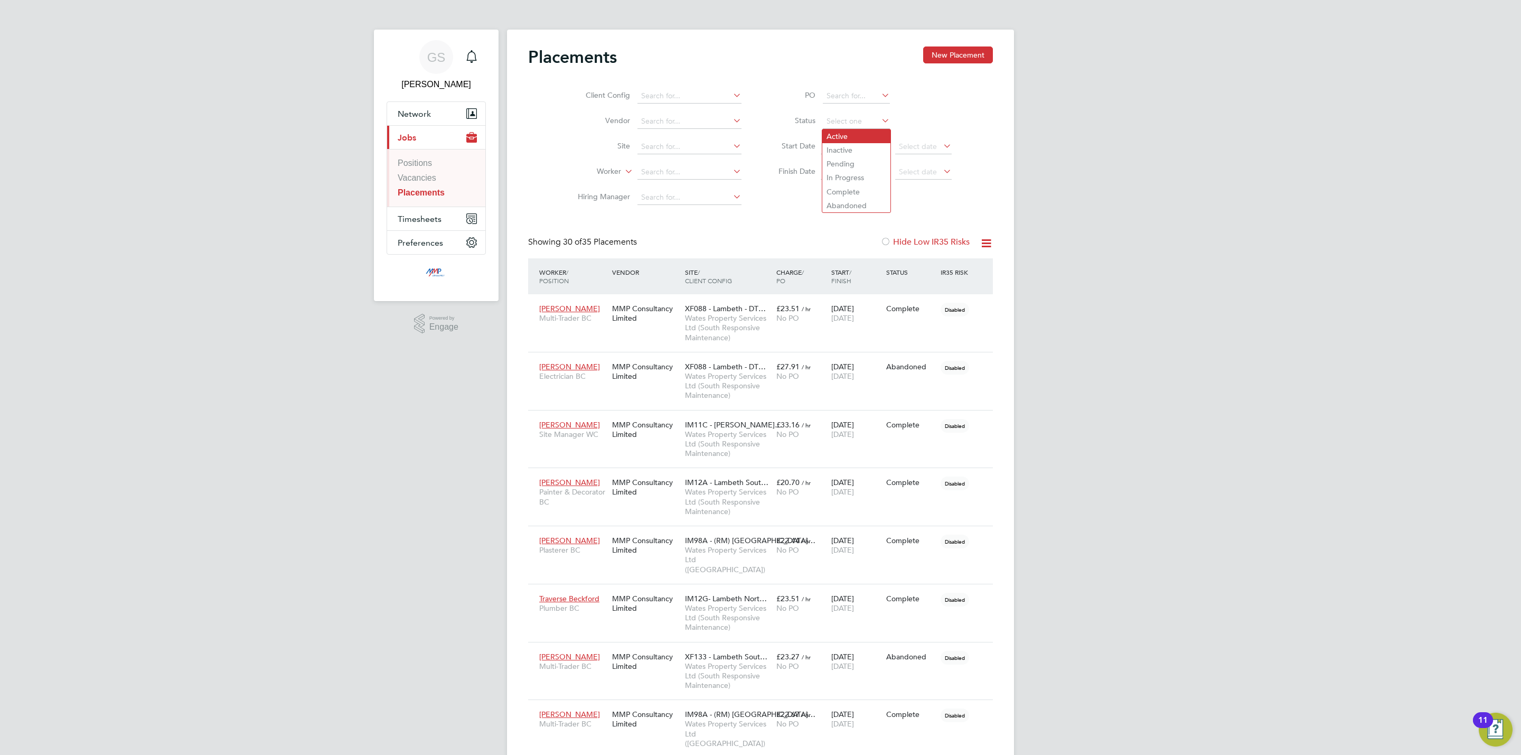
click at [844, 134] on li "Active" at bounding box center [857, 136] width 68 height 14
type input "Active"
click at [423, 216] on span "Timesheets" at bounding box center [420, 219] width 44 height 10
click at [444, 176] on ul "Timesheets Expenses" at bounding box center [436, 194] width 98 height 43
click at [433, 188] on link "Timesheets" at bounding box center [419, 186] width 43 height 9
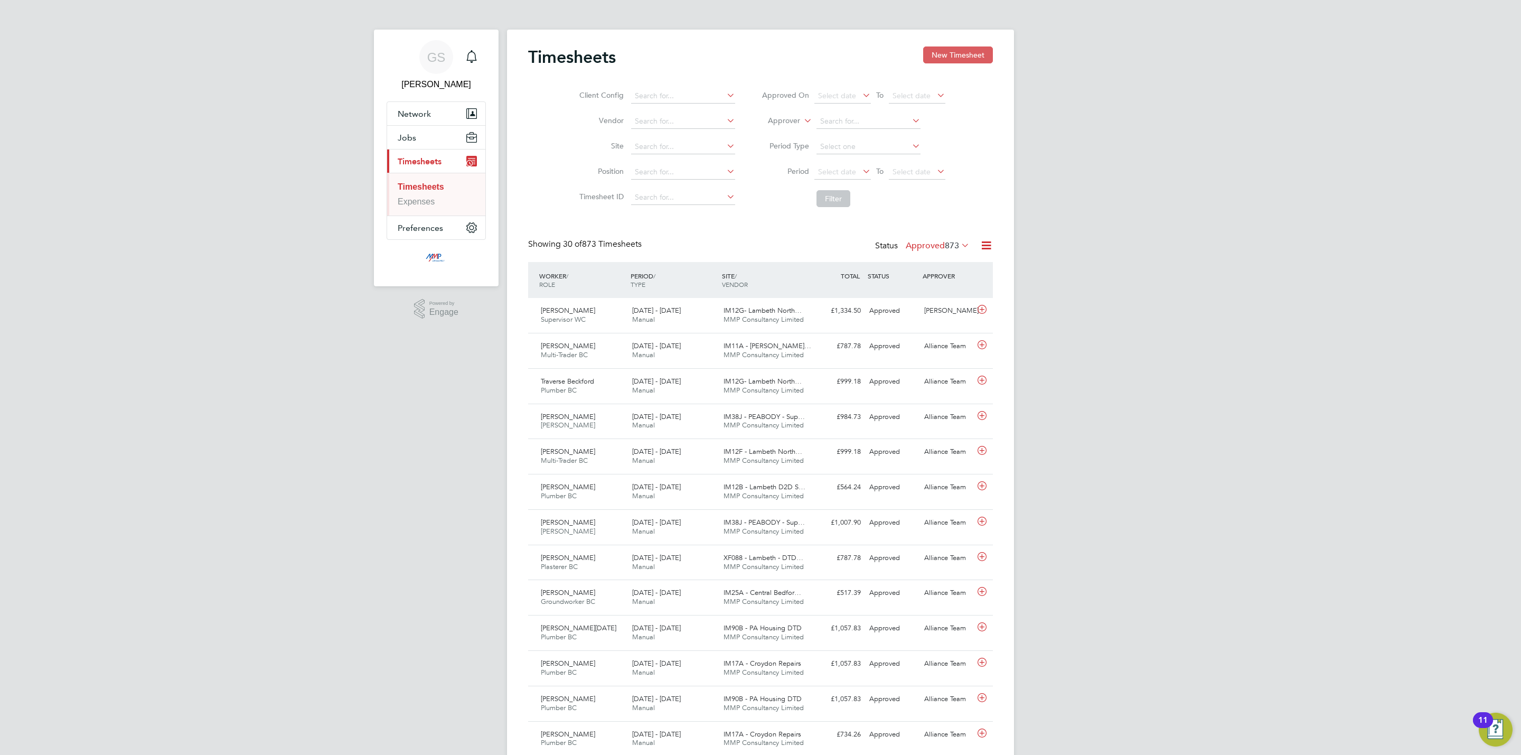
click at [976, 57] on button "New Timesheet" at bounding box center [958, 54] width 70 height 17
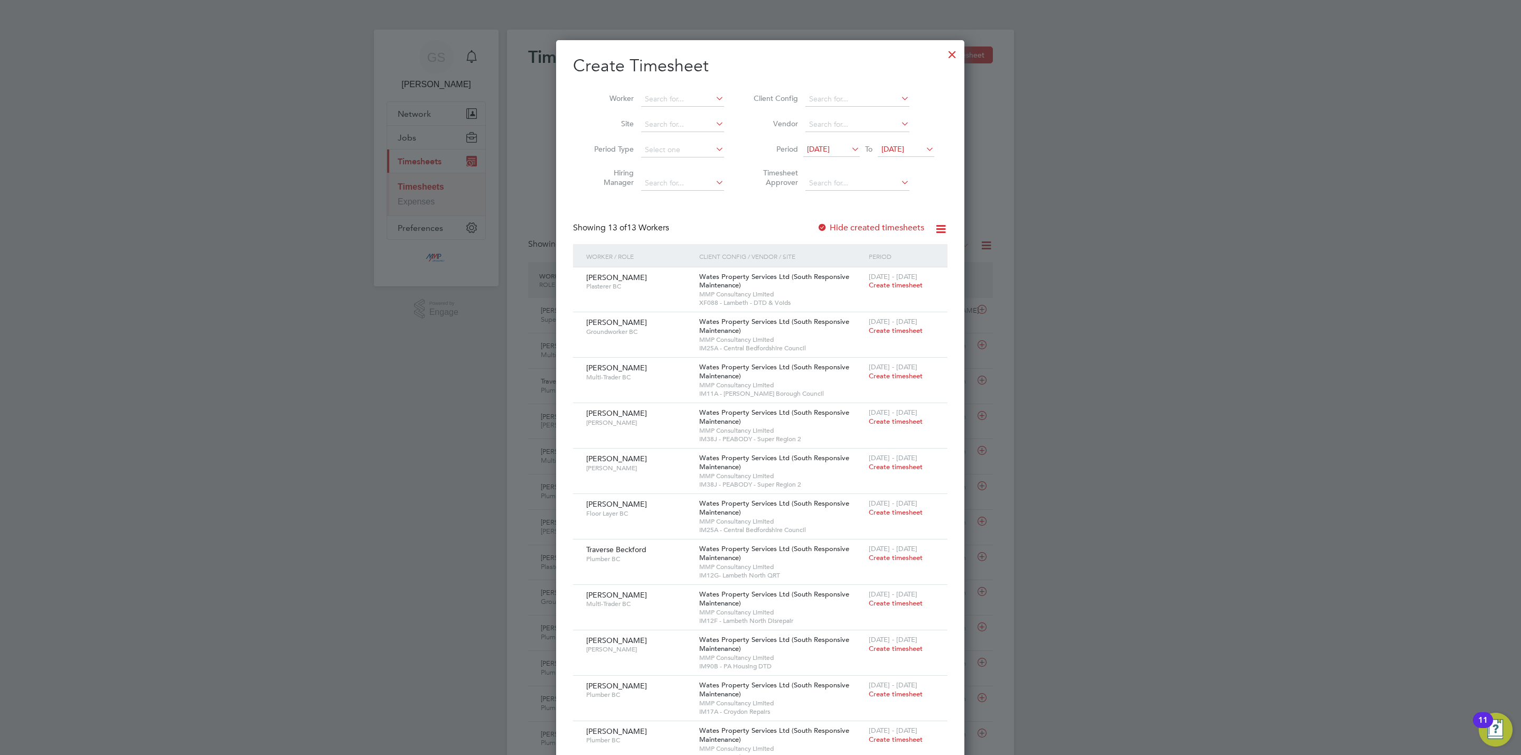
click at [945, 54] on div at bounding box center [952, 51] width 19 height 19
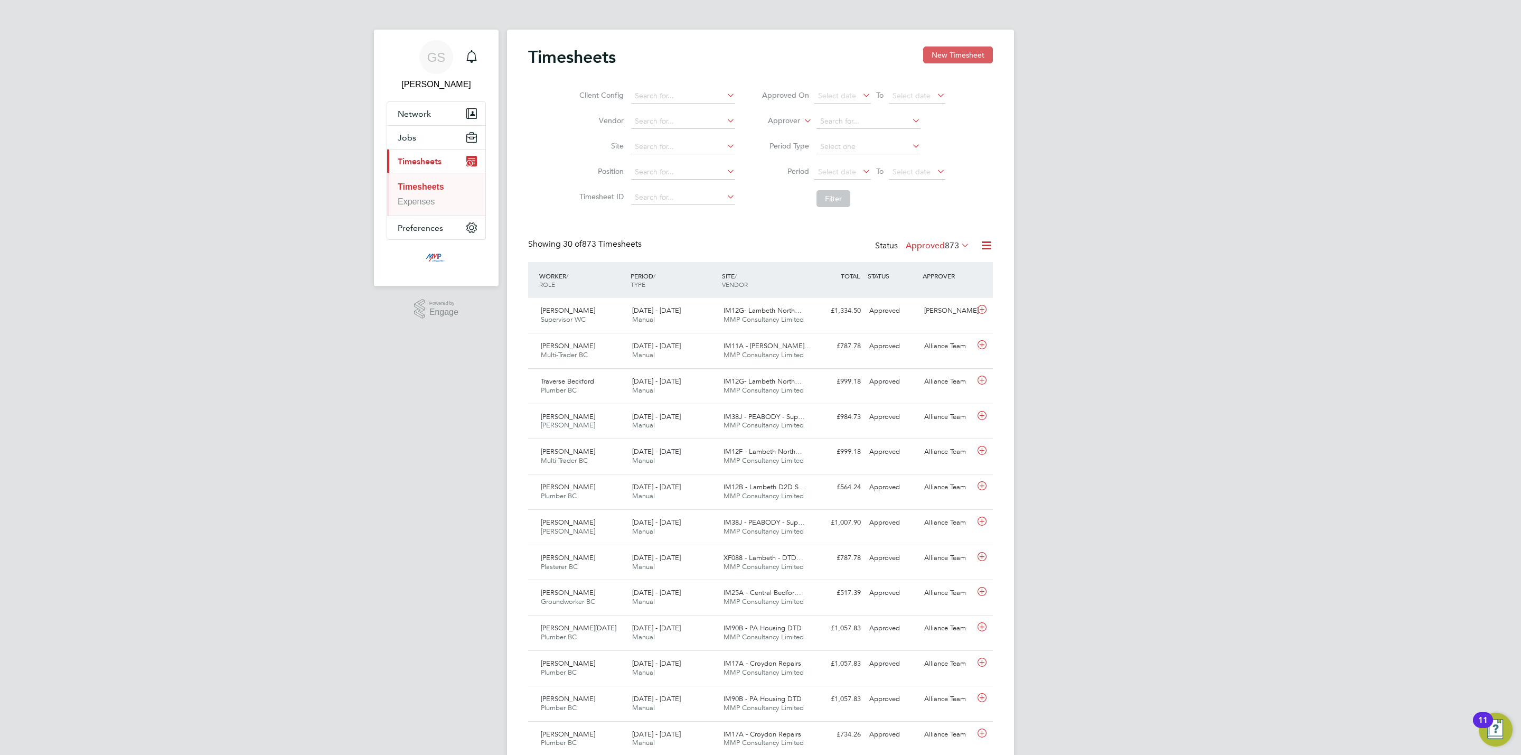
click at [932, 60] on button "New Timesheet" at bounding box center [958, 54] width 70 height 17
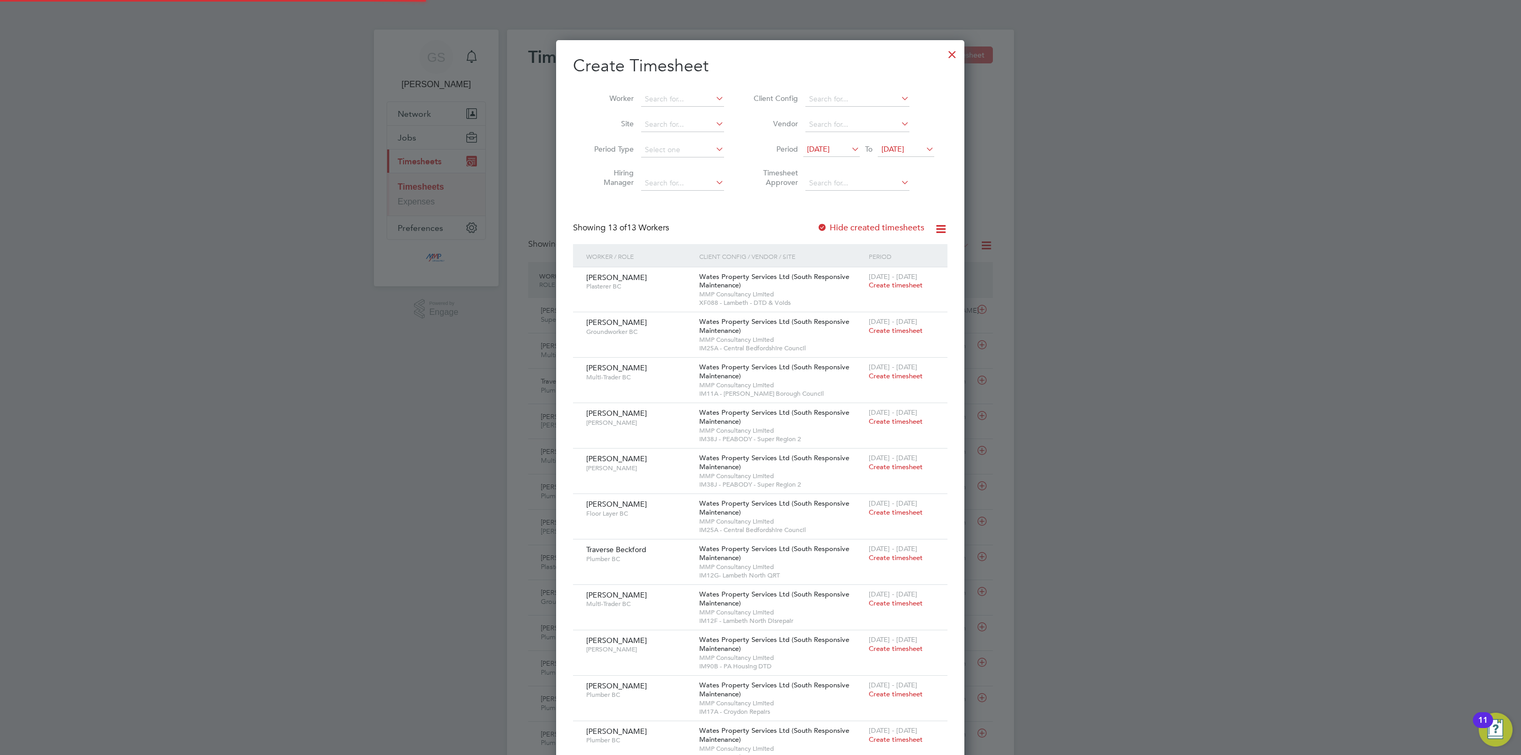
scroll to position [843, 409]
click at [945, 54] on div at bounding box center [952, 51] width 19 height 19
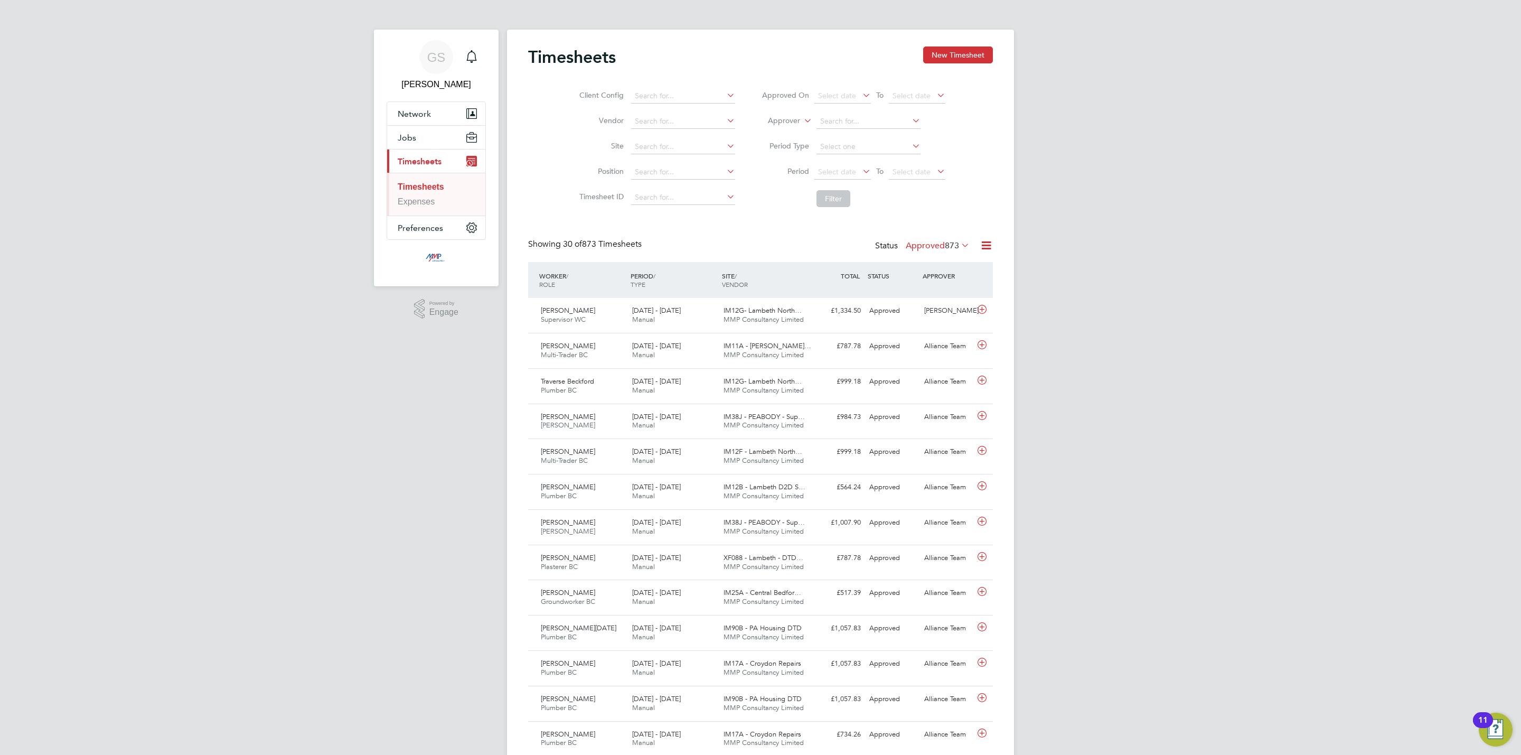
scroll to position [27, 92]
click at [406, 146] on button "Jobs" at bounding box center [436, 137] width 98 height 23
click at [425, 179] on link "Vacancies" at bounding box center [417, 177] width 39 height 9
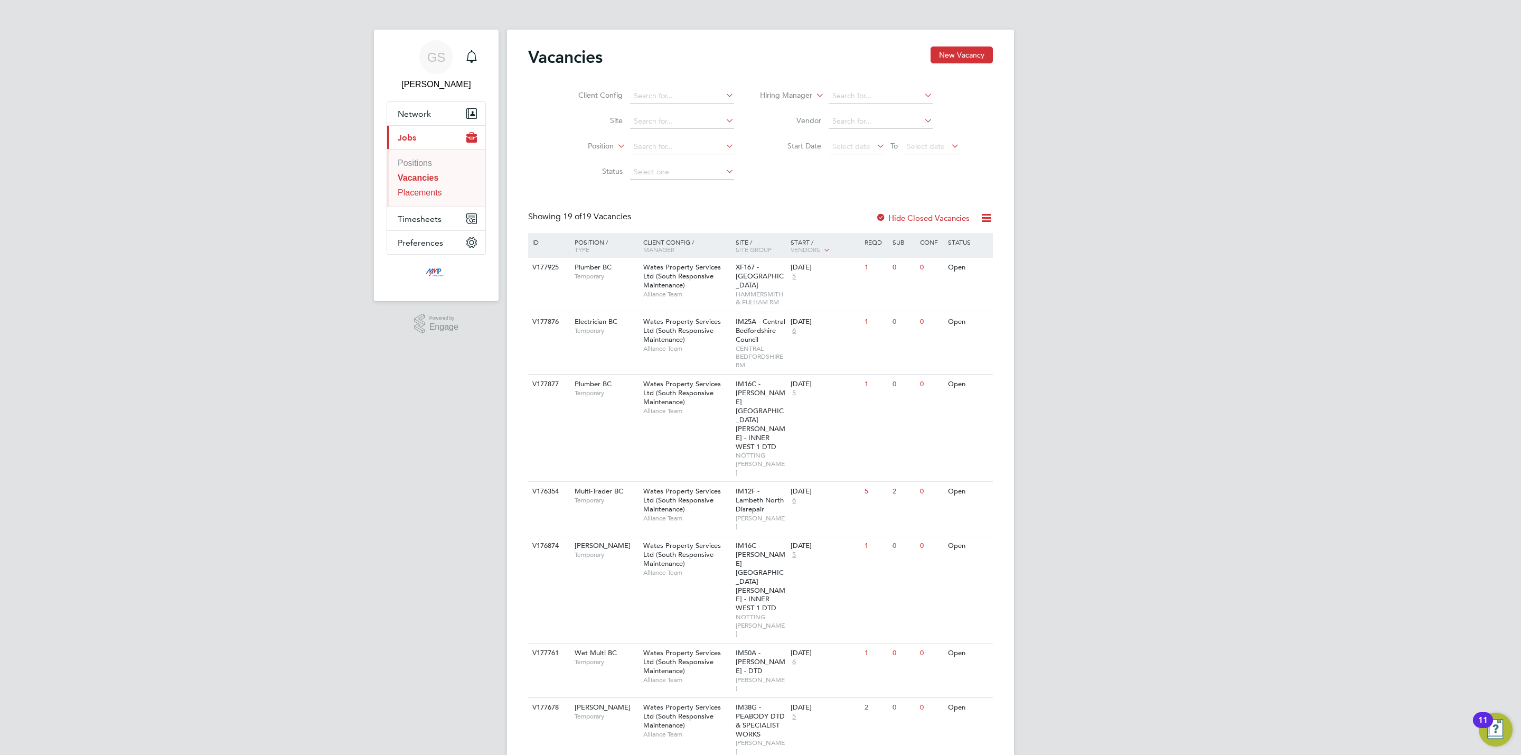
click at [425, 190] on link "Placements" at bounding box center [420, 192] width 44 height 9
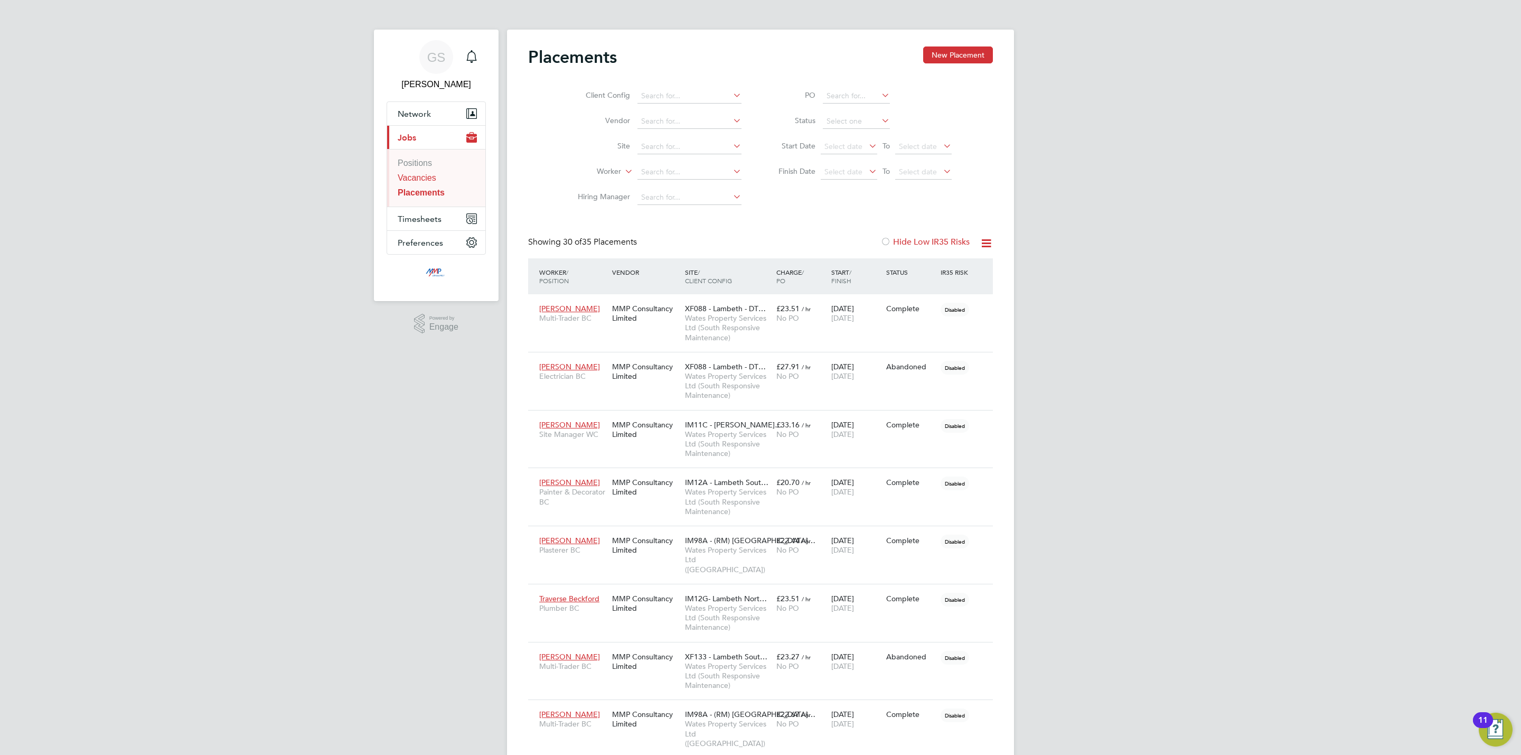
click at [425, 182] on link "Vacancies" at bounding box center [417, 177] width 39 height 9
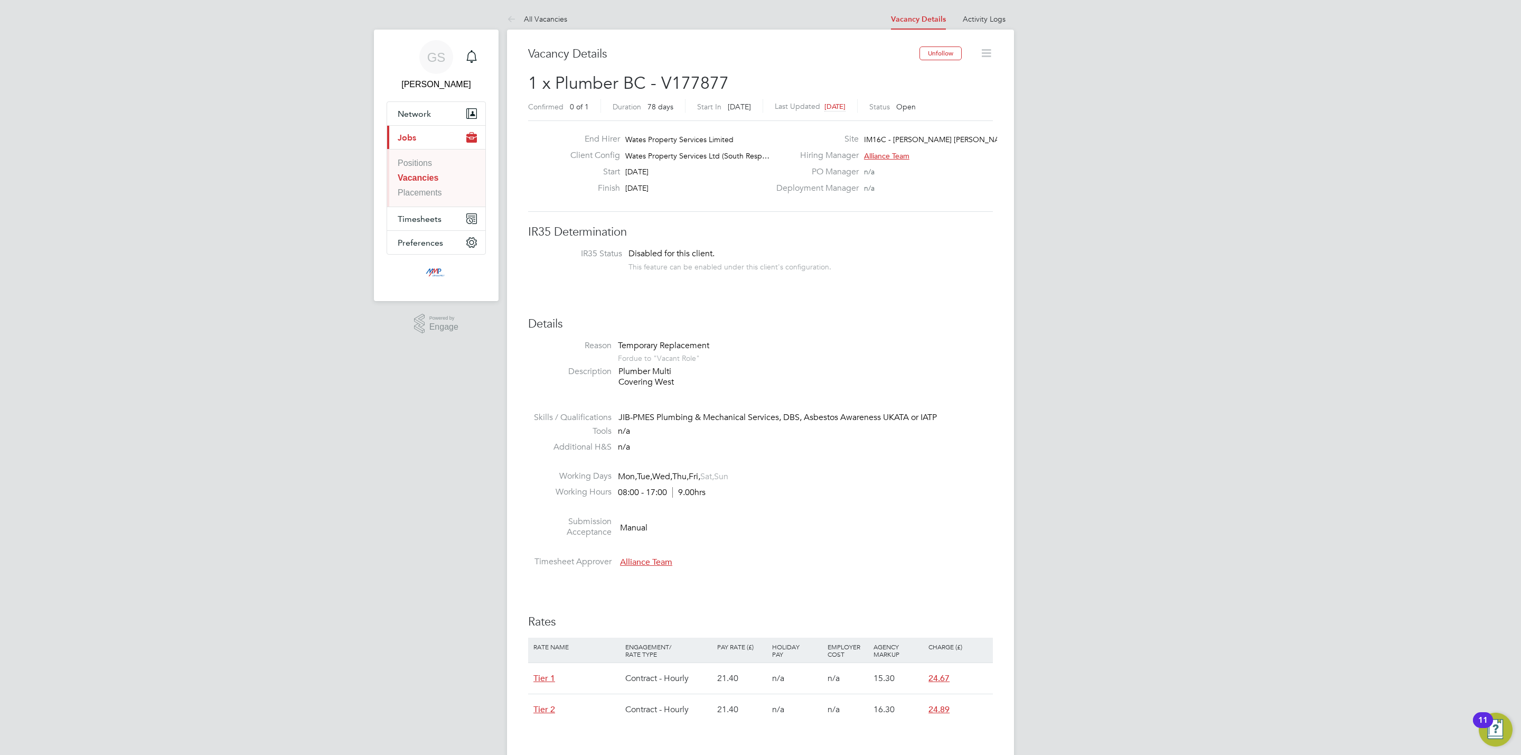
click at [414, 173] on link "Vacancies" at bounding box center [418, 177] width 41 height 9
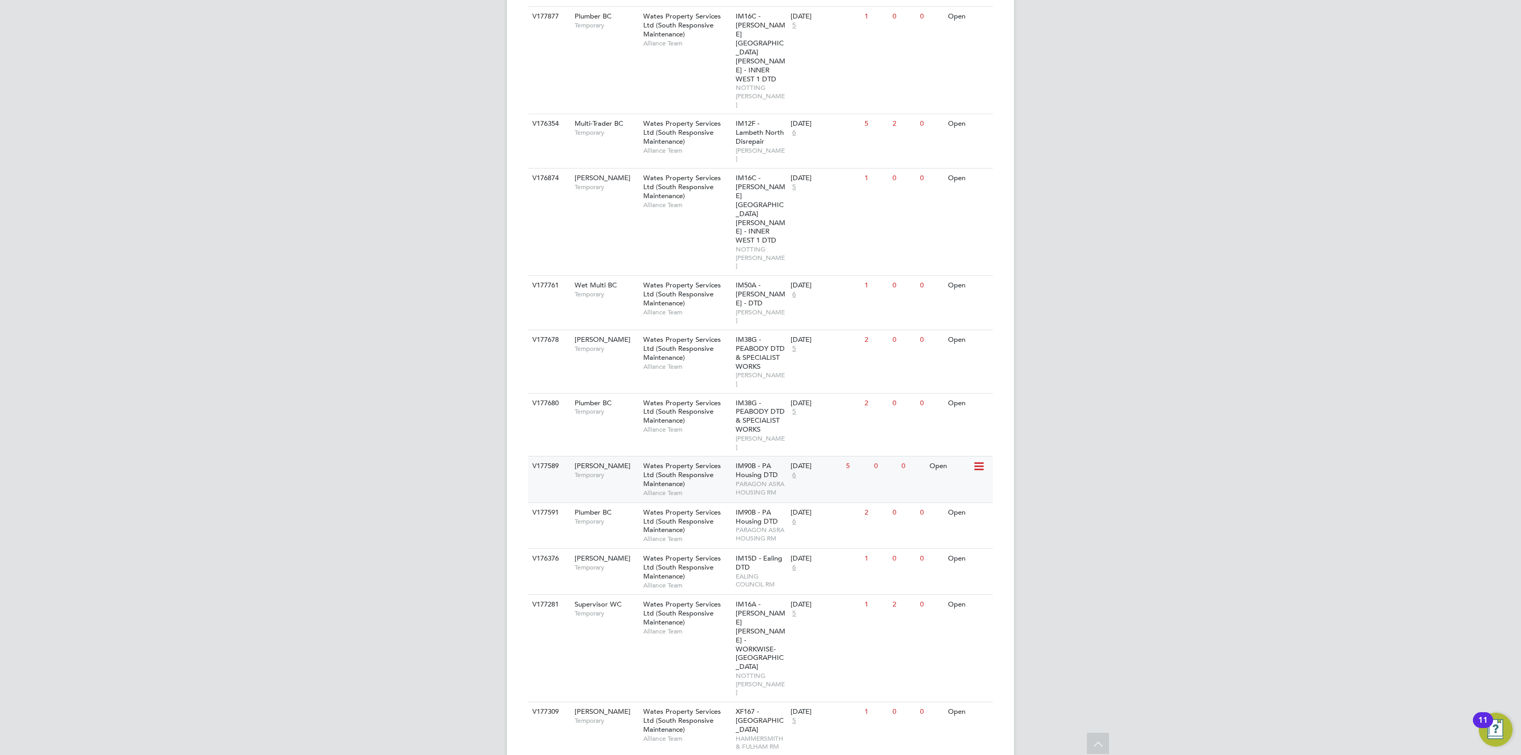
scroll to position [396, 0]
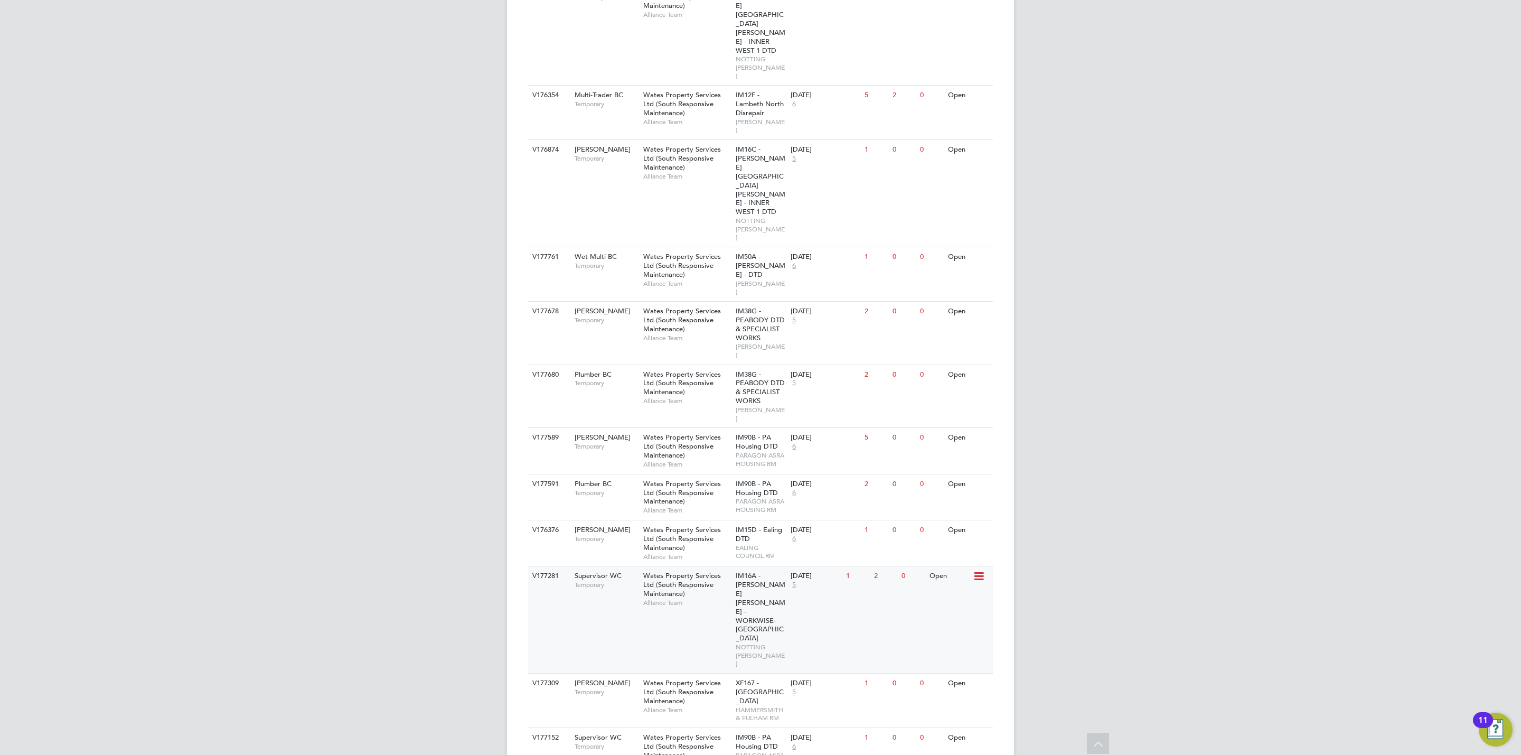
click at [664, 571] on span "Wates Property Services Ltd (South Responsive Maintenance)" at bounding box center [682, 584] width 78 height 27
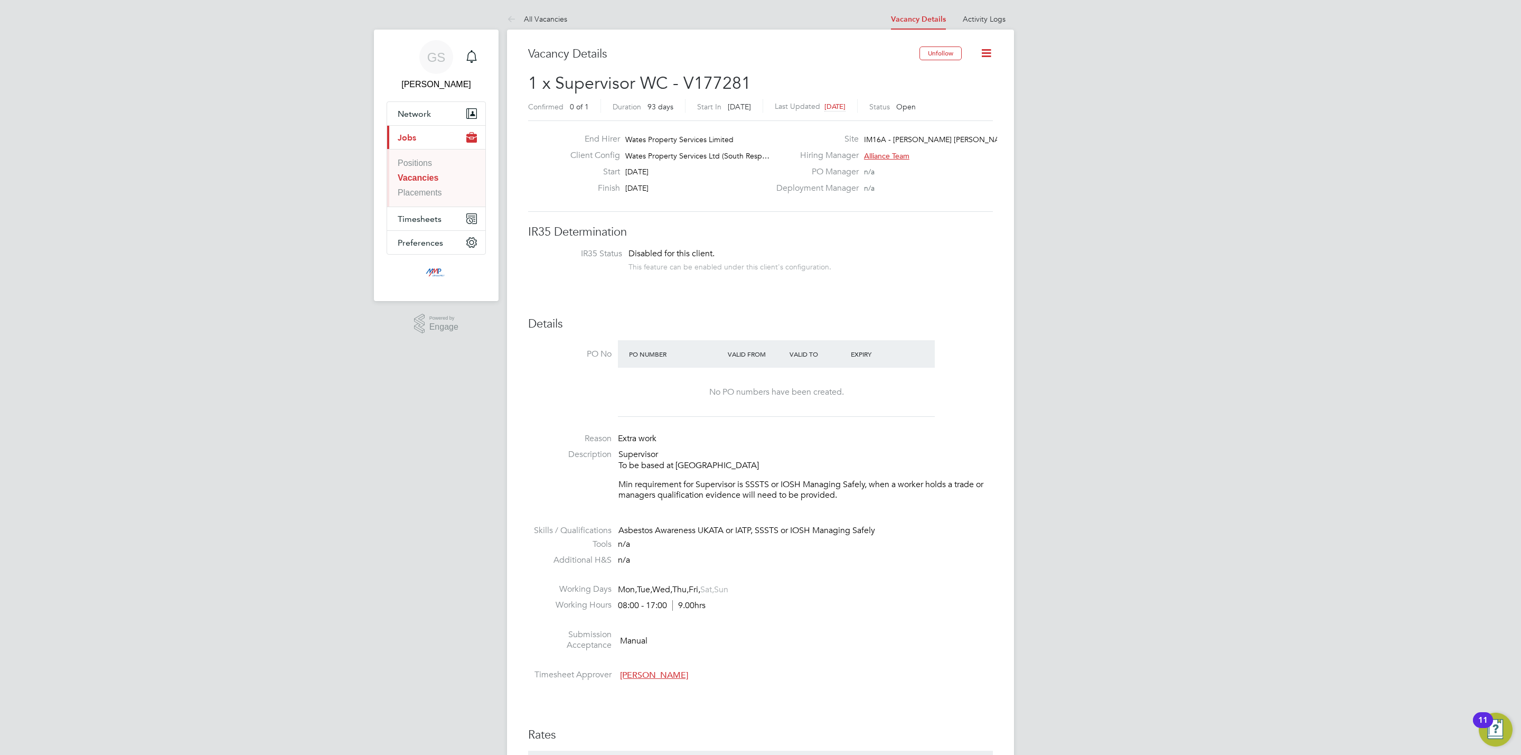
click at [432, 176] on link "Vacancies" at bounding box center [418, 177] width 41 height 9
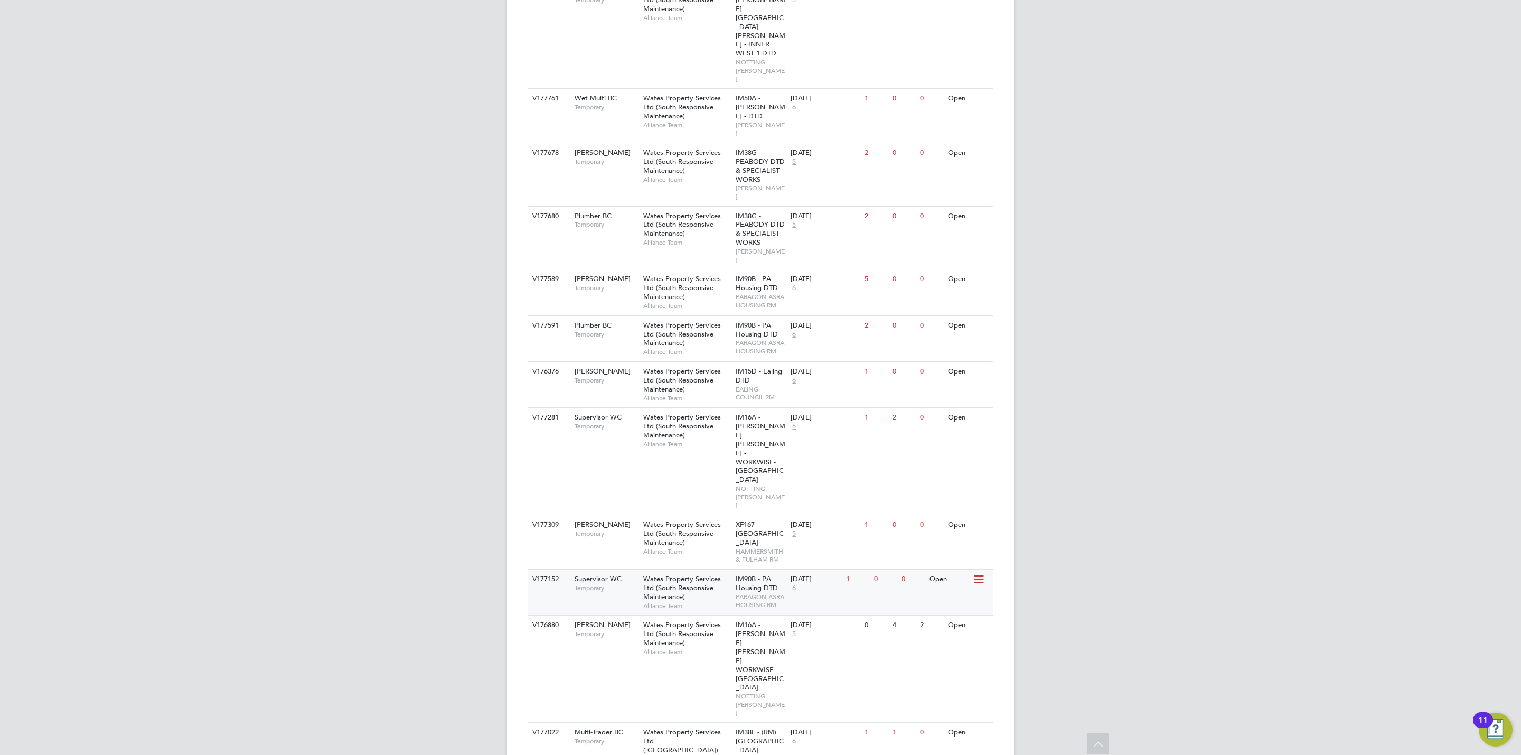
scroll to position [619, 0]
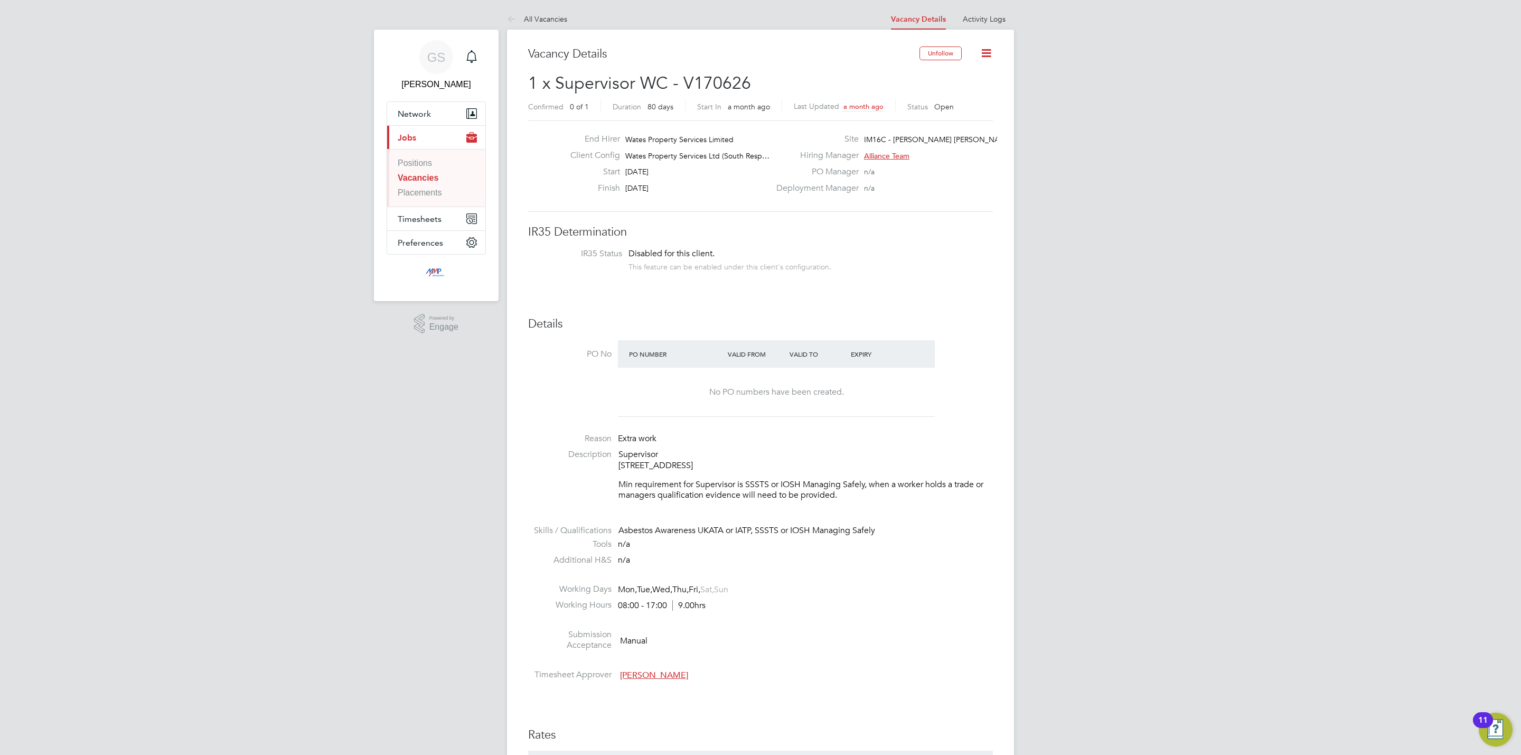
click at [422, 181] on link "Vacancies" at bounding box center [418, 177] width 41 height 9
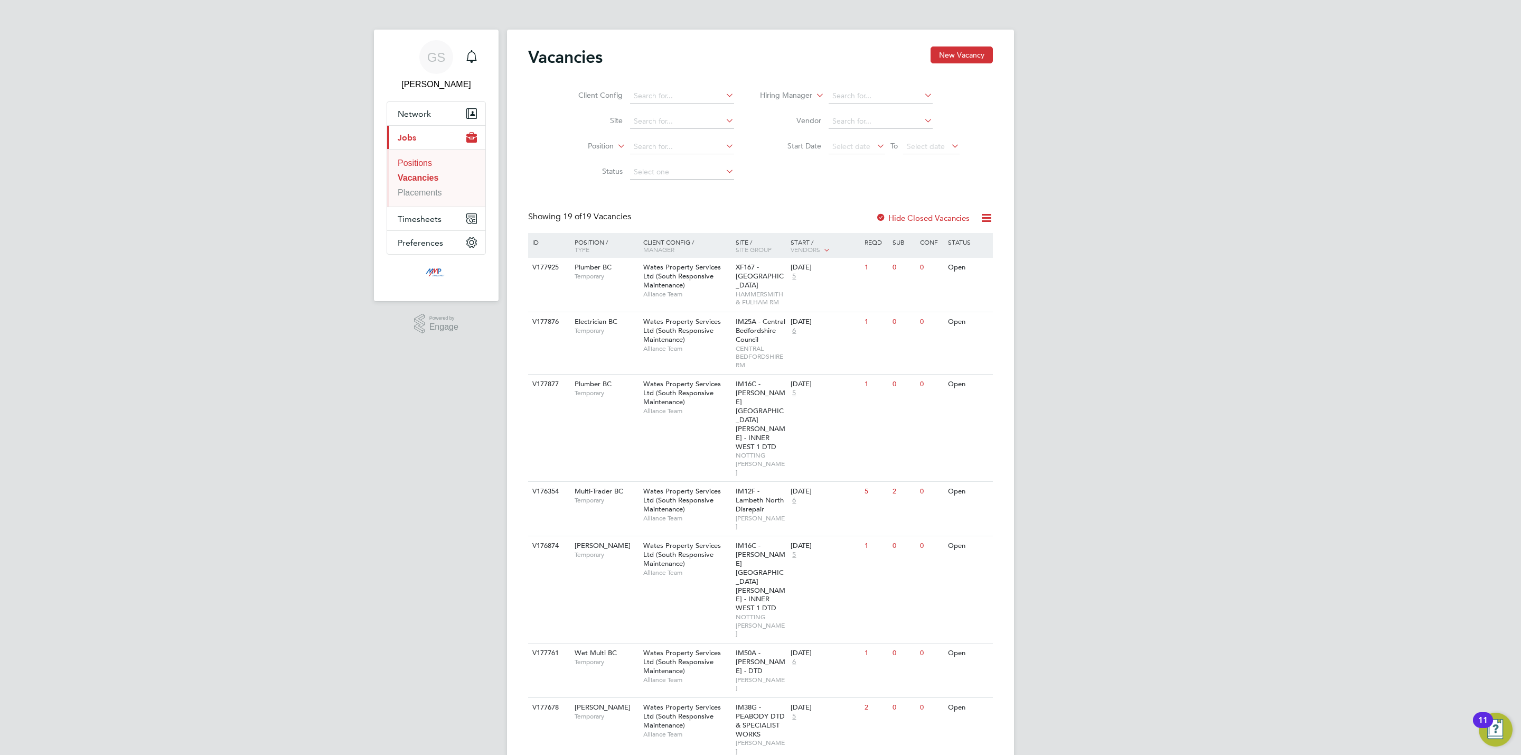
click at [425, 165] on link "Positions" at bounding box center [415, 162] width 34 height 9
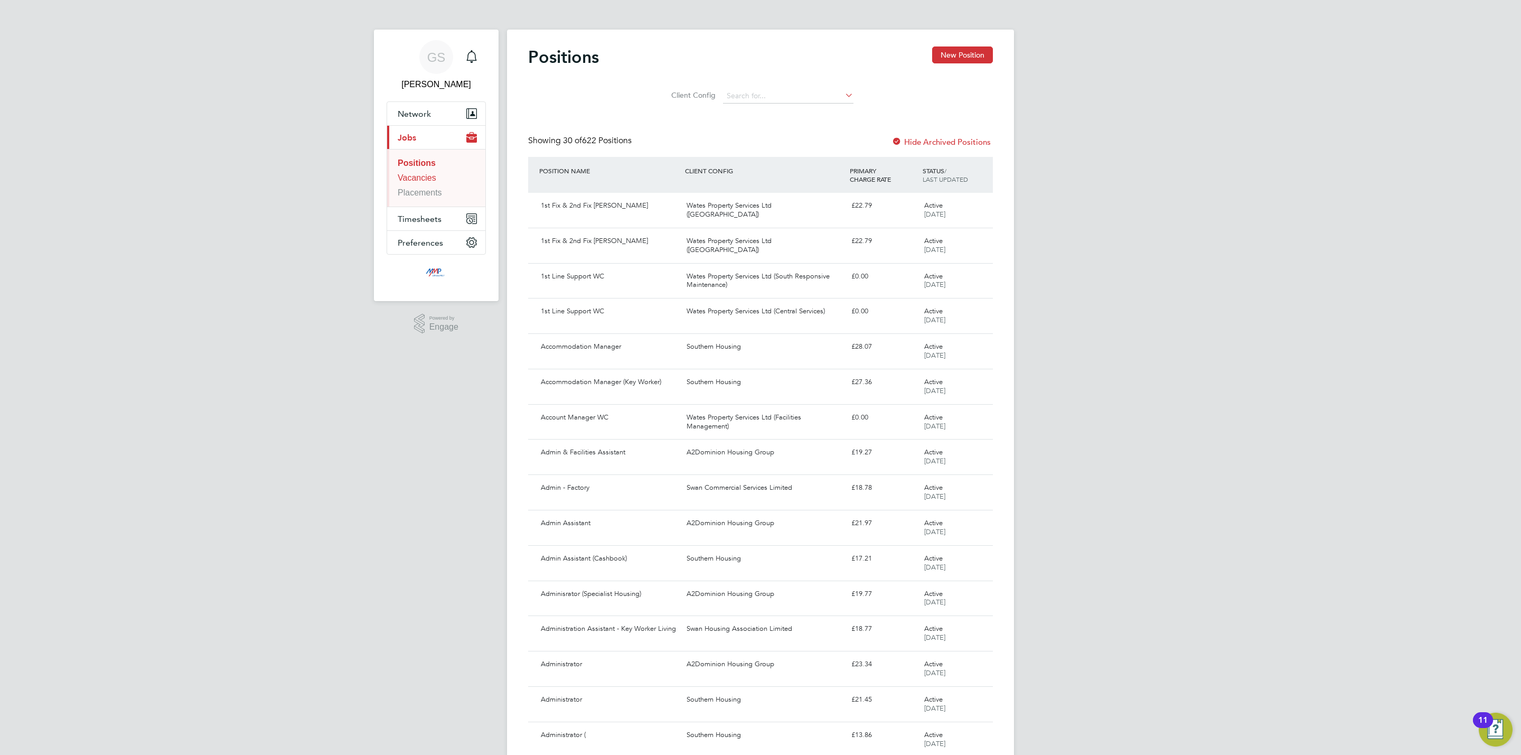
click at [425, 178] on link "Vacancies" at bounding box center [417, 177] width 39 height 9
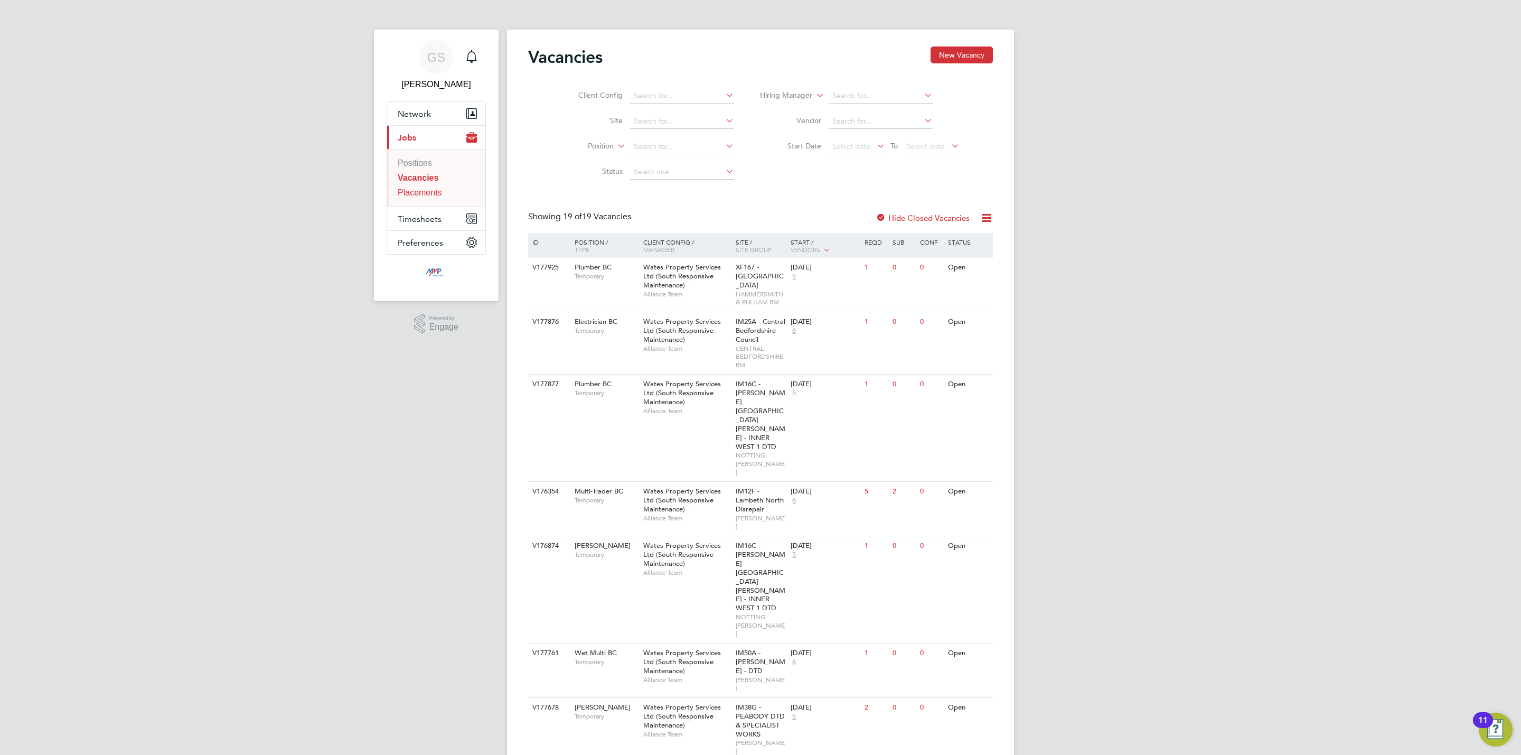
click at [435, 192] on link "Placements" at bounding box center [420, 192] width 44 height 9
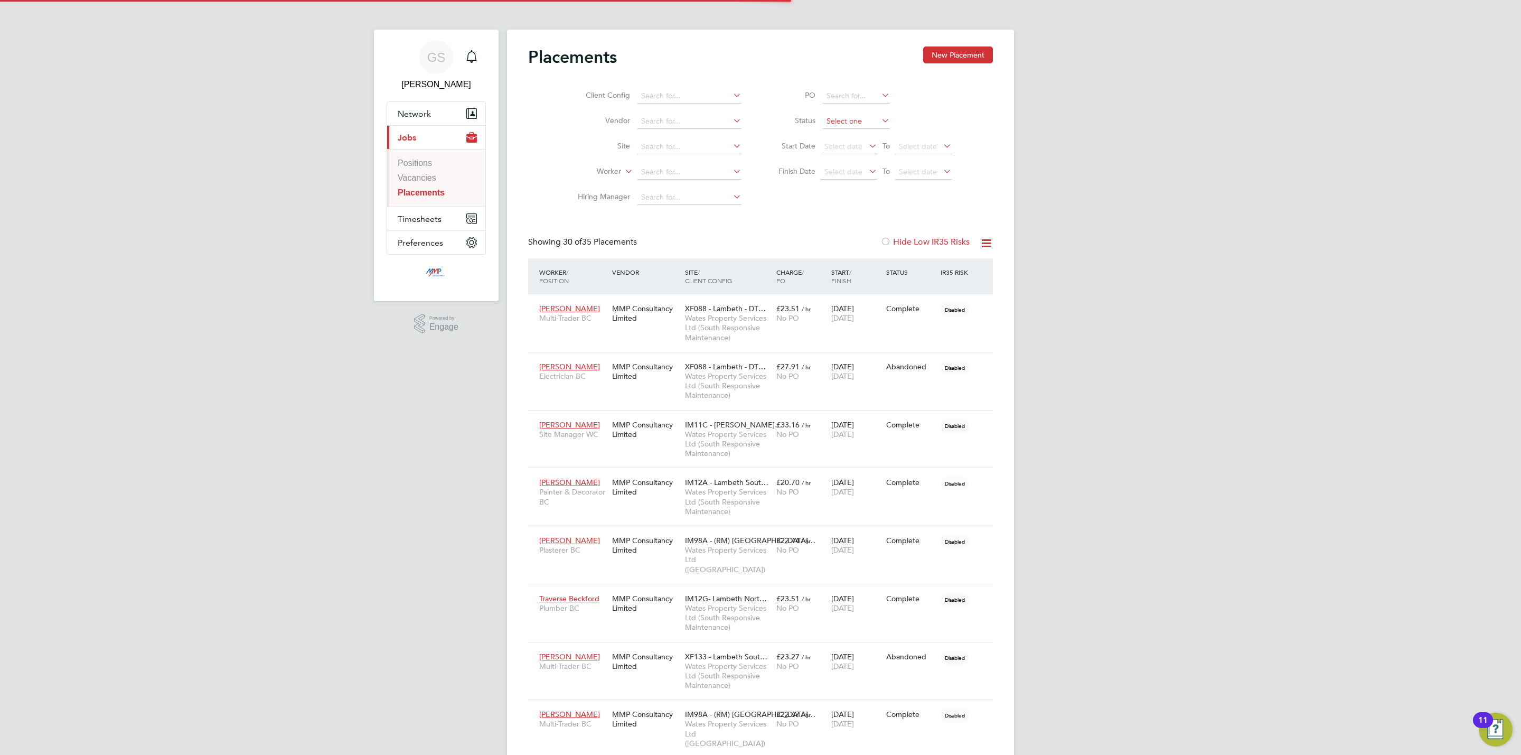
scroll to position [30, 73]
click at [836, 120] on input at bounding box center [856, 121] width 67 height 15
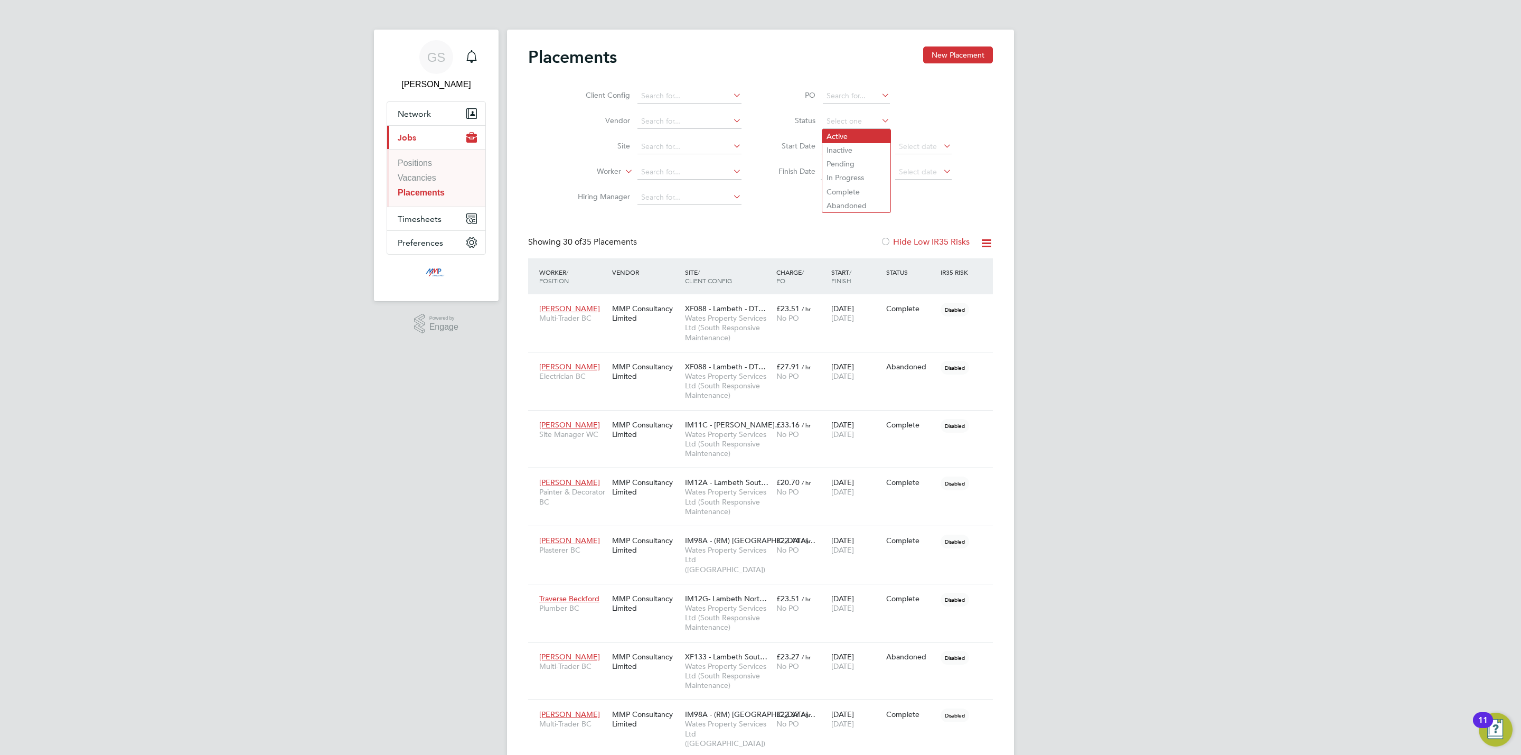
click at [842, 129] on li "Active" at bounding box center [857, 136] width 68 height 14
type input "Active"
click at [426, 176] on link "Vacancies" at bounding box center [417, 177] width 39 height 9
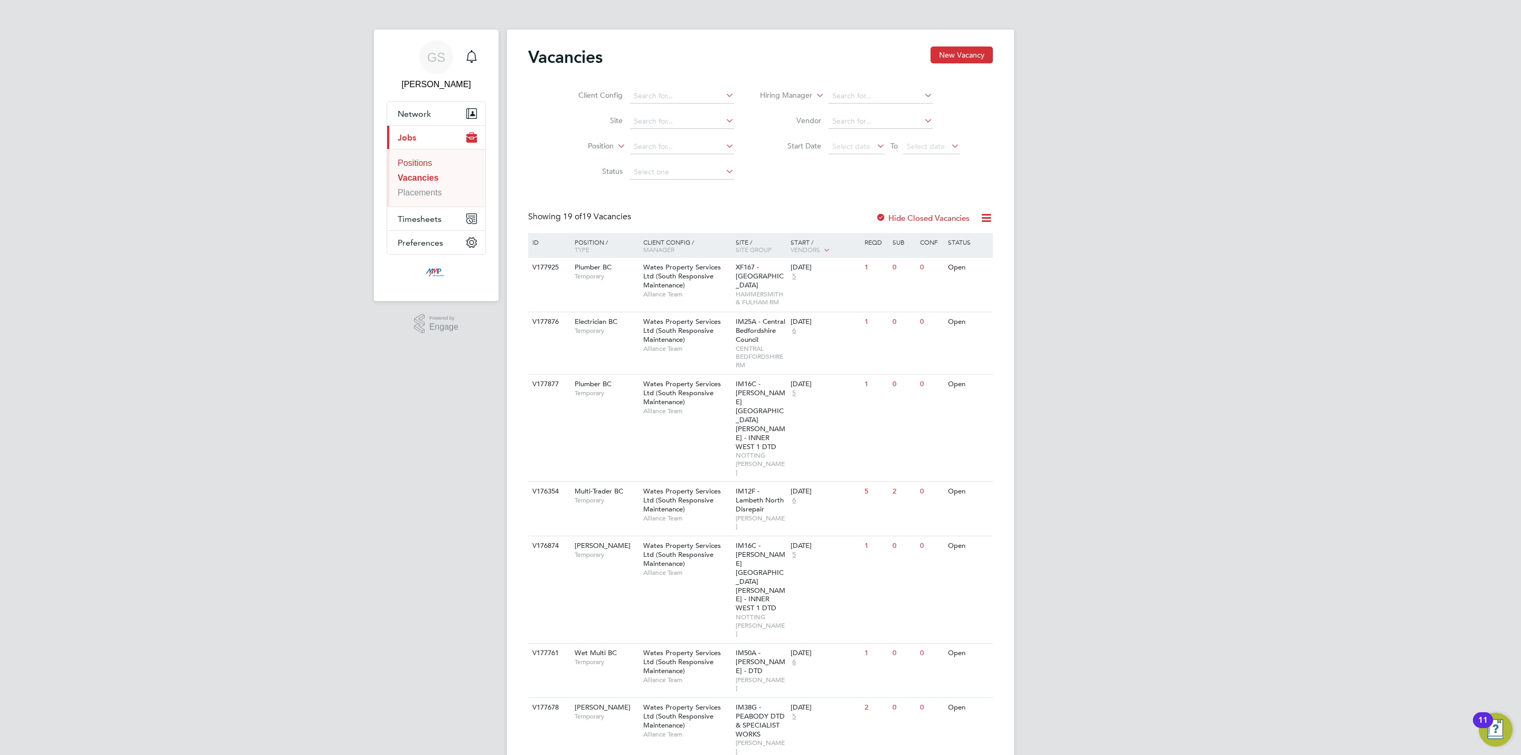
click at [428, 167] on link "Positions" at bounding box center [415, 162] width 34 height 9
click at [428, 180] on link "Vacancies" at bounding box center [418, 177] width 41 height 9
